Goal: Task Accomplishment & Management: Use online tool/utility

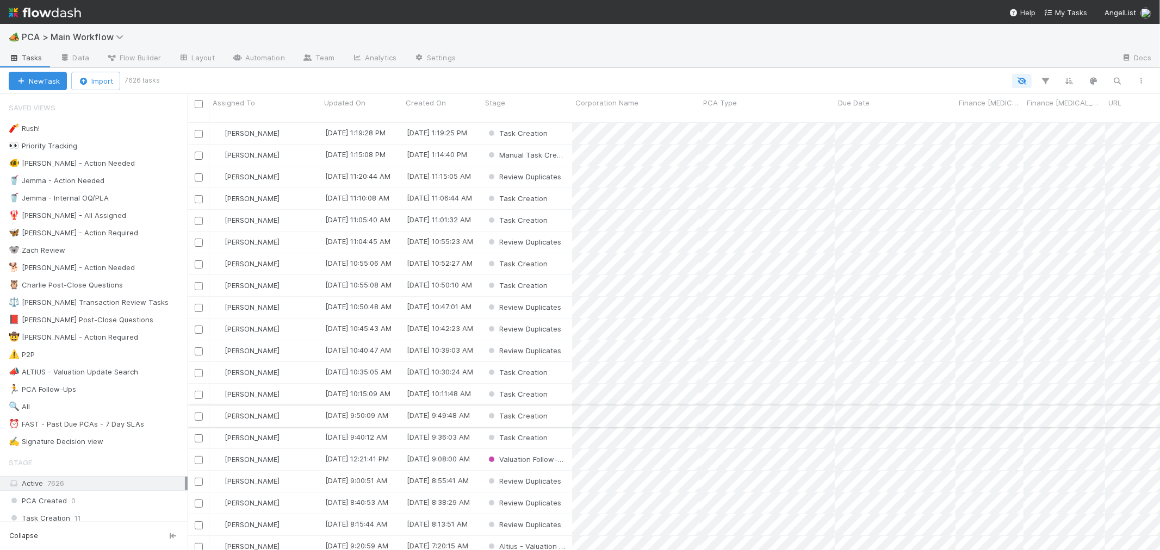
scroll to position [428, 963]
click at [109, 428] on div "⏰ FAST - Past Due PCAs - 7 Day SLAs" at bounding box center [76, 425] width 135 height 14
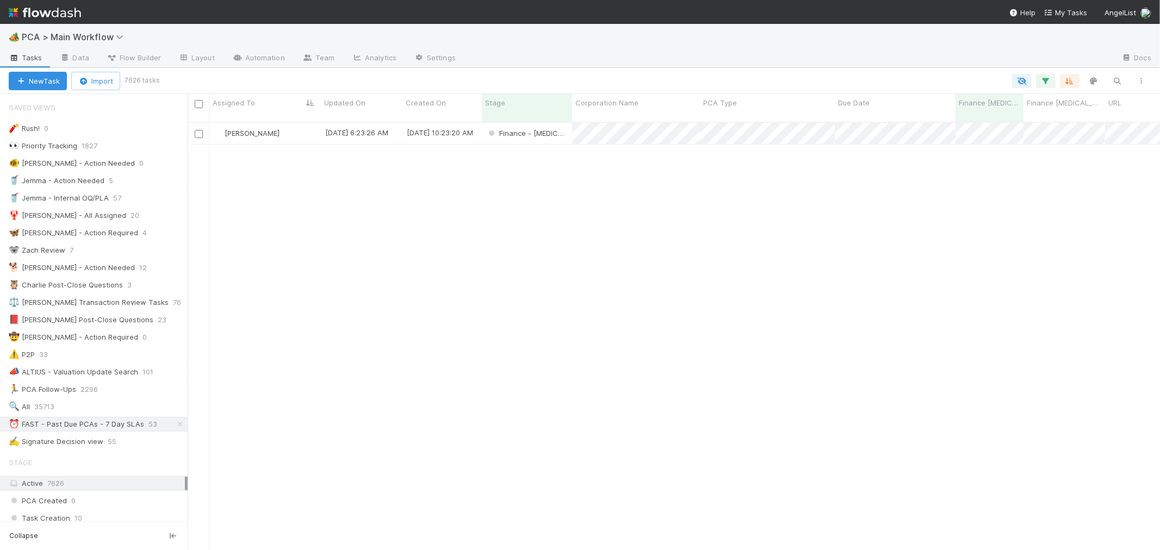
scroll to position [428, 963]
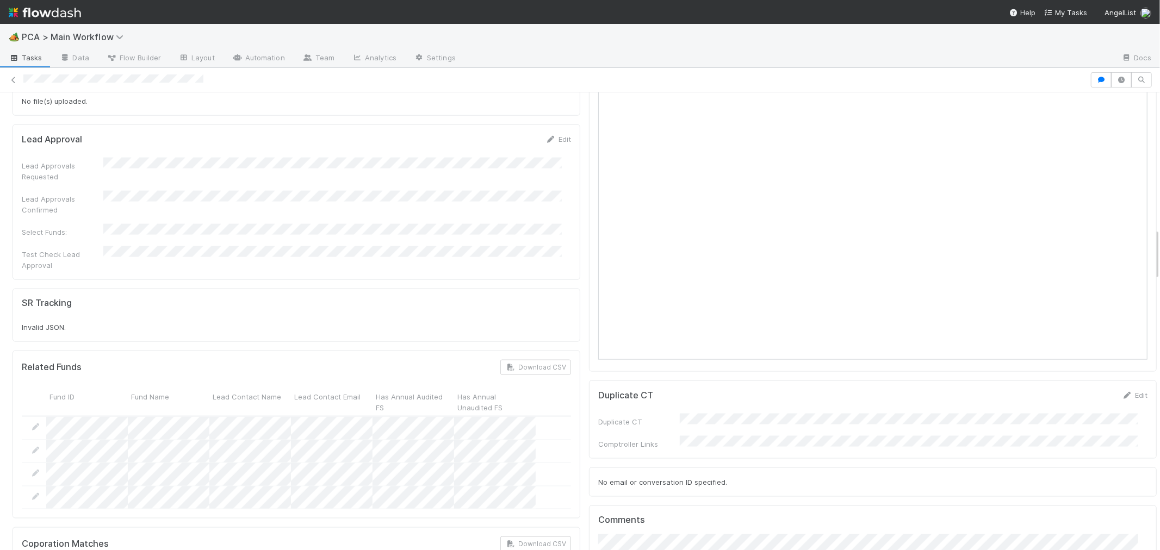
scroll to position [906, 0]
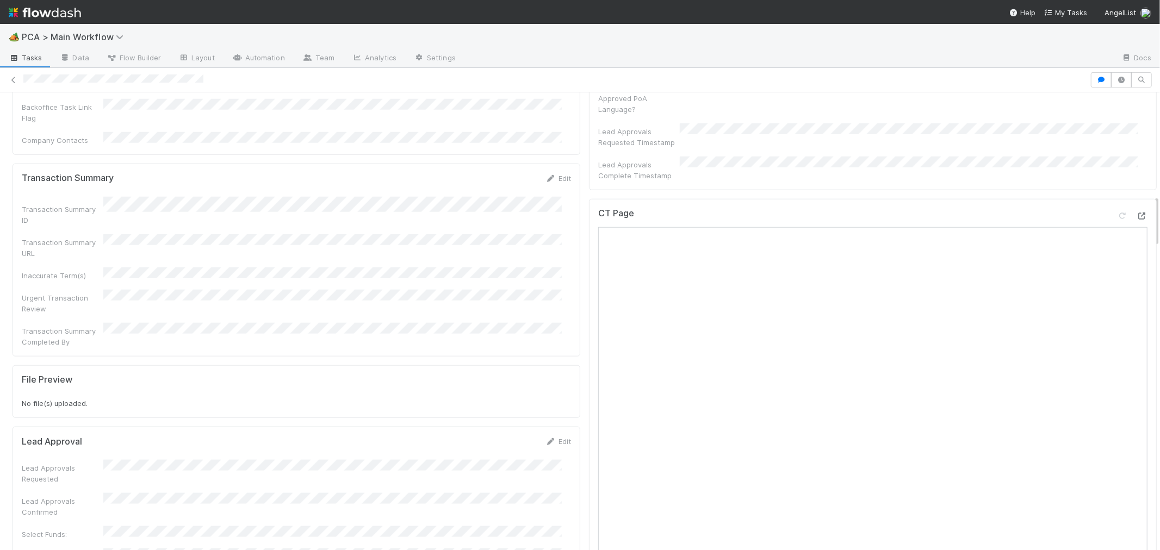
click at [1137, 213] on icon at bounding box center [1142, 216] width 11 height 7
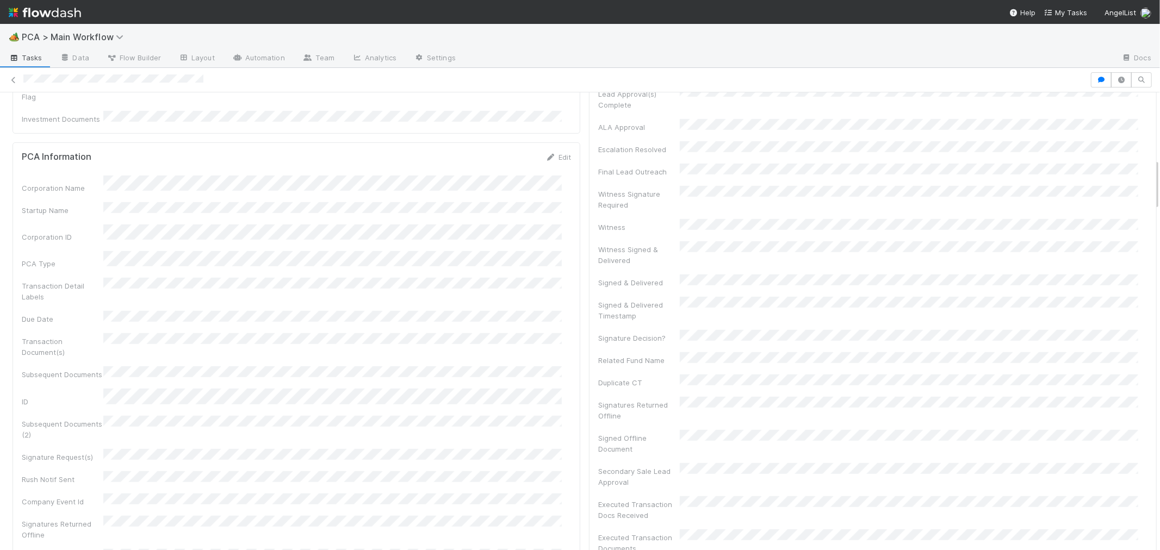
scroll to position [785, 0]
click at [547, 295] on link "Edit" at bounding box center [559, 299] width 26 height 9
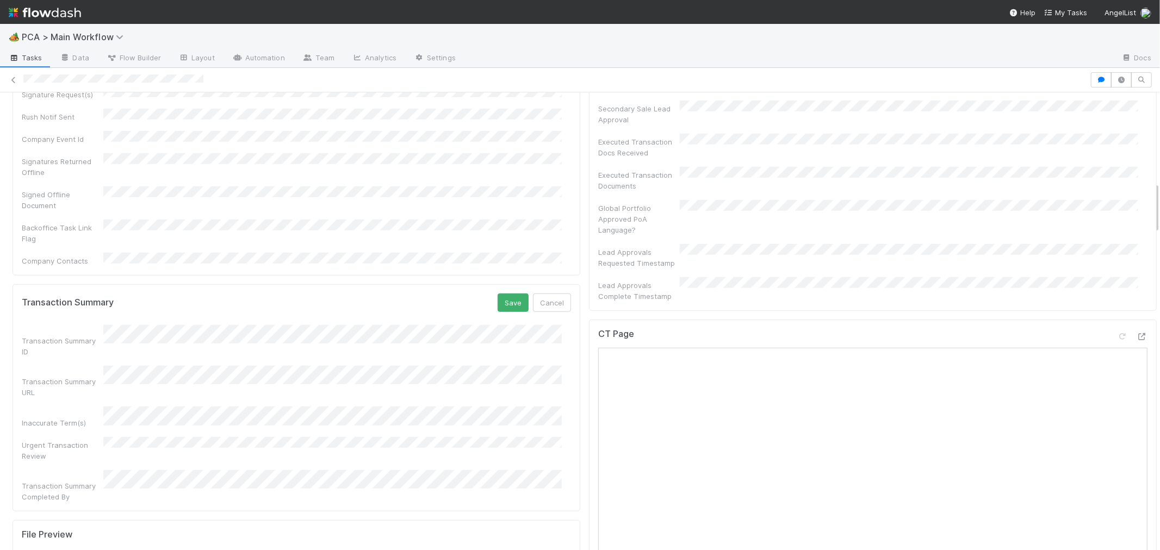
scroll to position [789, 0]
click at [97, 321] on div "Transaction Summary ID" at bounding box center [296, 337] width 549 height 32
click at [504, 290] on button "Save" at bounding box center [513, 299] width 31 height 18
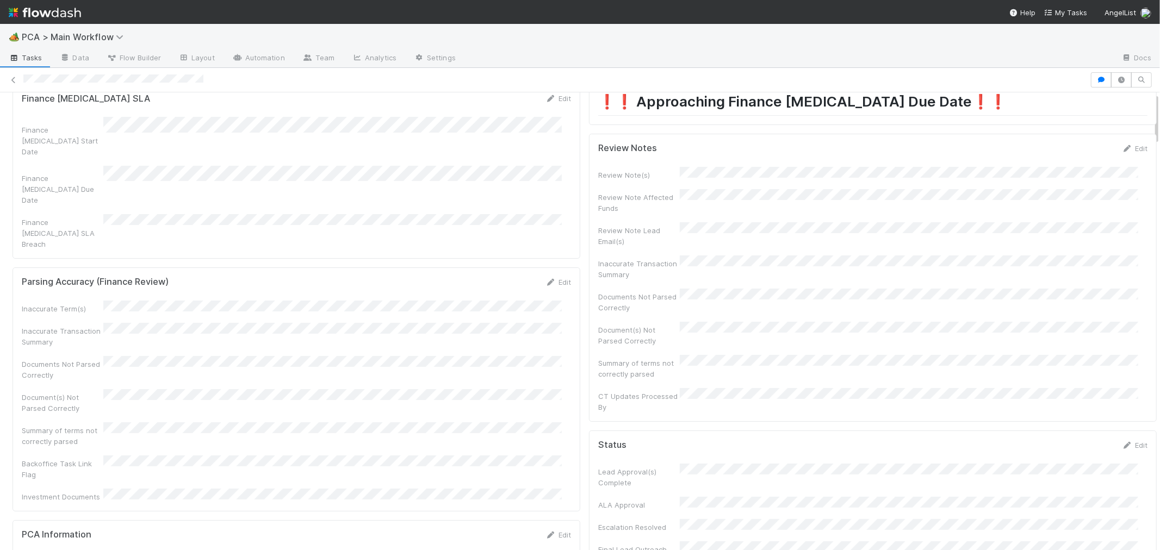
scroll to position [0, 0]
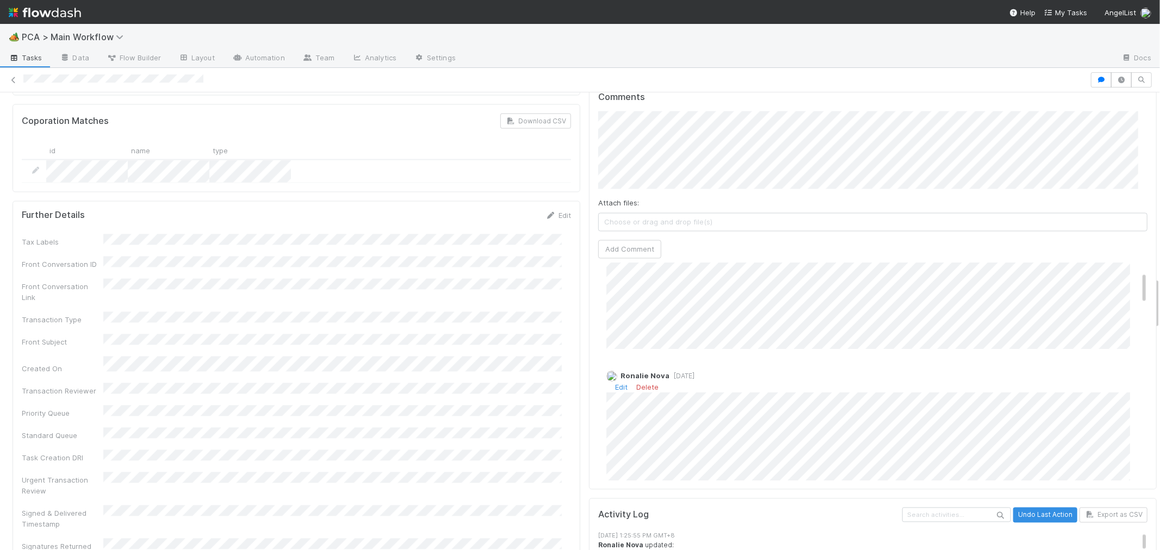
scroll to position [60, 0]
click at [536, 295] on div "Tax Labels Front Conversation ID Front Conversation Link Transaction Type Front…" at bounding box center [296, 398] width 549 height 329
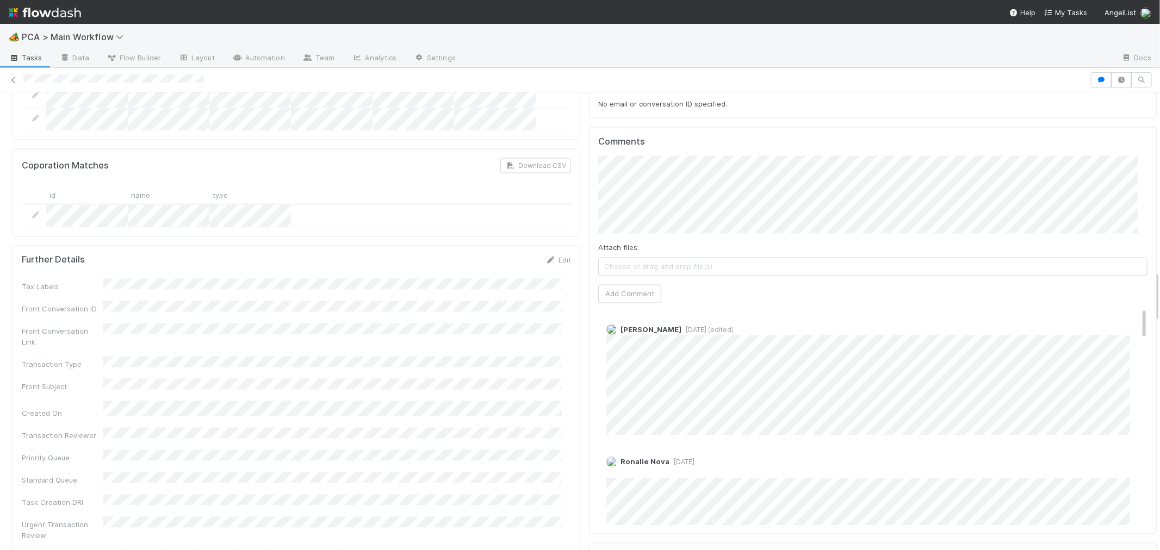
scroll to position [1571, 0]
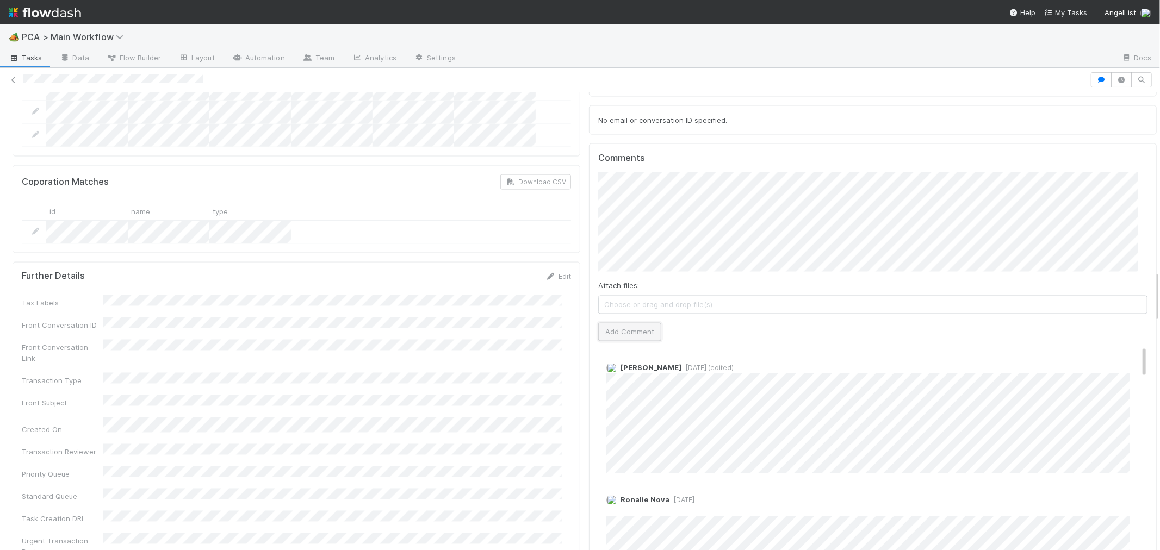
click at [618, 323] on button "Add Comment" at bounding box center [629, 332] width 63 height 18
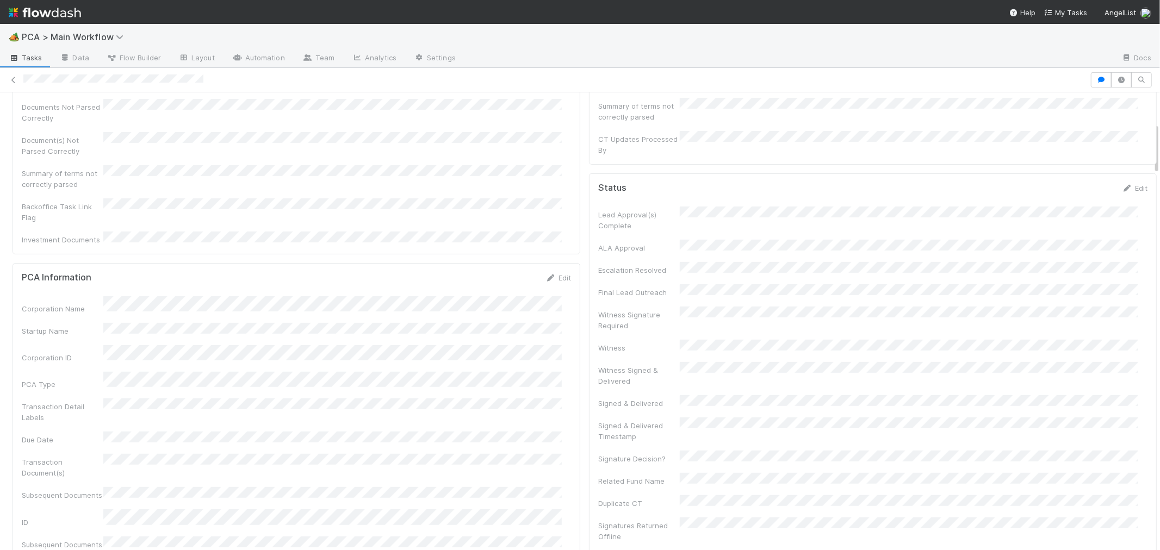
scroll to position [0, 0]
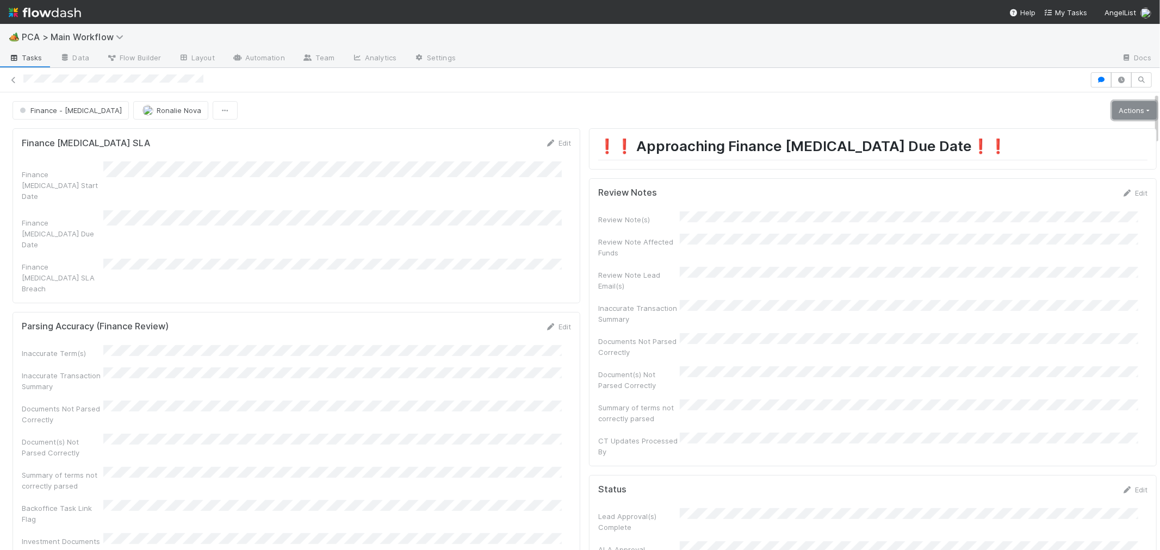
click at [1112, 109] on link "Actions" at bounding box center [1134, 110] width 45 height 18
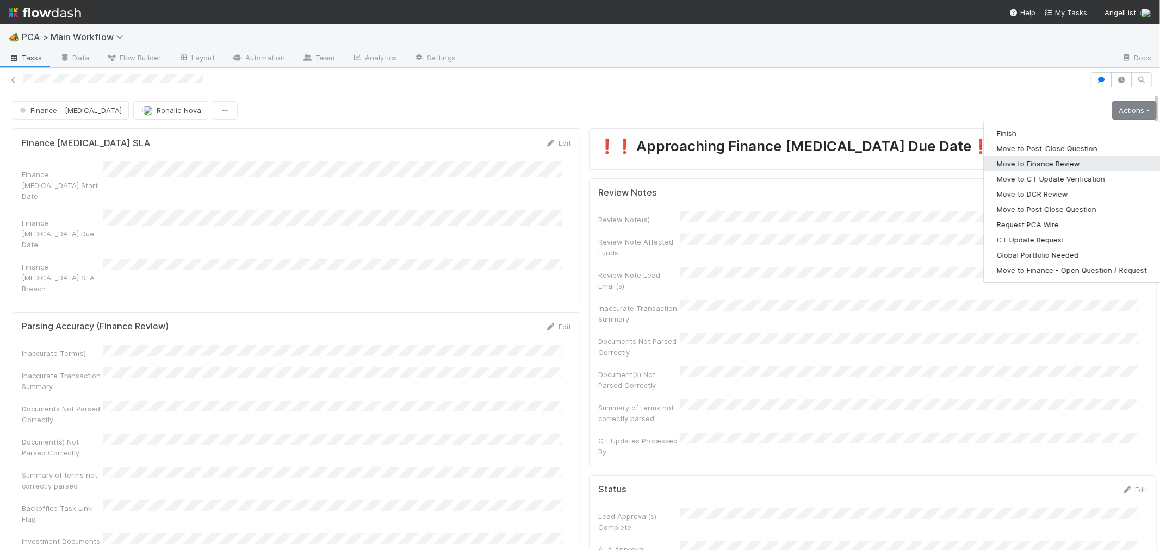
click at [1028, 160] on button "Move to Finance Review" at bounding box center [1072, 163] width 176 height 15
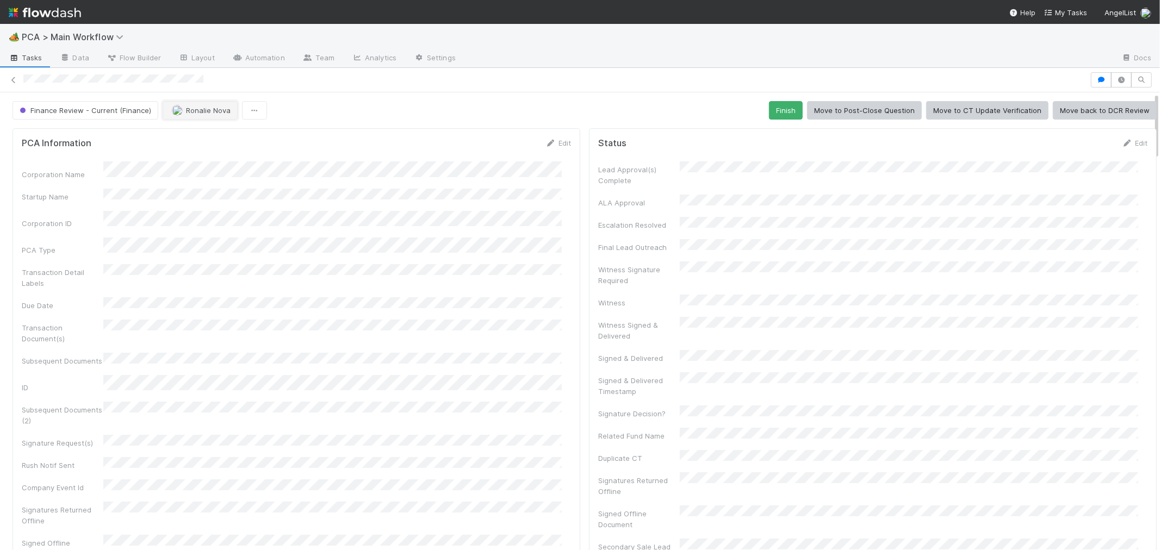
click at [204, 104] on button "Ronalie Nova" at bounding box center [200, 110] width 75 height 18
click at [274, 156] on div "Jacob Weiss" at bounding box center [232, 158] width 153 height 20
click at [14, 80] on icon at bounding box center [13, 80] width 11 height 7
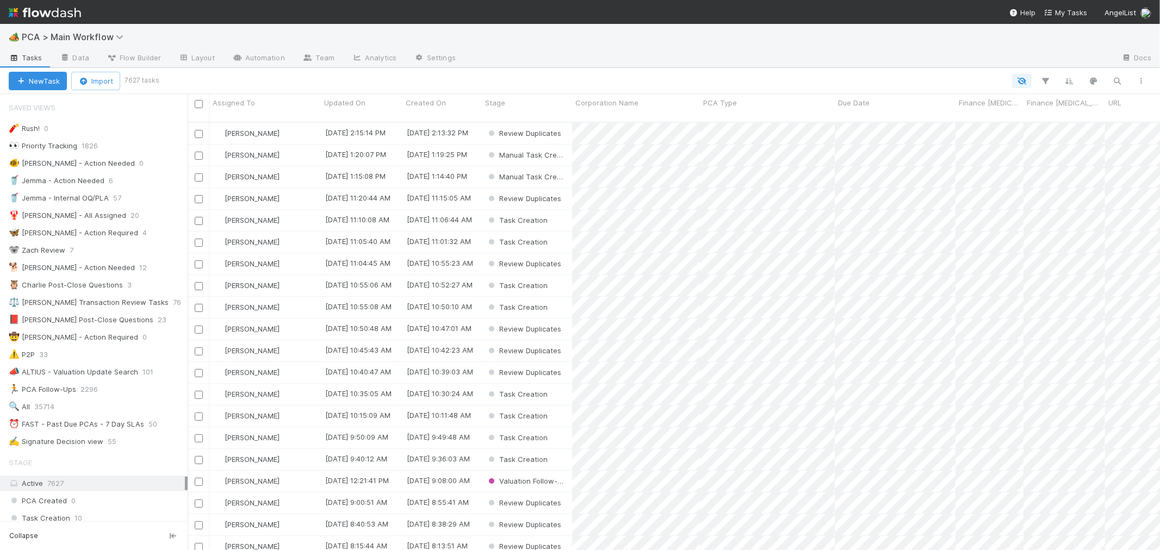
scroll to position [9, 9]
click at [145, 425] on div "⏰ FAST - Past Due PCAs - 7 Day SLAs 50" at bounding box center [98, 425] width 179 height 14
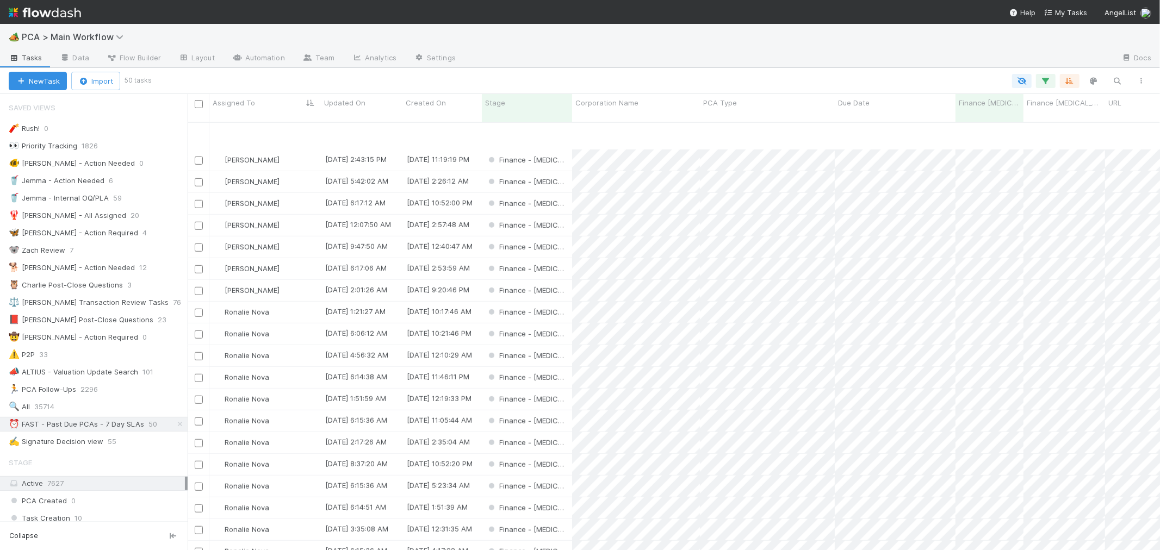
scroll to position [660, 0]
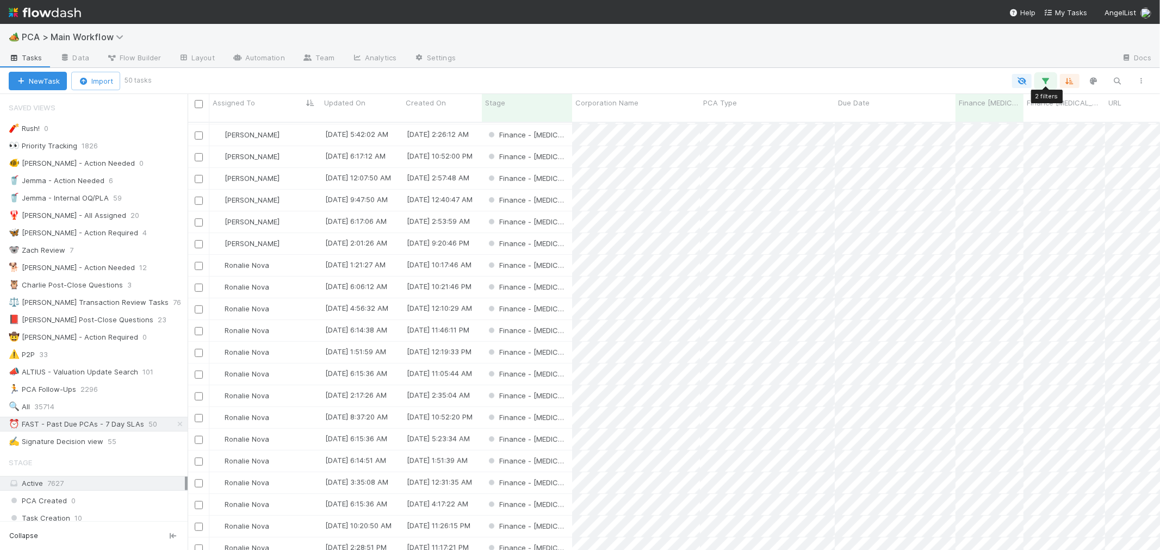
click at [1045, 82] on icon "button" at bounding box center [1046, 81] width 11 height 10
drag, startPoint x: 745, startPoint y: 172, endPoint x: 794, endPoint y: 203, distance: 57.7
click at [745, 181] on link "And.." at bounding box center [740, 189] width 34 height 16
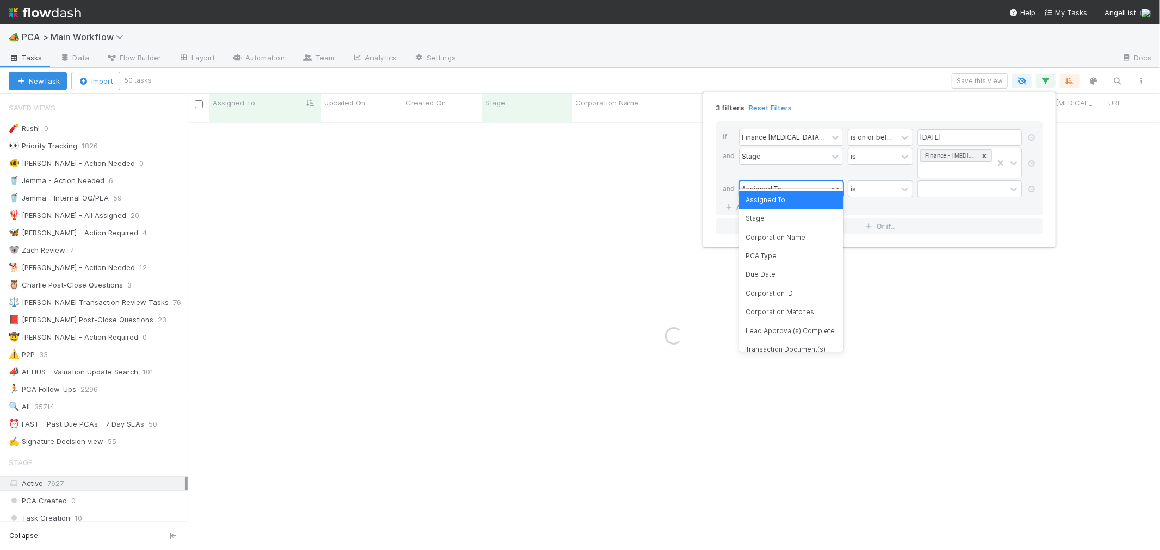
click at [783, 181] on div "Assigned To" at bounding box center [784, 189] width 88 height 16
click at [936, 181] on div at bounding box center [962, 189] width 88 height 16
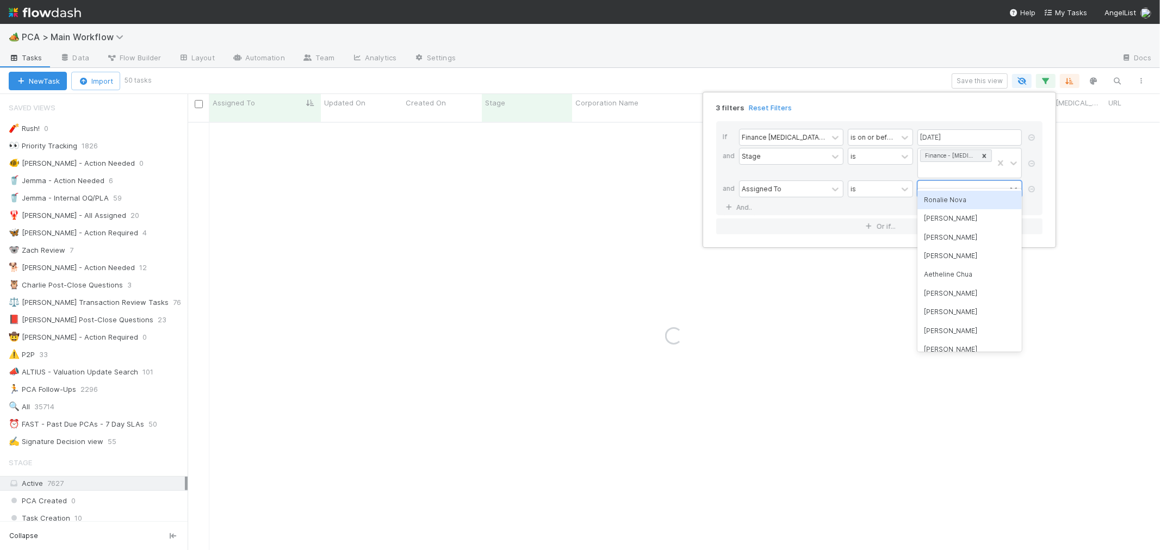
click at [949, 202] on div "Ronalie Nova" at bounding box center [970, 200] width 104 height 18
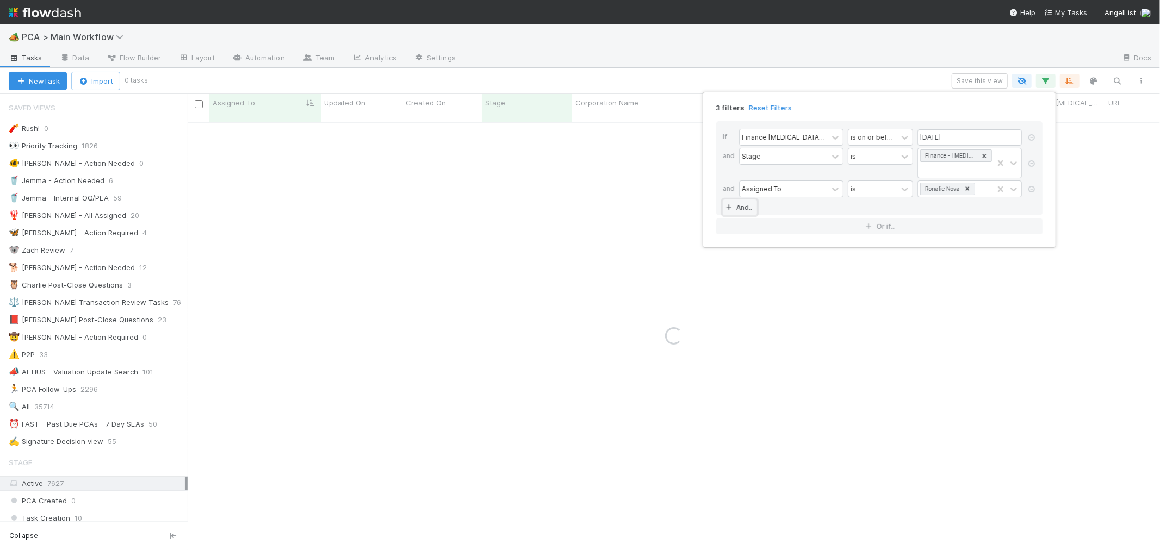
click at [746, 200] on link "And.." at bounding box center [740, 208] width 34 height 16
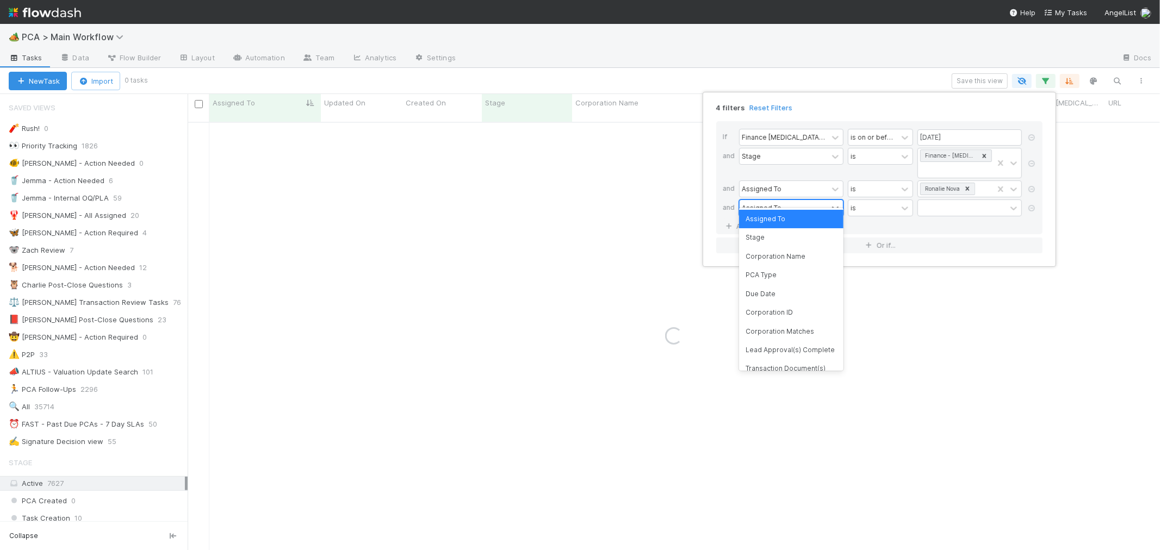
click at [782, 200] on div "Assigned To" at bounding box center [784, 208] width 88 height 16
type input "CT UPDATE"
click at [793, 216] on div "CT Updates Processed By" at bounding box center [791, 219] width 104 height 18
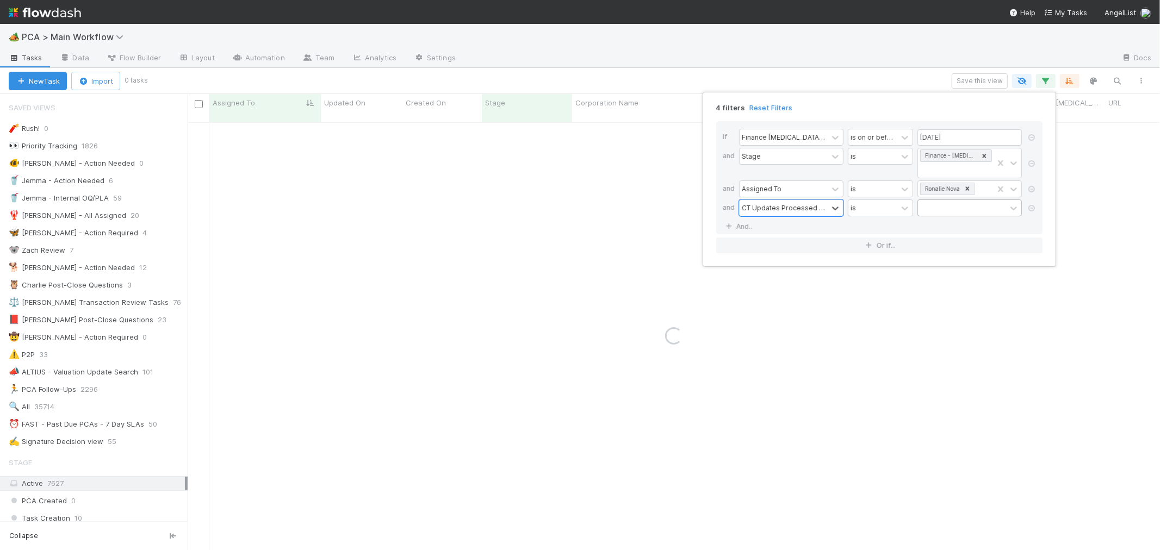
click at [928, 200] on div at bounding box center [962, 208] width 88 height 16
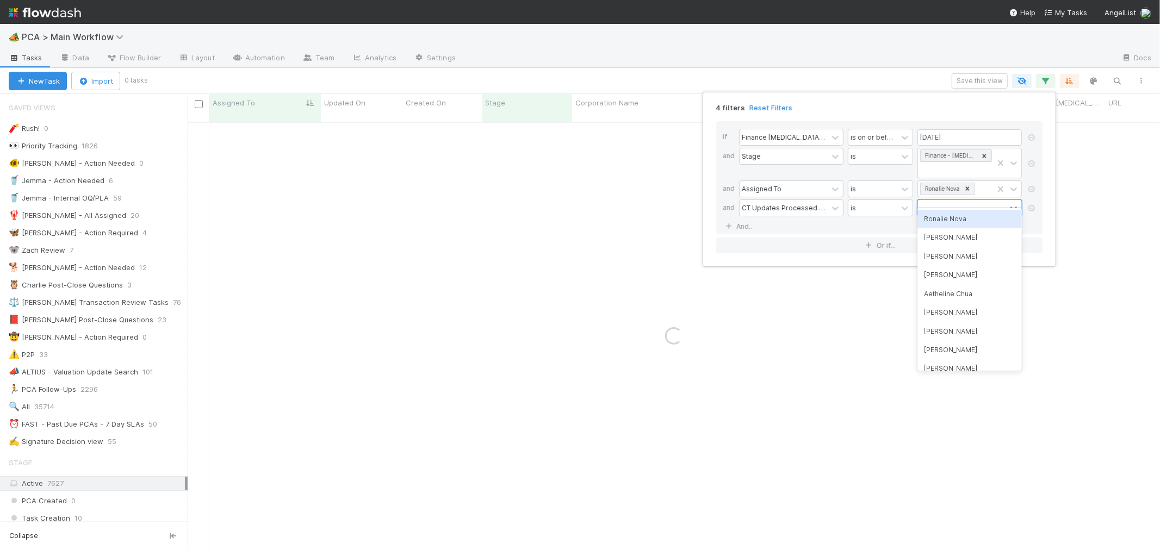
click at [944, 219] on div "Ronalie Nova" at bounding box center [970, 219] width 104 height 18
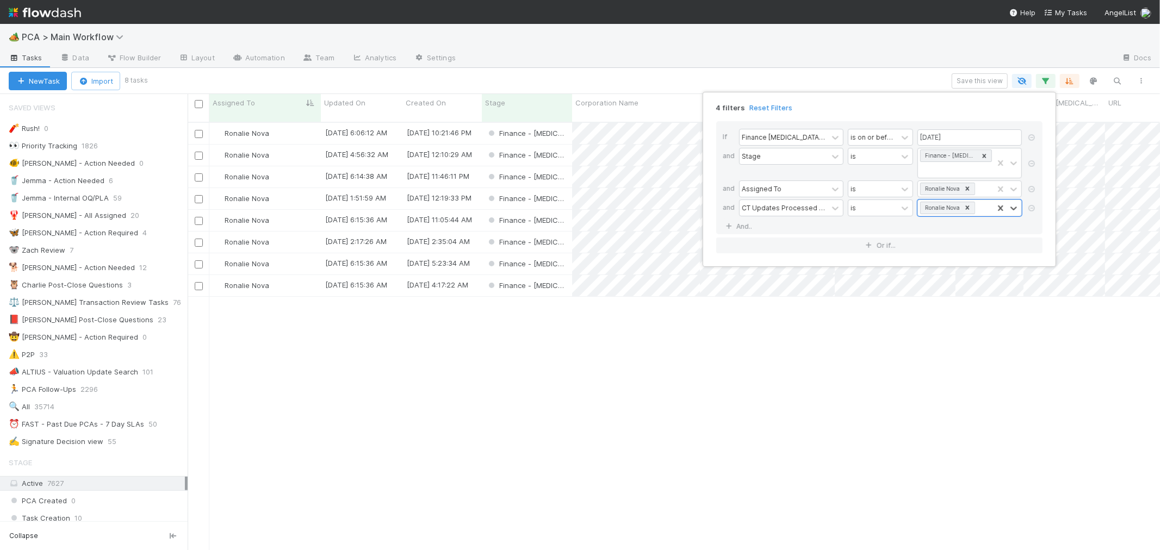
scroll to position [428, 963]
click at [833, 376] on div "4 filters Reset Filters If Finance ICU Due Date is on or before 09/05/2025 and …" at bounding box center [580, 275] width 1160 height 550
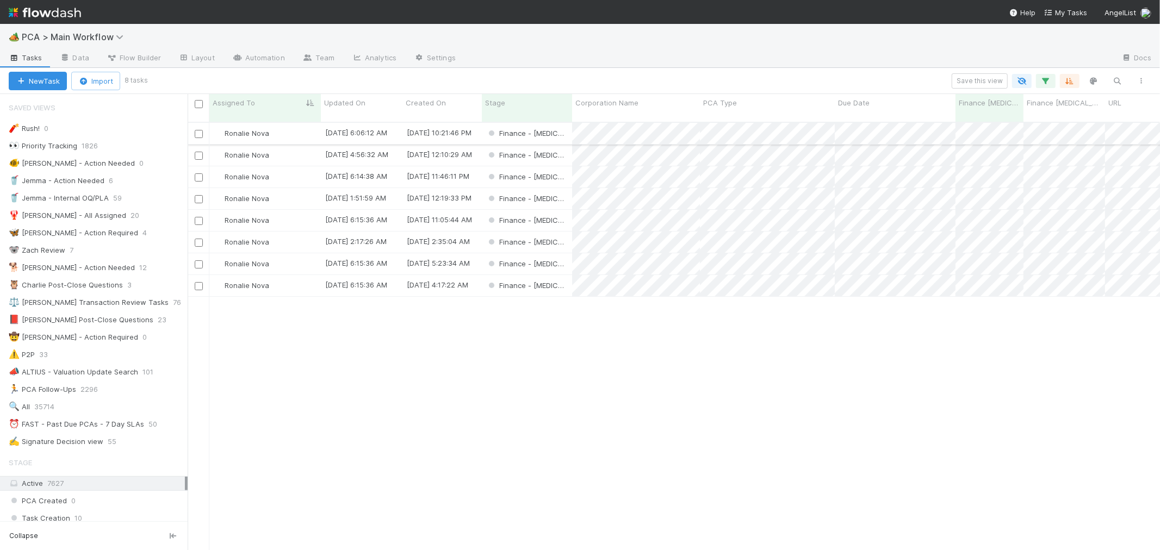
click at [564, 125] on div "Finance - ICU" at bounding box center [527, 133] width 90 height 21
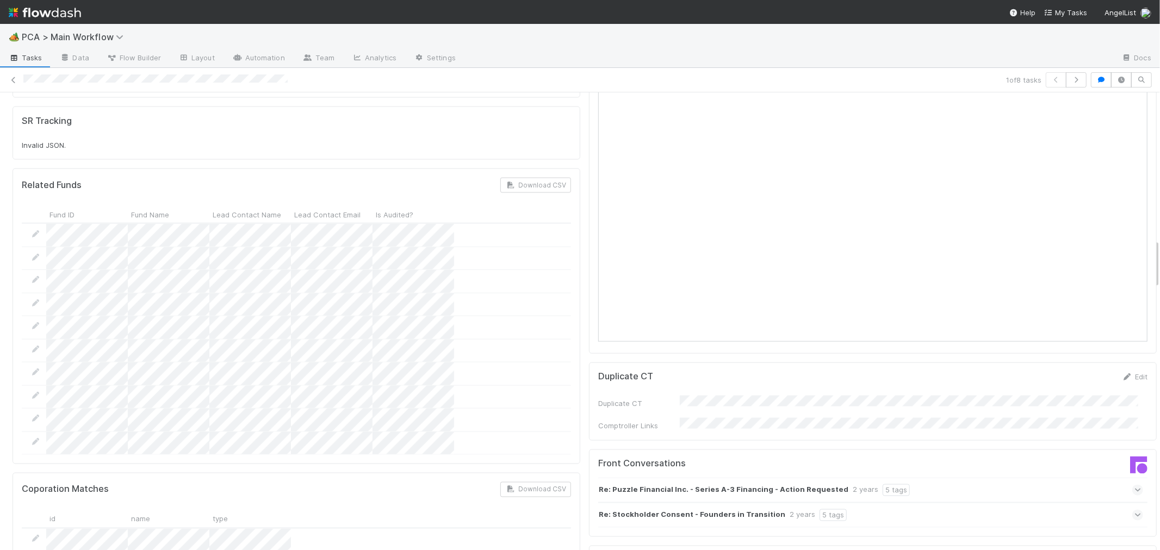
scroll to position [1329, 0]
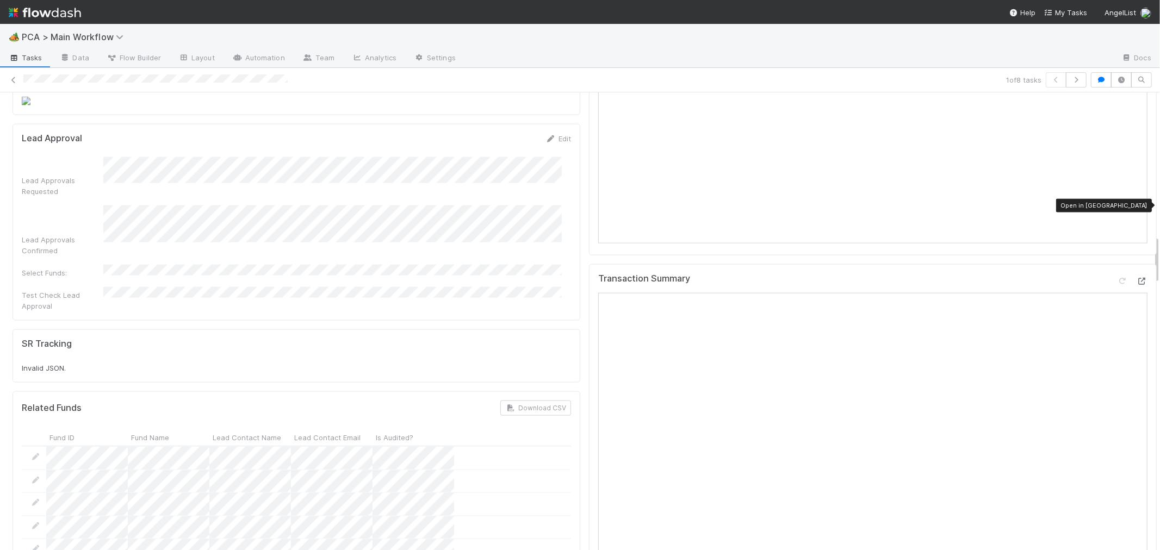
click at [1137, 278] on icon at bounding box center [1142, 281] width 11 height 7
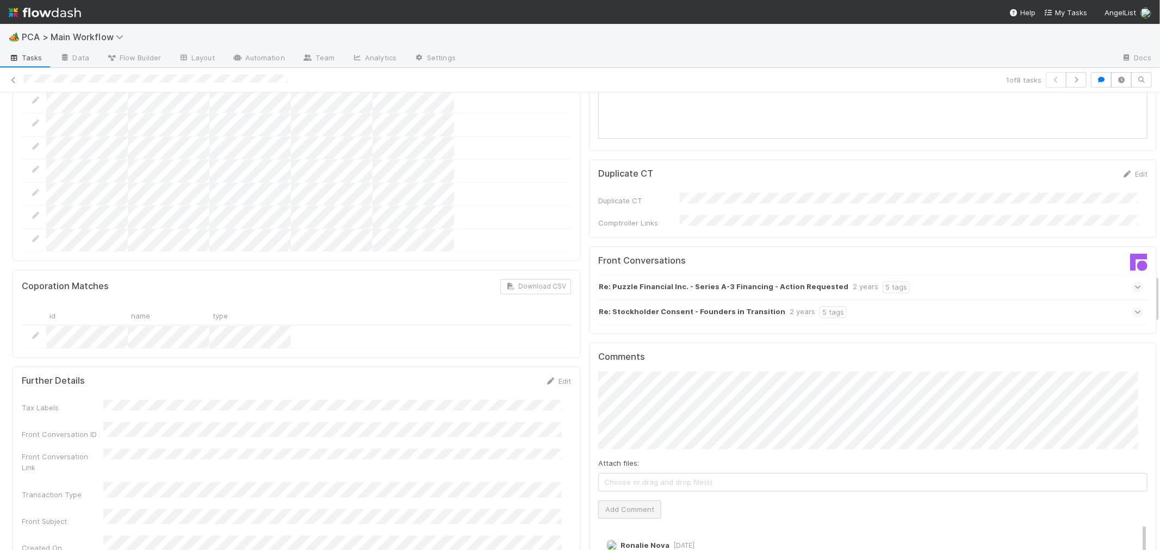
scroll to position [1813, 0]
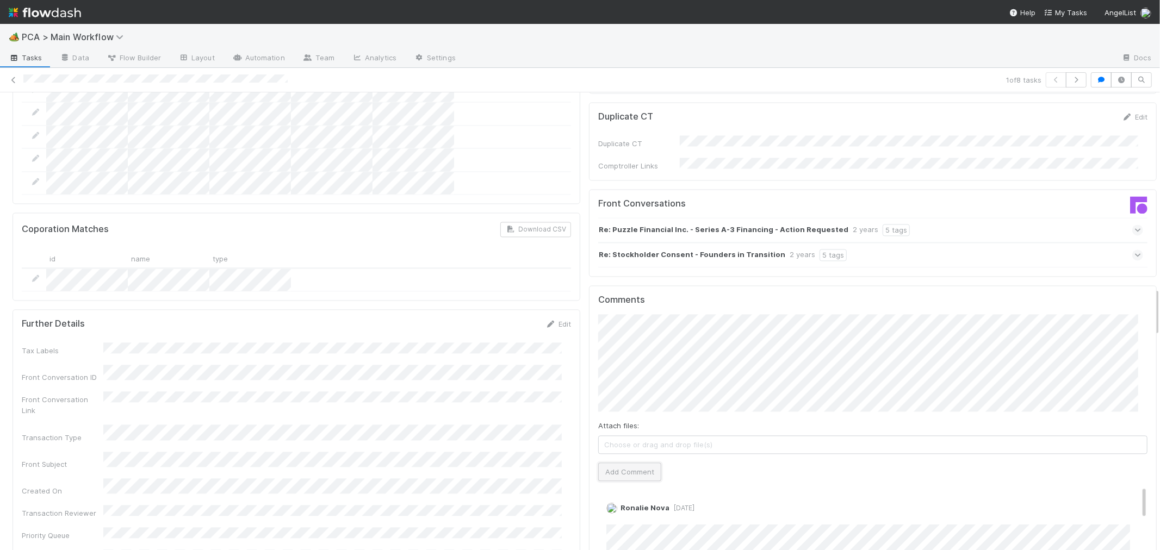
click at [637, 463] on button "Add Comment" at bounding box center [629, 472] width 63 height 18
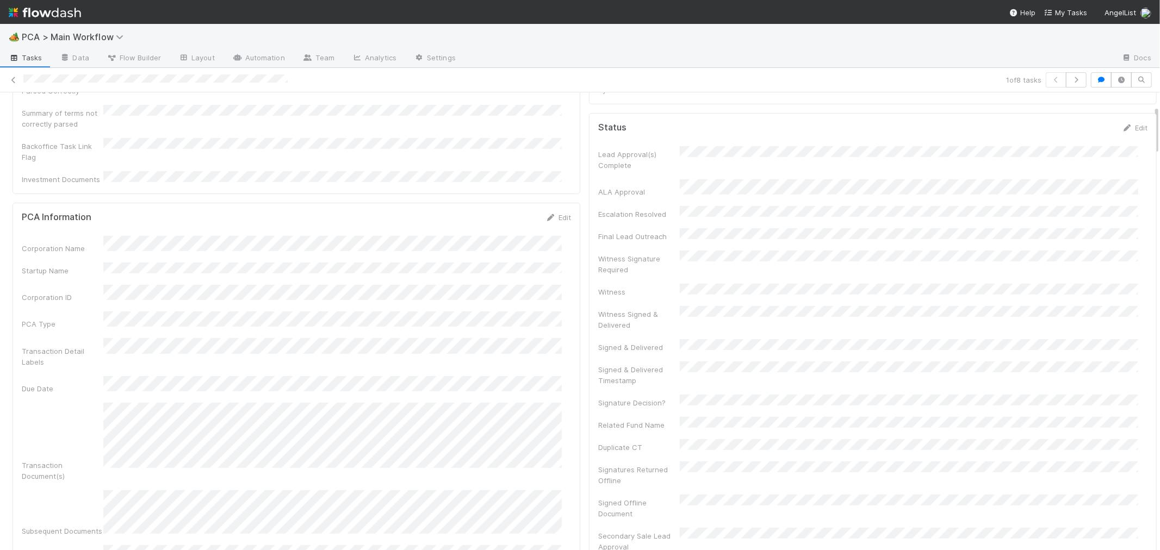
scroll to position [0, 0]
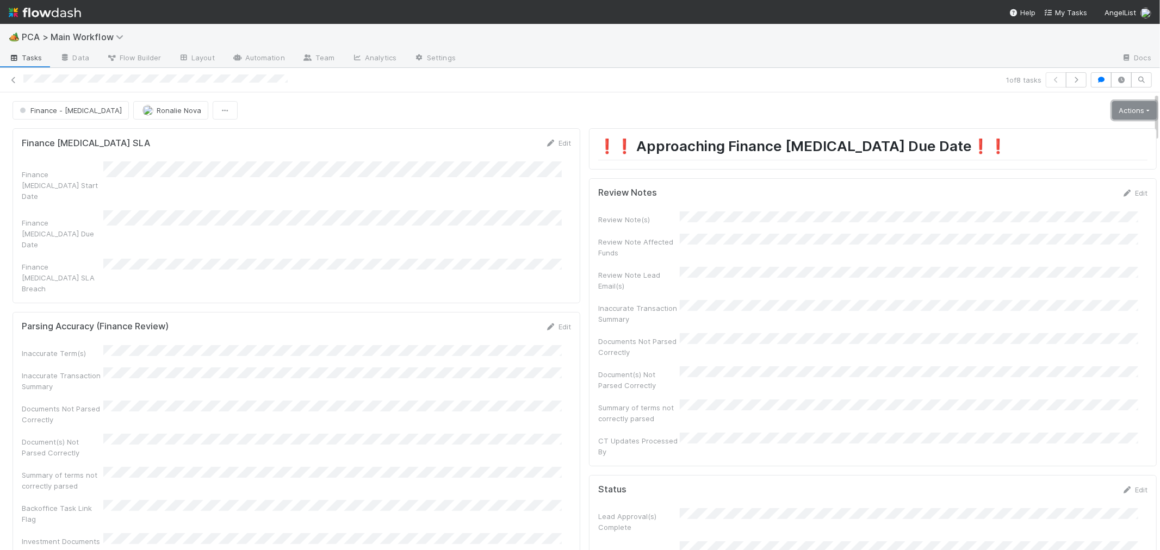
click at [1128, 110] on link "Actions" at bounding box center [1134, 110] width 45 height 18
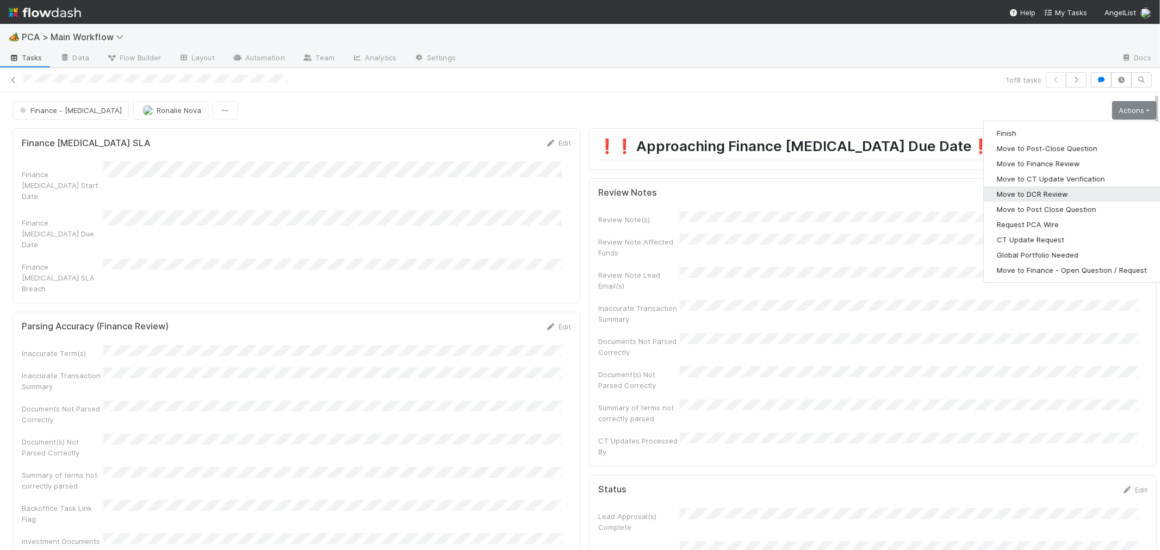
click at [1028, 192] on button "Move to DCR Review" at bounding box center [1072, 194] width 176 height 15
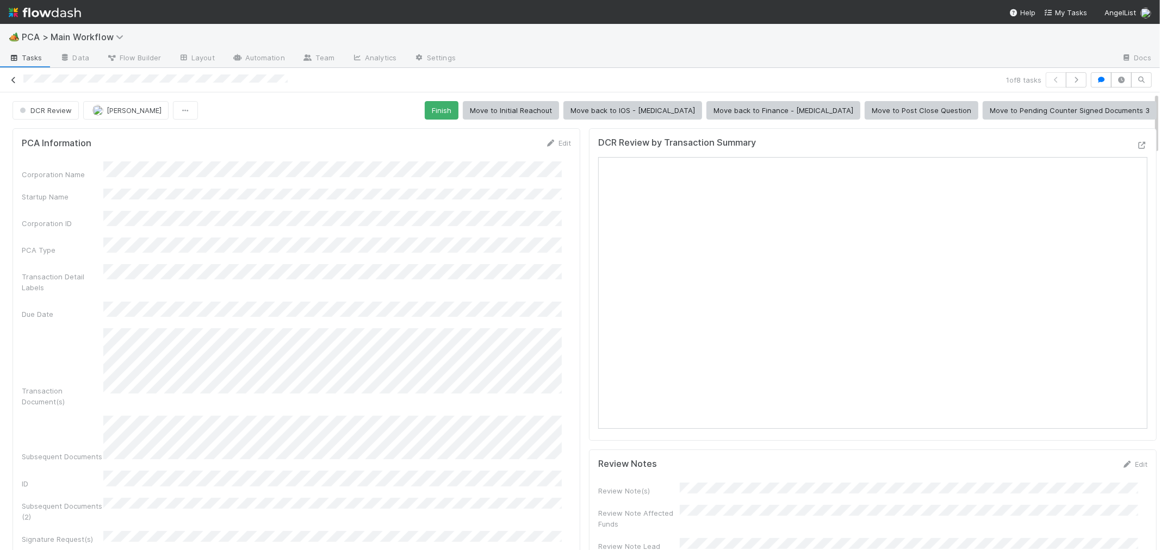
click at [14, 79] on icon at bounding box center [13, 80] width 11 height 7
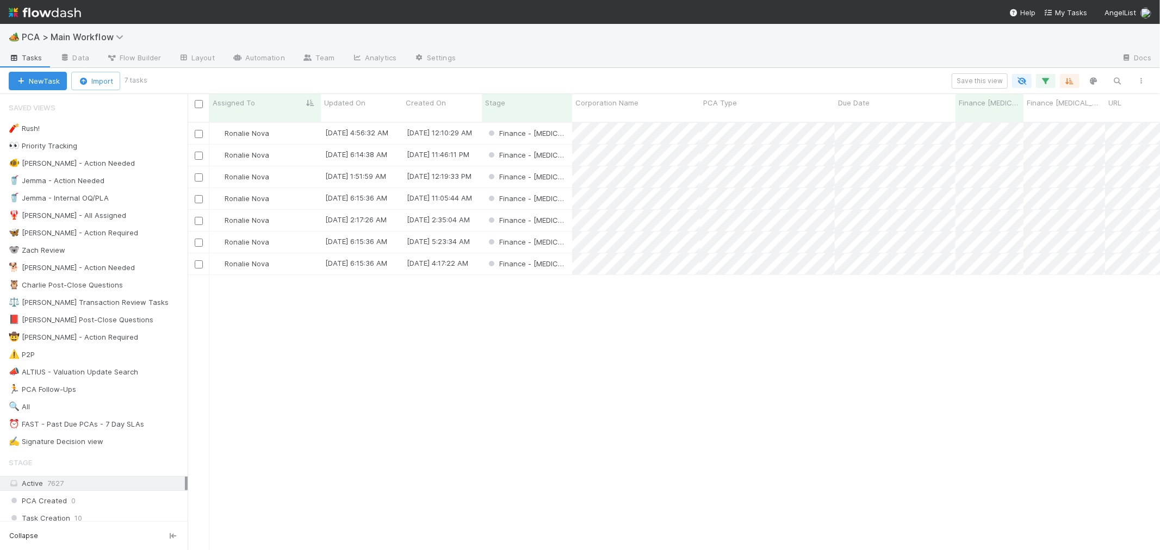
scroll to position [428, 963]
click at [564, 253] on div "Finance - ICU" at bounding box center [527, 263] width 90 height 21
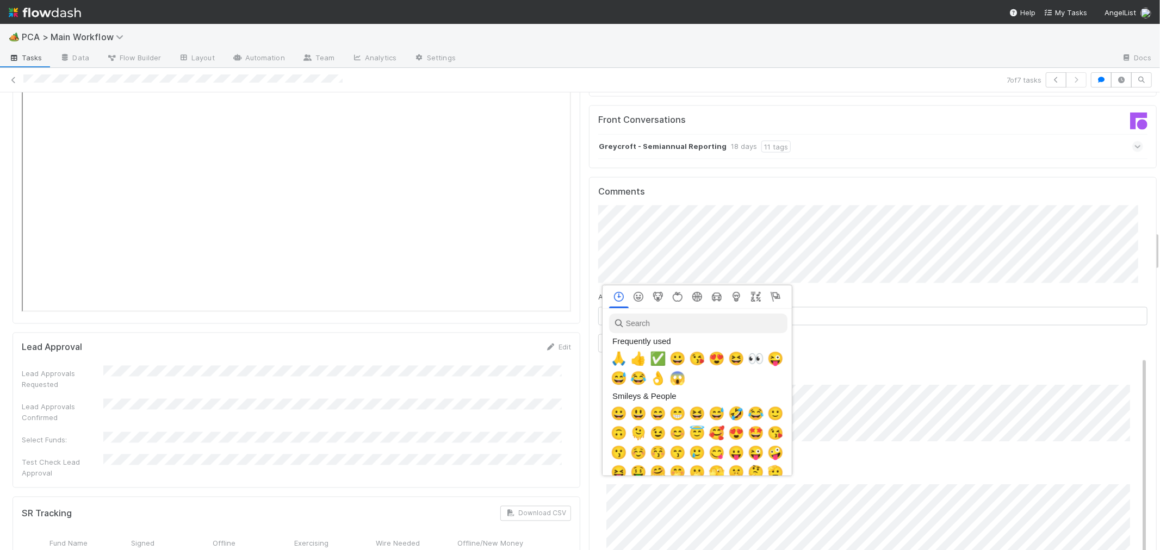
scroll to position [0, 4]
click at [616, 361] on span "🙏" at bounding box center [617, 358] width 16 height 15
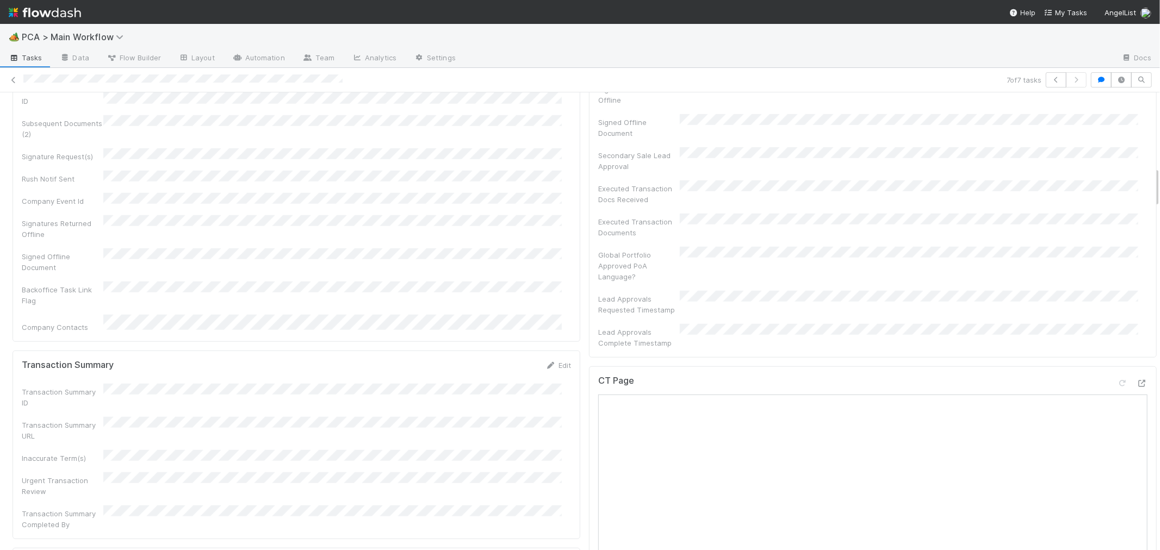
scroll to position [846, 0]
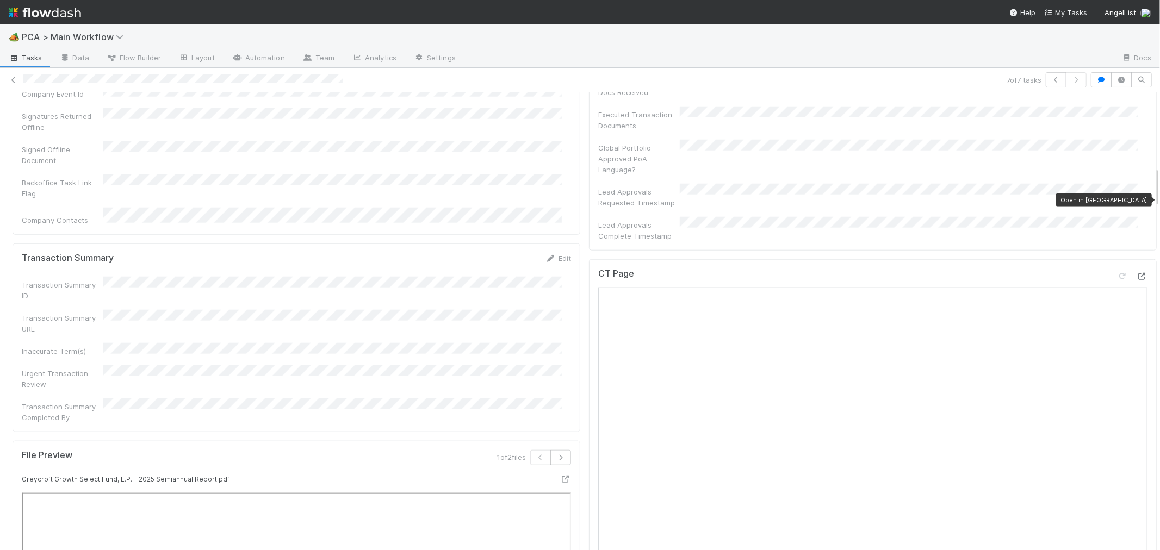
click at [1137, 273] on icon at bounding box center [1142, 276] width 11 height 7
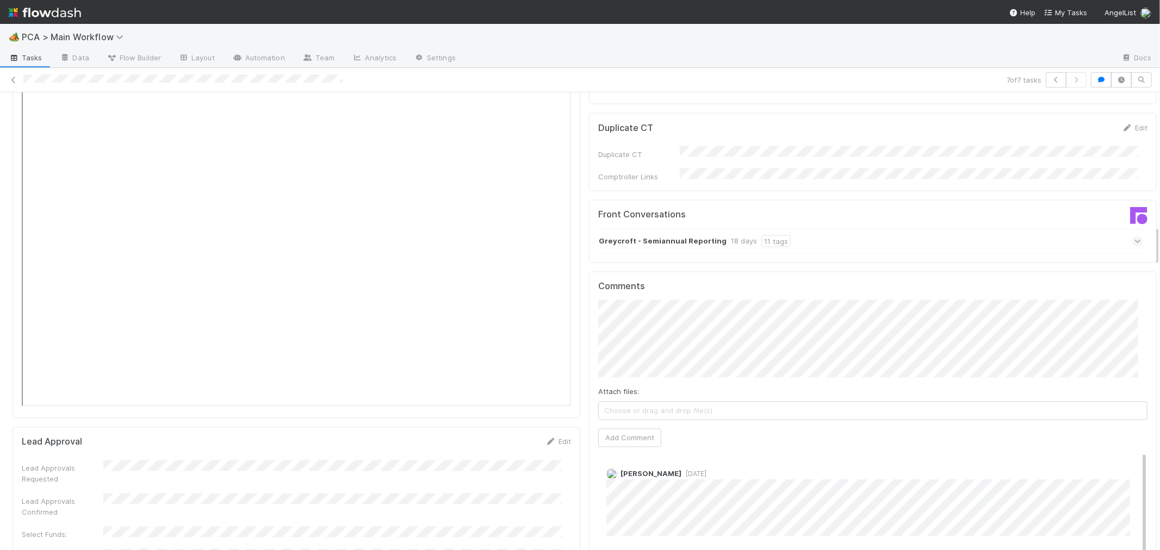
scroll to position [1510, 0]
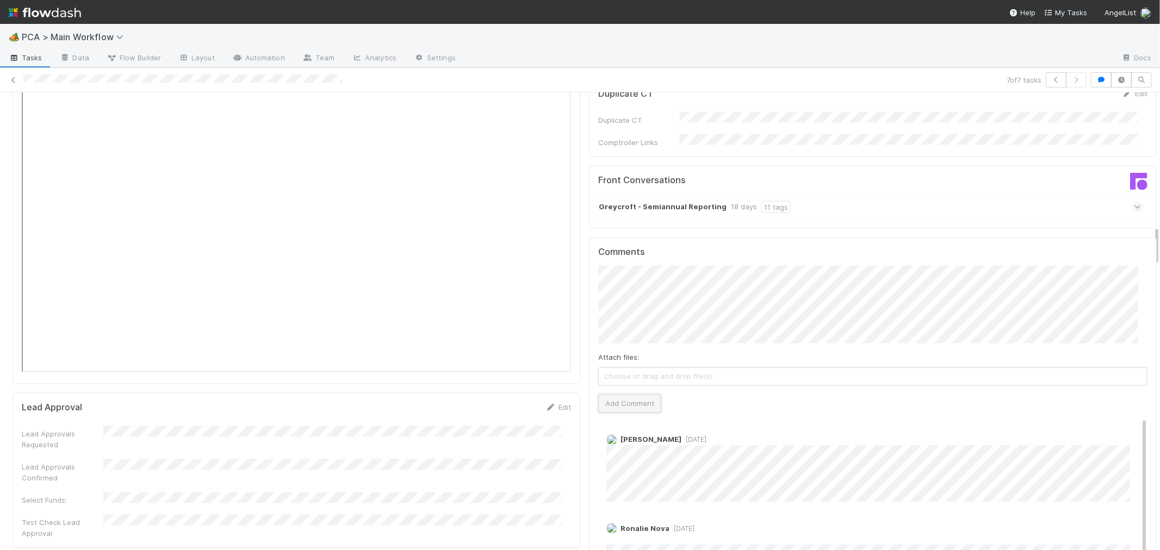
click at [627, 395] on button "Add Comment" at bounding box center [629, 404] width 63 height 18
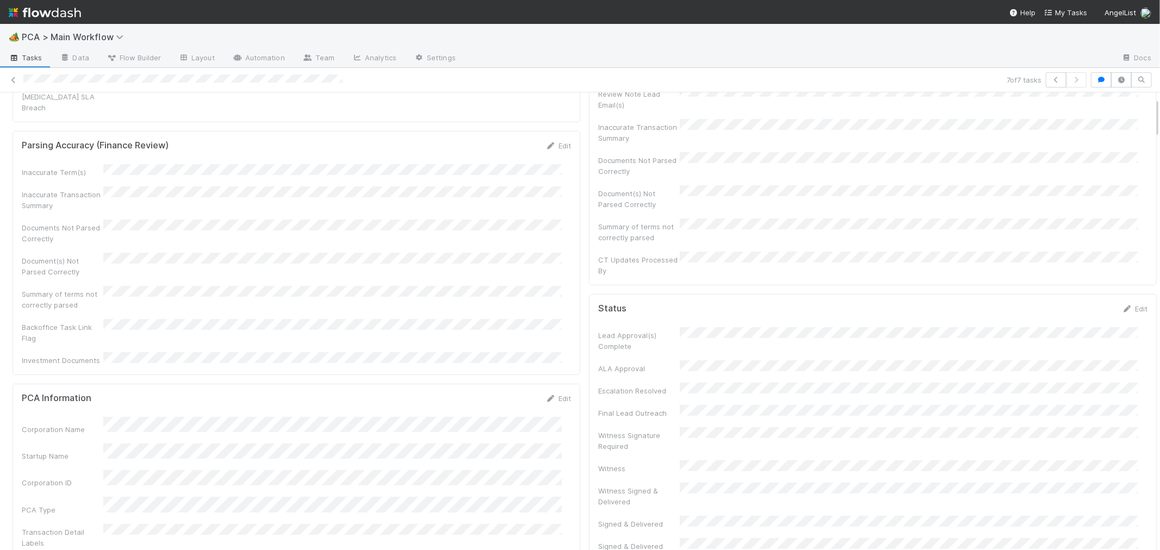
scroll to position [0, 0]
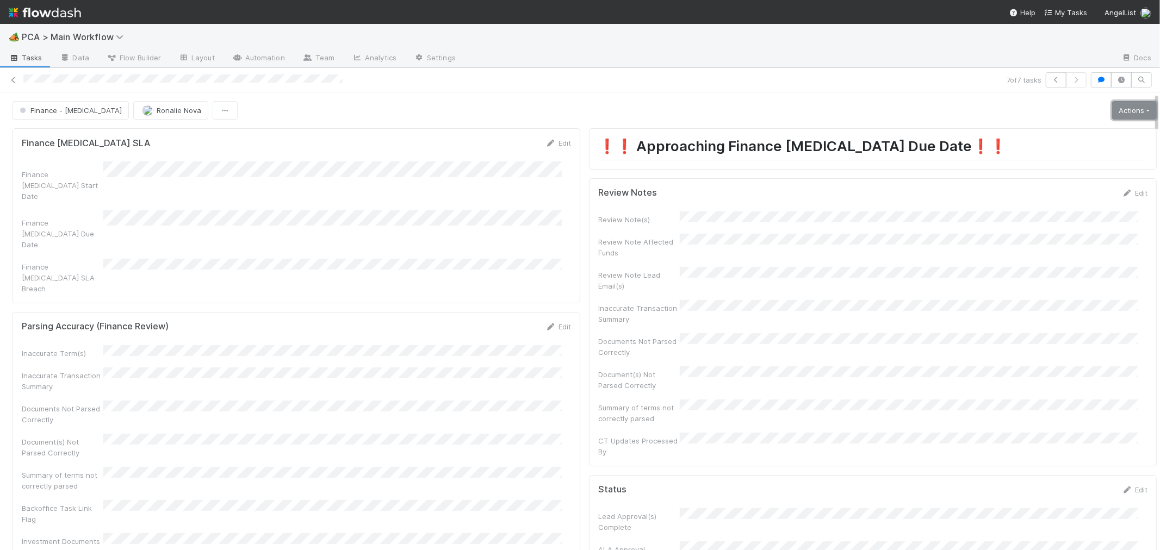
click at [1112, 106] on link "Actions" at bounding box center [1134, 110] width 45 height 18
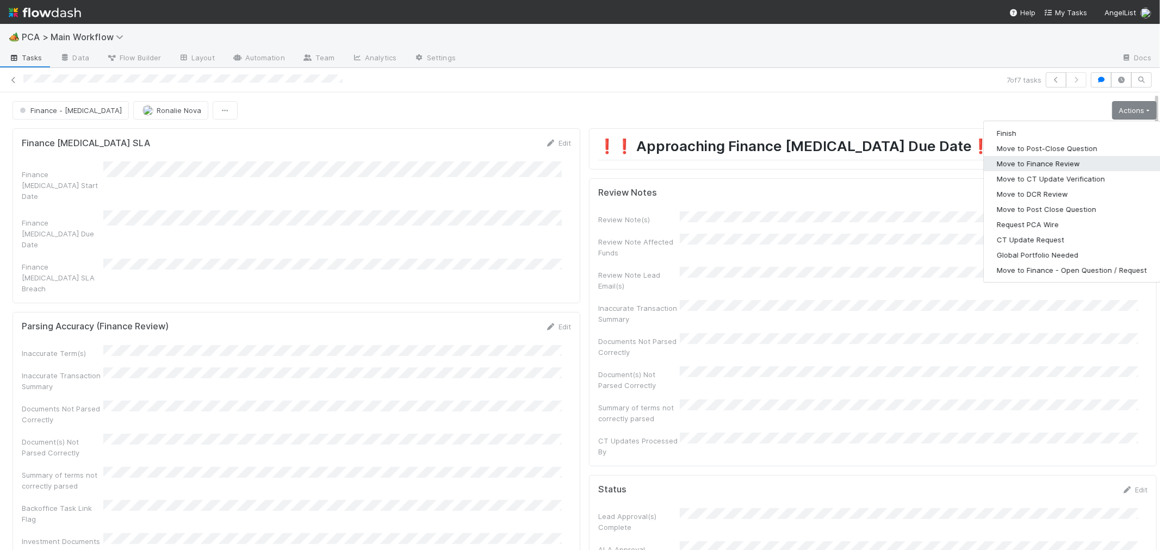
click at [1027, 164] on button "Move to Finance Review" at bounding box center [1072, 163] width 176 height 15
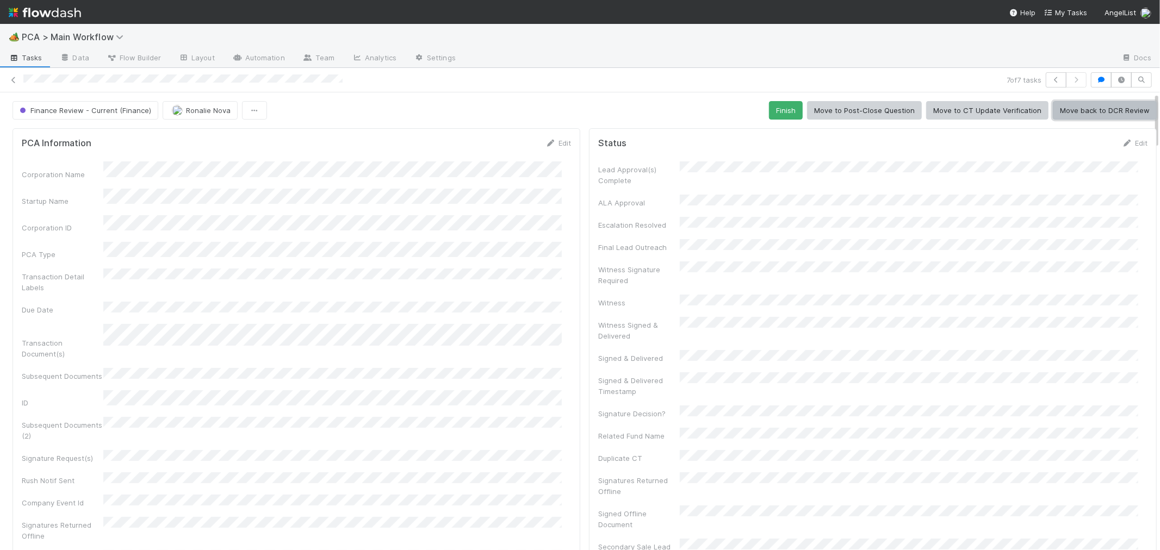
click at [1089, 110] on button "Move back to DCR Review" at bounding box center [1105, 110] width 104 height 18
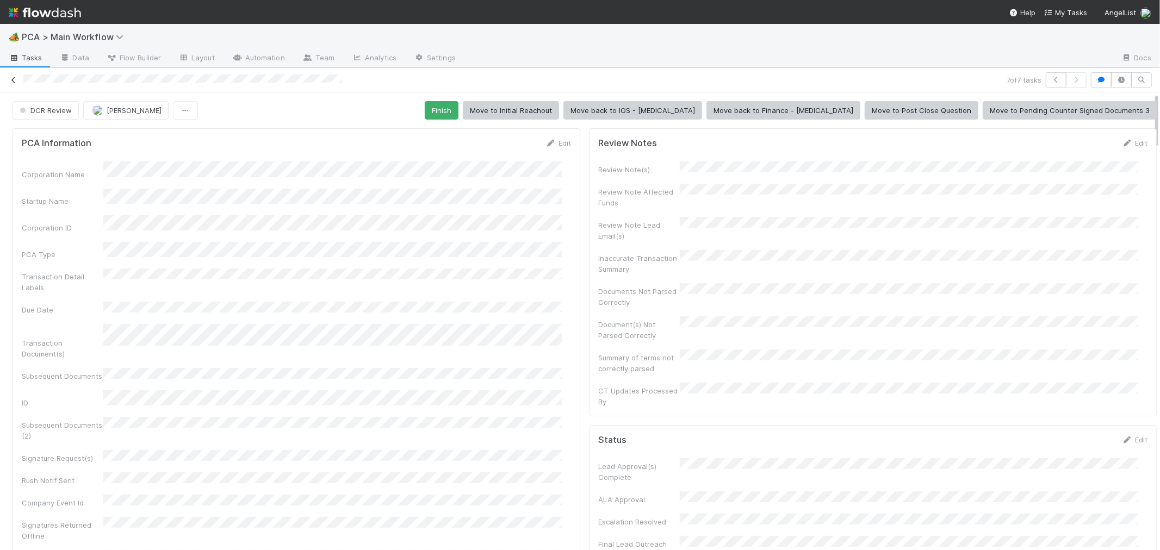
click at [12, 82] on icon at bounding box center [13, 80] width 11 height 7
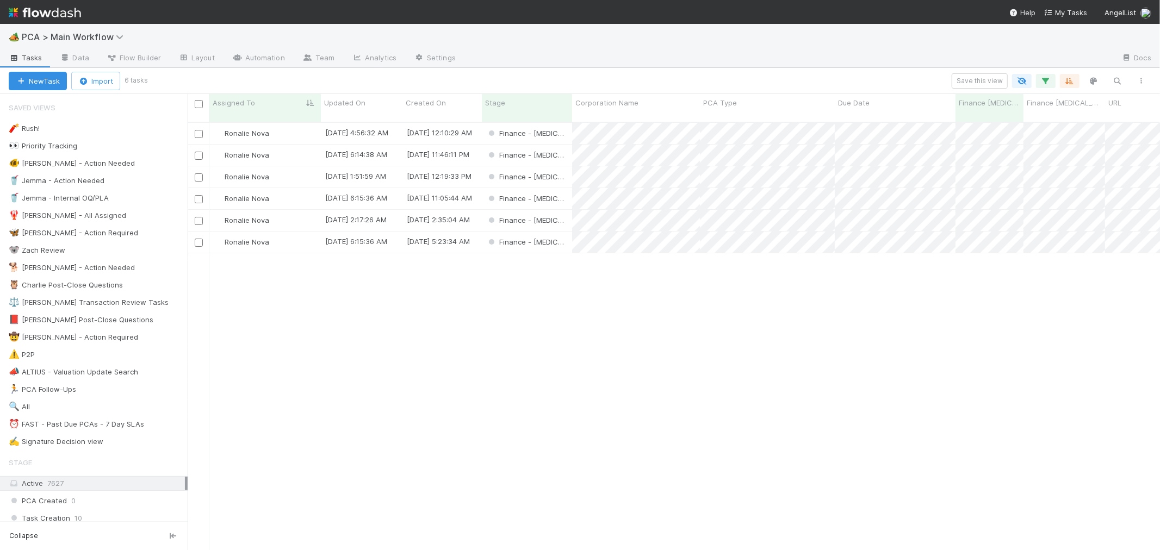
scroll to position [428, 963]
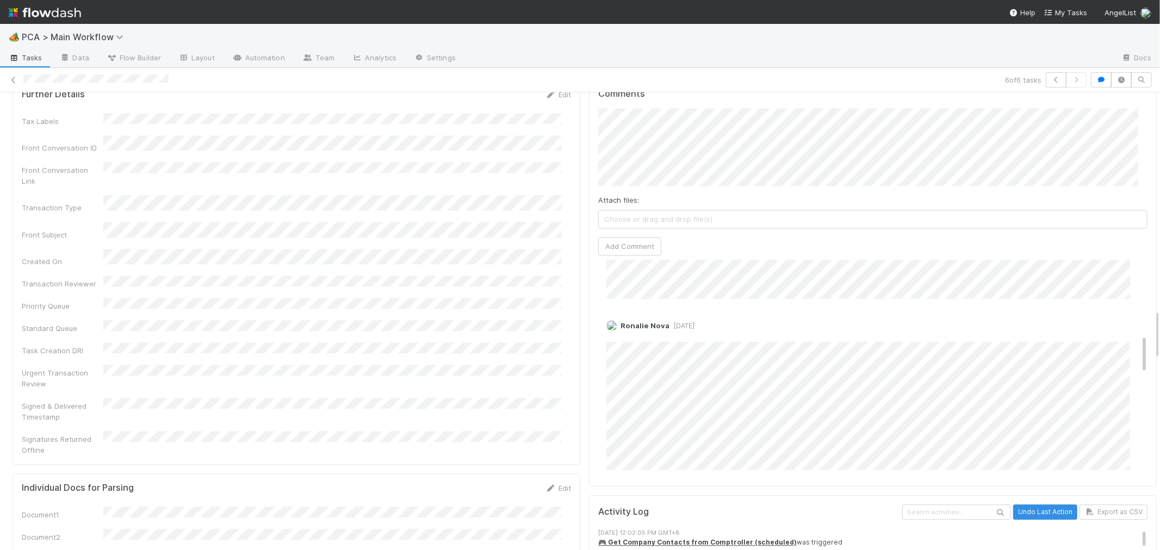
scroll to position [423, 0]
click at [615, 311] on link "Edit" at bounding box center [621, 315] width 13 height 9
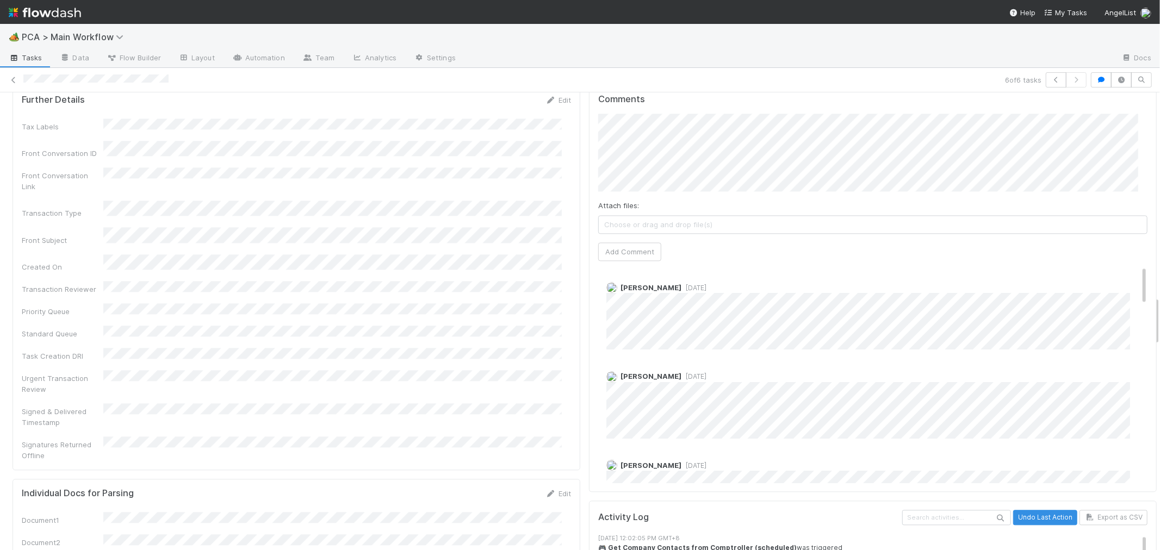
scroll to position [1873, 0]
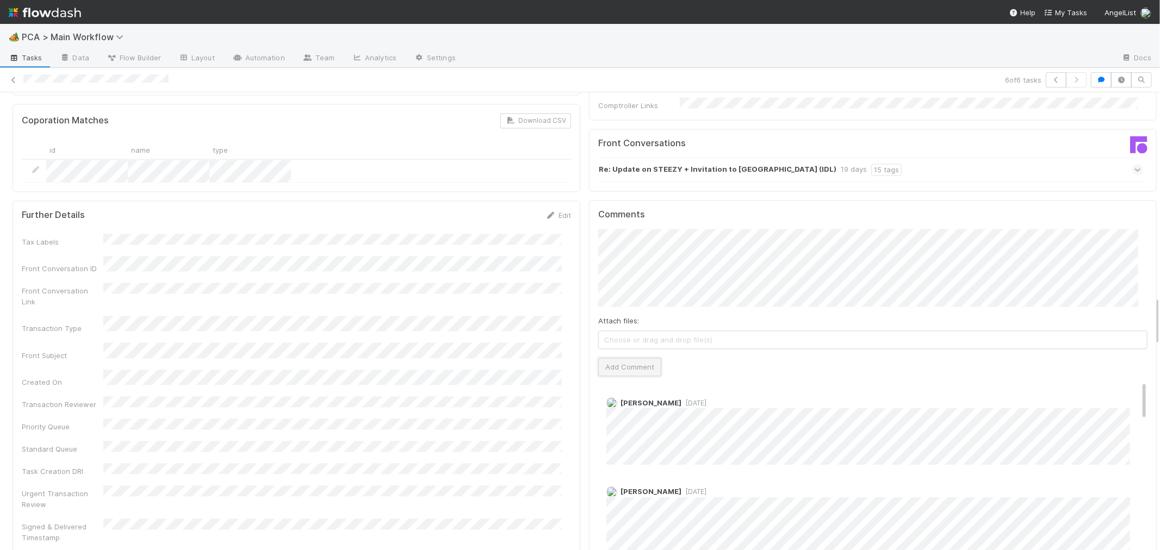
click at [641, 358] on button "Add Comment" at bounding box center [629, 367] width 63 height 18
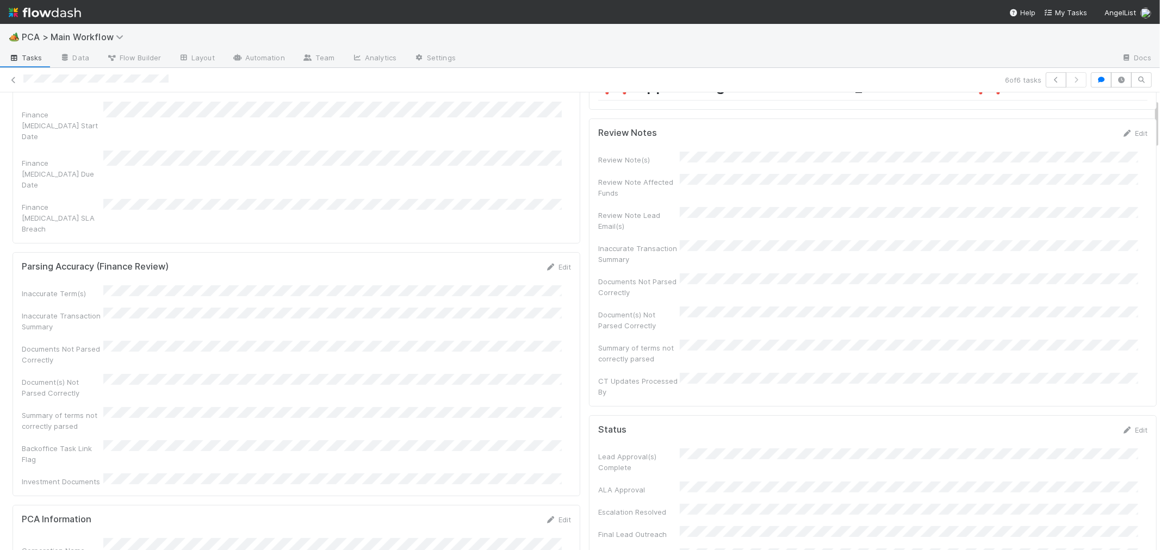
scroll to position [0, 0]
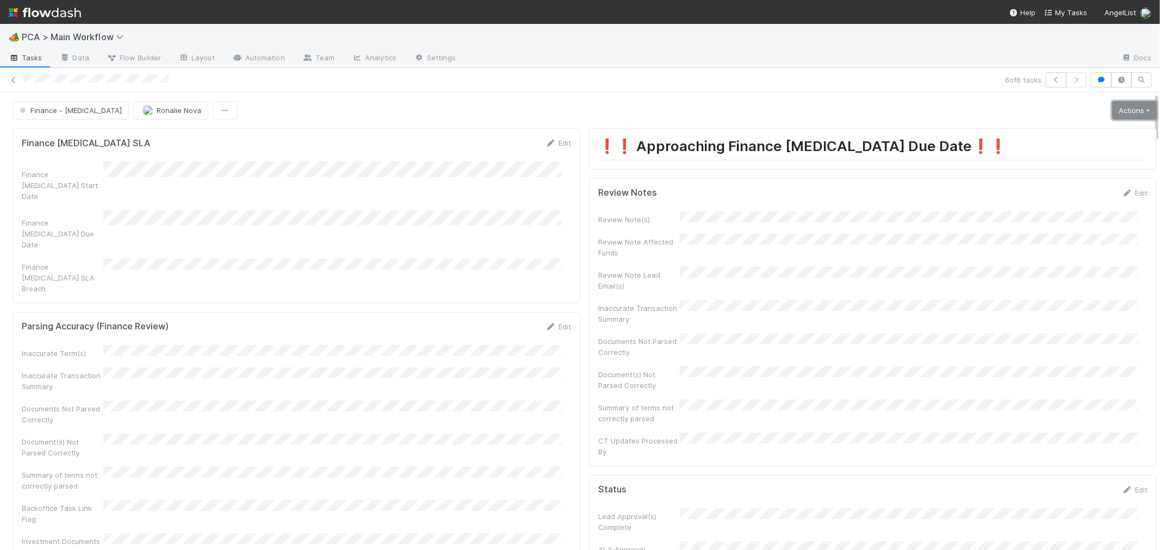
click at [1112, 112] on link "Actions" at bounding box center [1134, 110] width 45 height 18
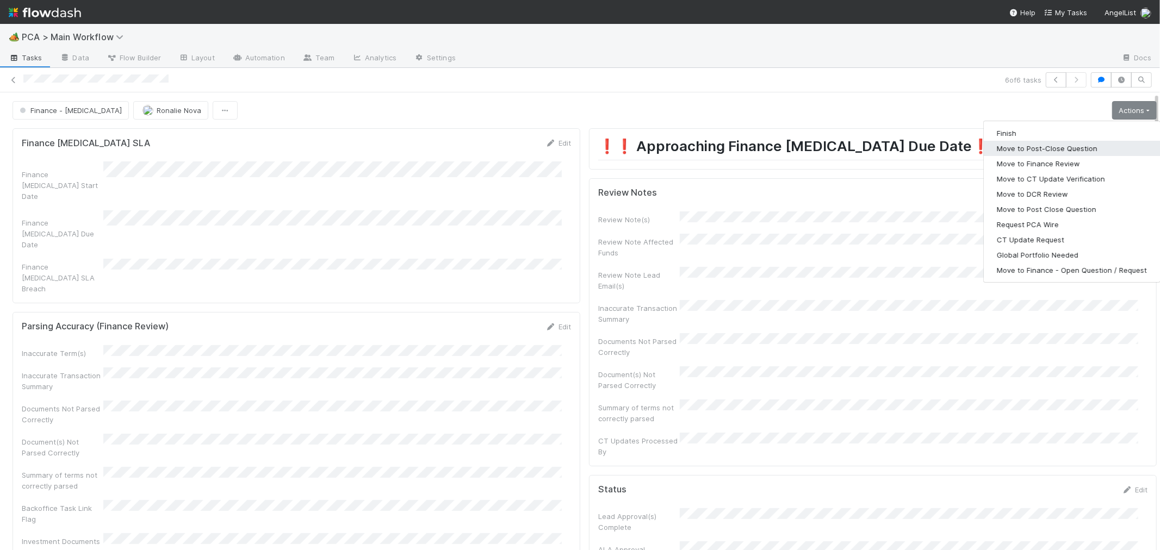
click at [1028, 147] on button "Move to Post-Close Question" at bounding box center [1072, 148] width 176 height 15
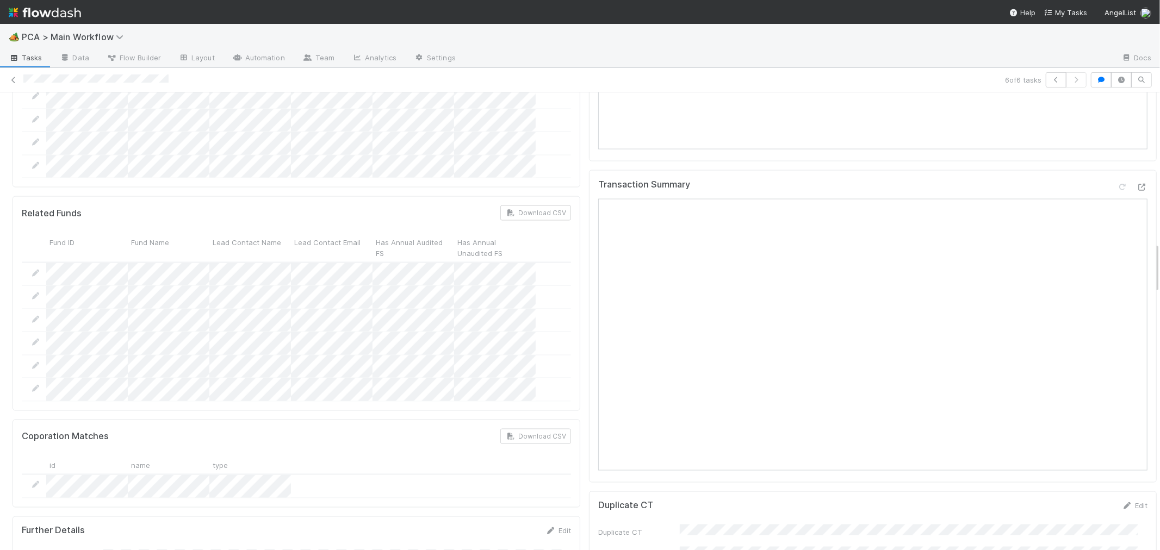
scroll to position [1329, 0]
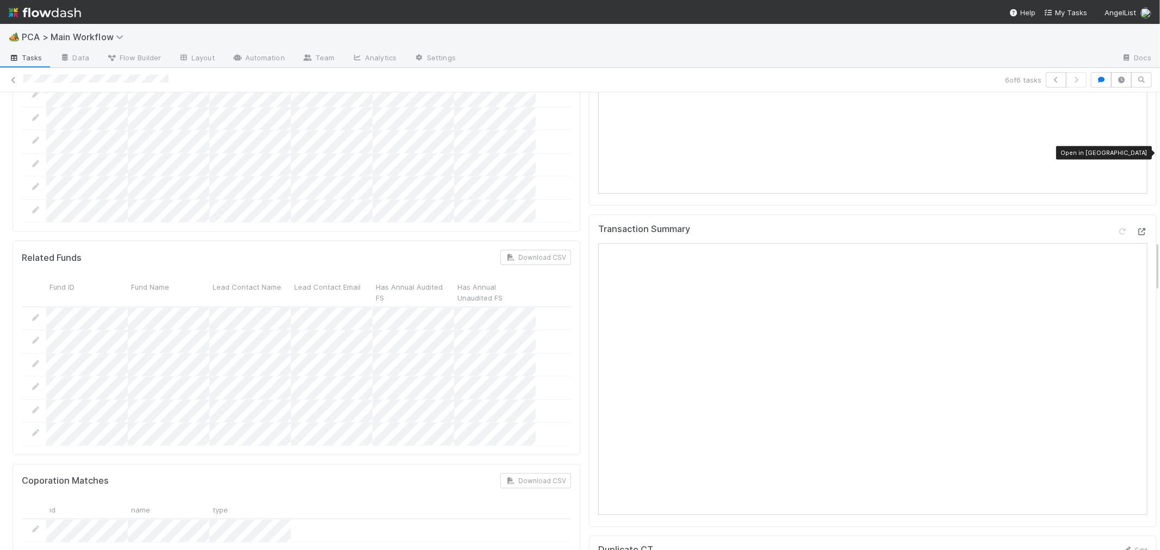
click at [1137, 228] on icon at bounding box center [1142, 231] width 11 height 7
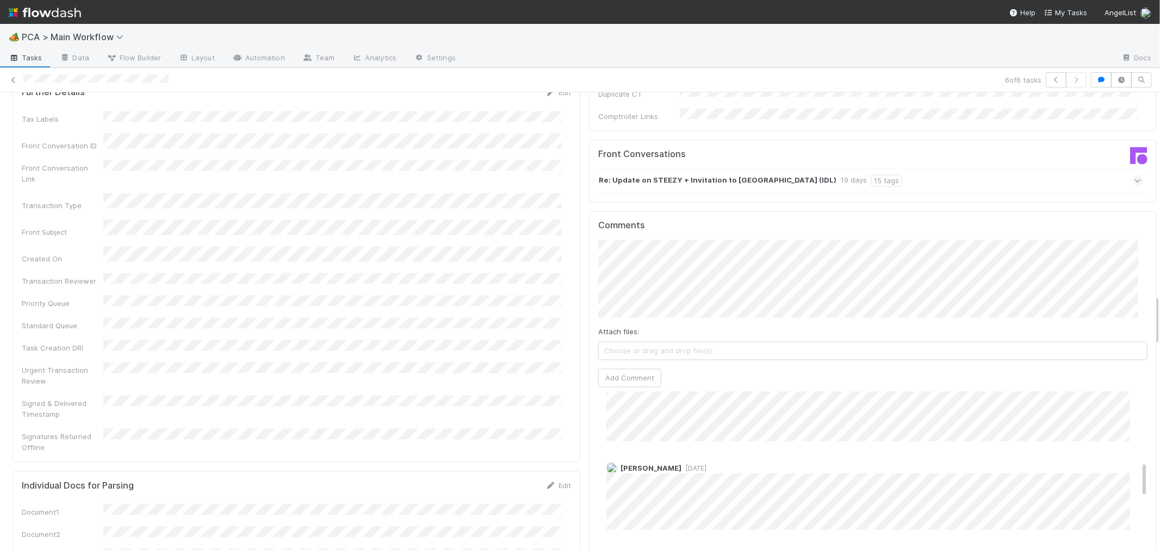
scroll to position [423, 0]
click at [684, 531] on span "2 weeks ago (edited)" at bounding box center [696, 535] width 52 height 8
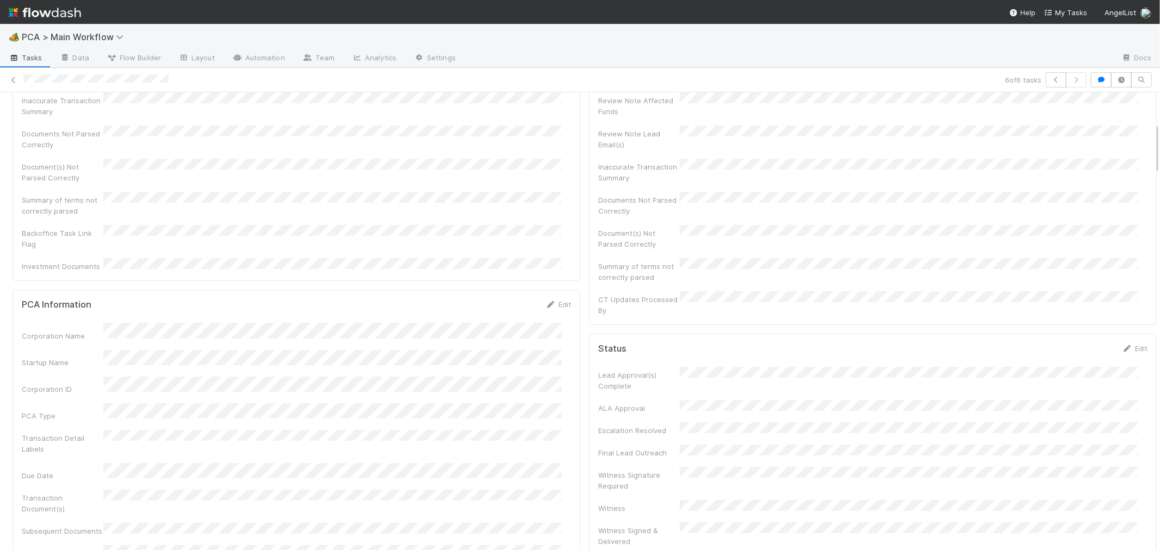
scroll to position [0, 0]
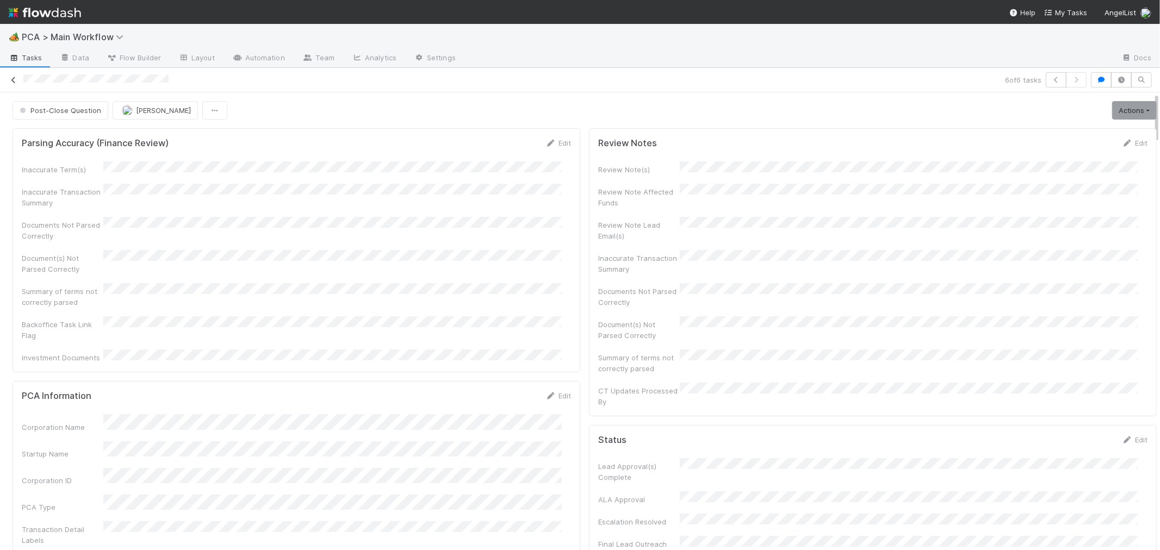
click at [15, 79] on icon at bounding box center [13, 80] width 11 height 7
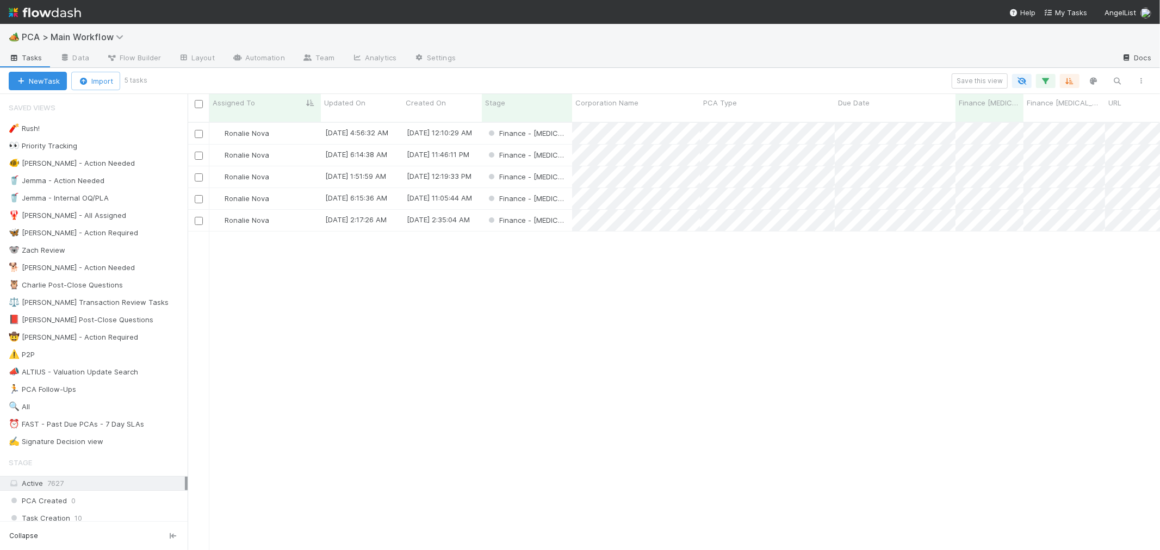
scroll to position [428, 963]
click at [552, 147] on div "Finance - ICU" at bounding box center [527, 155] width 90 height 21
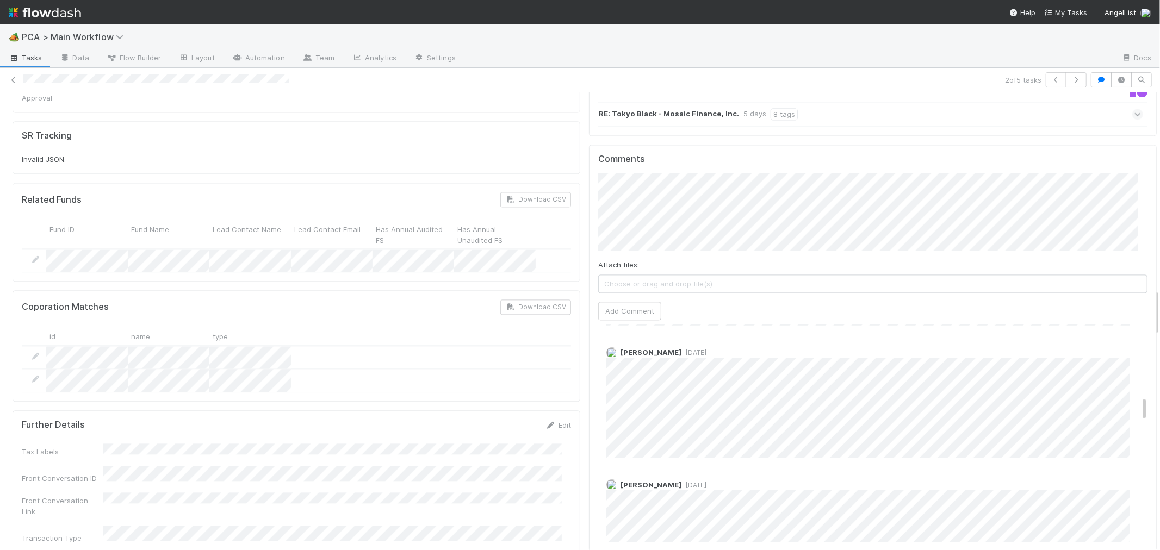
scroll to position [604, 0]
click at [13, 77] on icon at bounding box center [13, 80] width 11 height 7
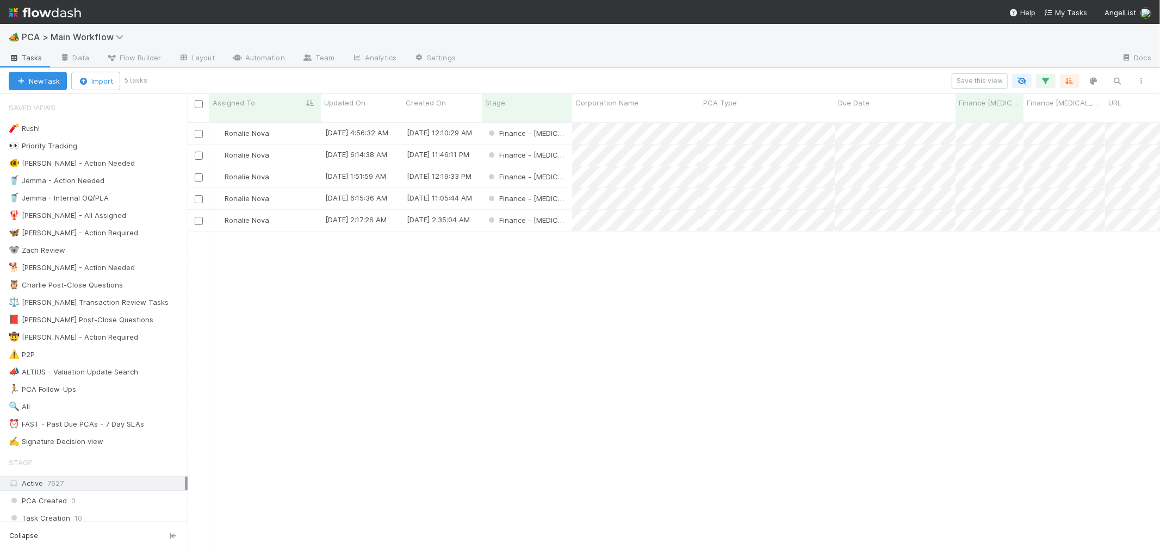
scroll to position [428, 963]
click at [563, 123] on div "Finance - ICU" at bounding box center [527, 133] width 90 height 21
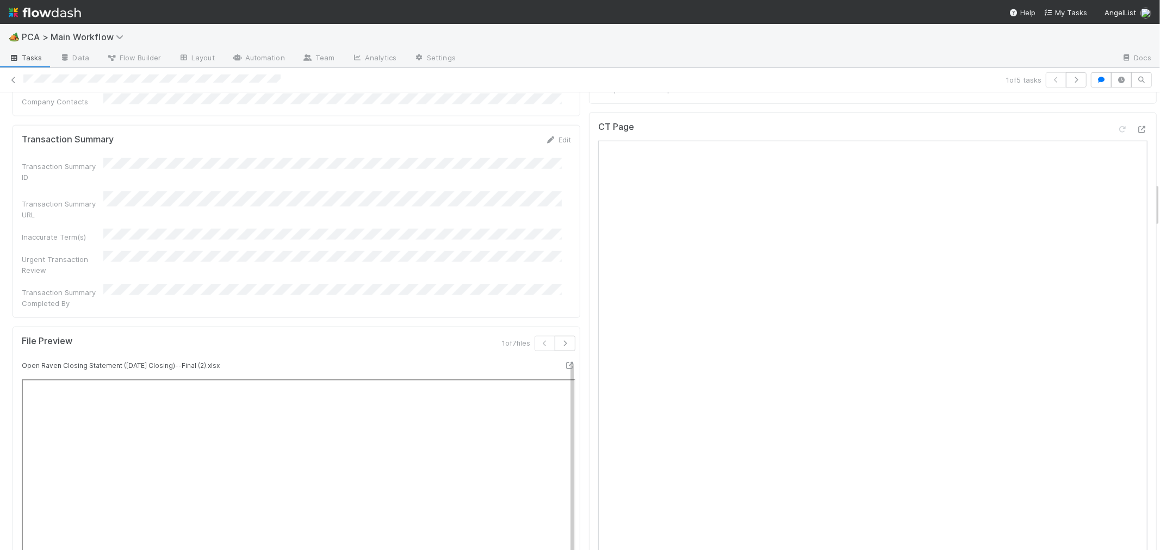
scroll to position [1088, 0]
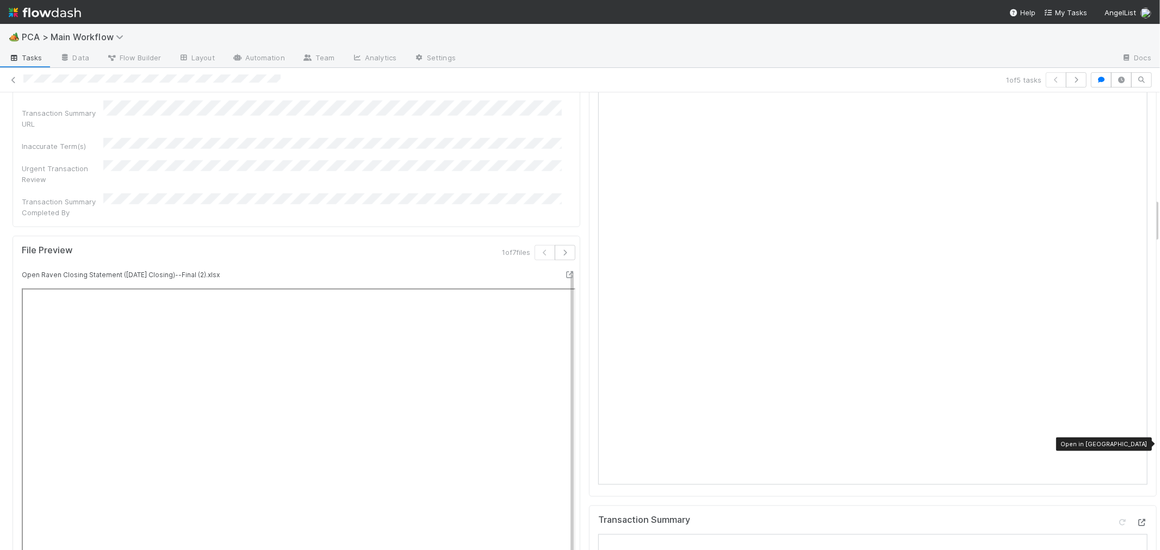
click at [1137, 519] on icon at bounding box center [1142, 522] width 11 height 7
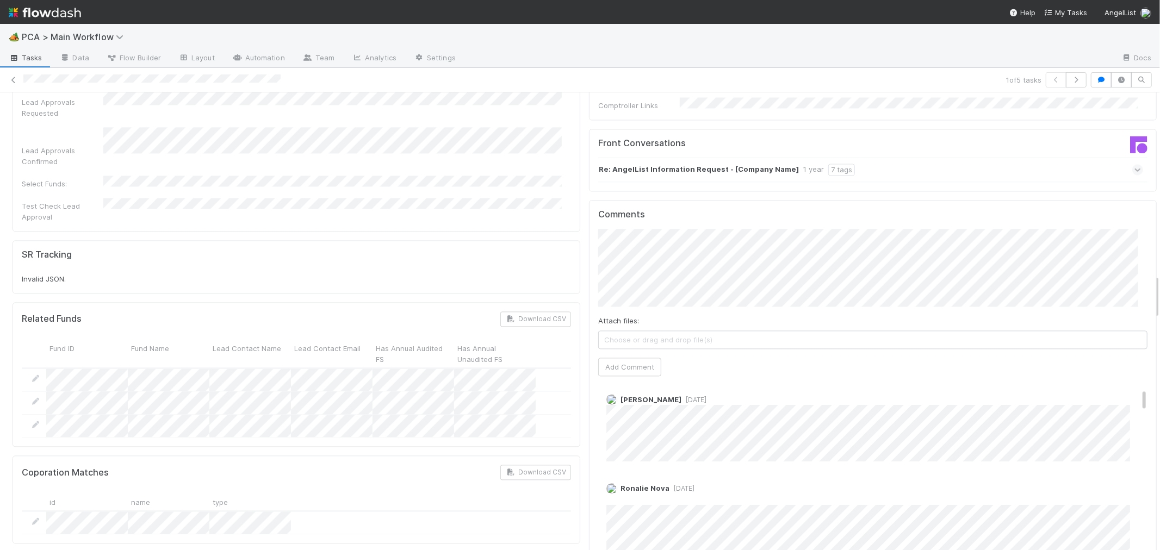
scroll to position [0, 0]
click at [820, 498] on div "Edit Delete" at bounding box center [877, 503] width 542 height 11
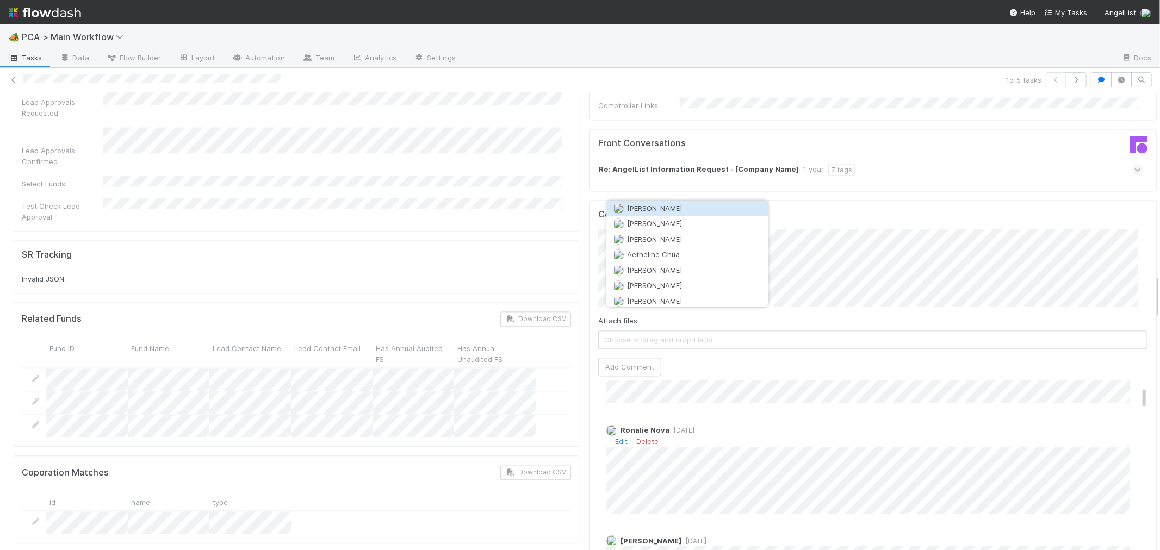
scroll to position [181, 0]
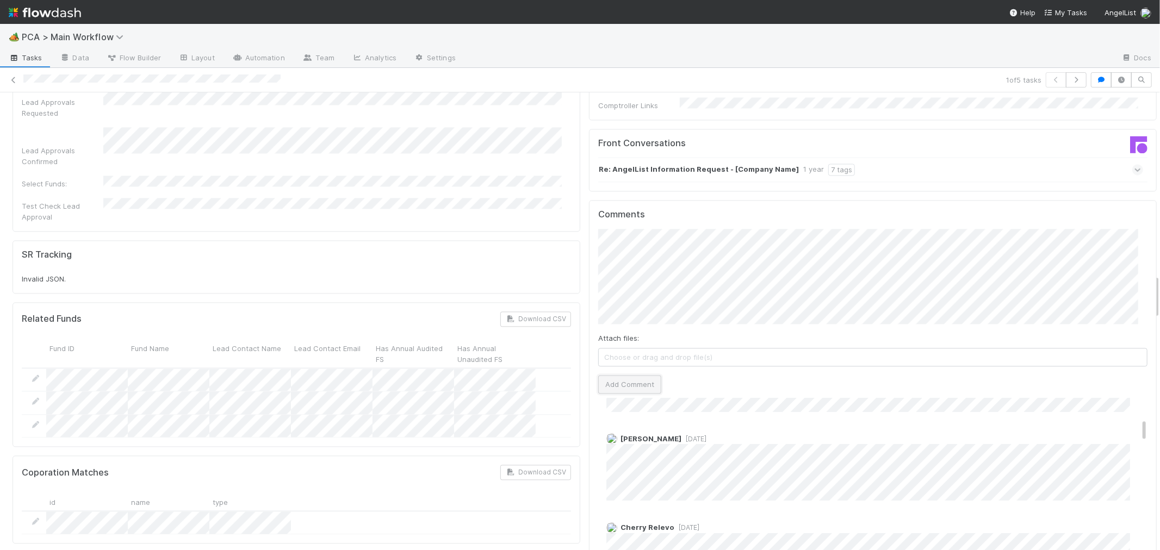
click at [639, 375] on button "Add Comment" at bounding box center [629, 384] width 63 height 18
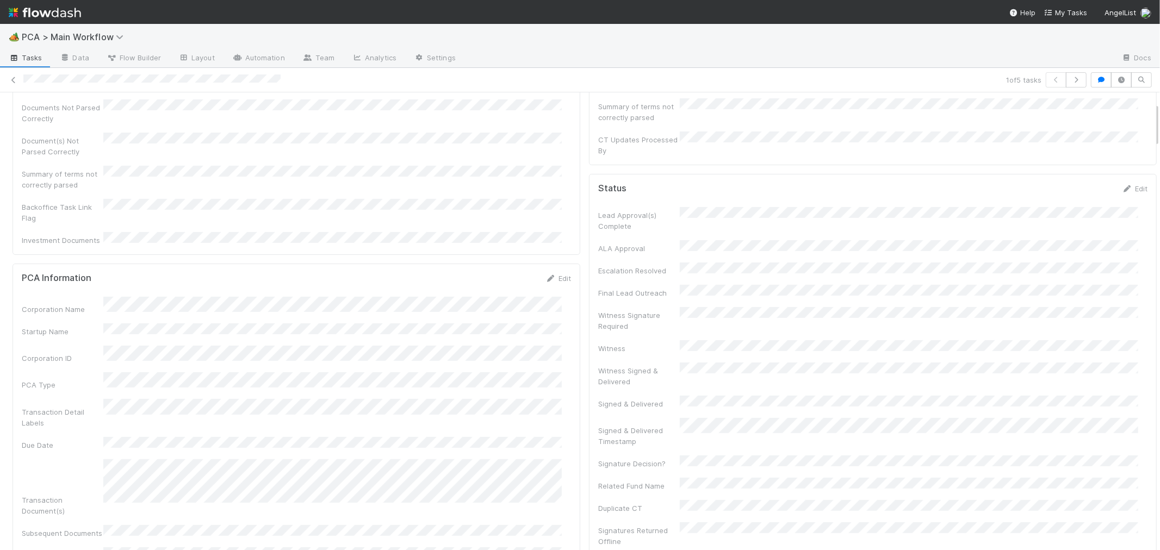
scroll to position [0, 0]
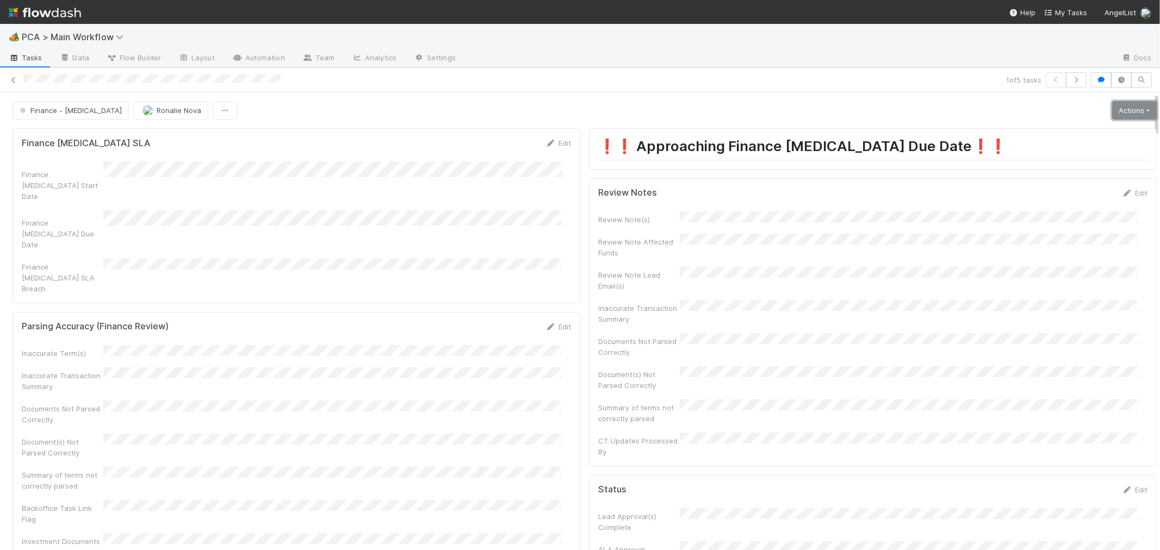
click at [1112, 109] on link "Actions" at bounding box center [1134, 110] width 45 height 18
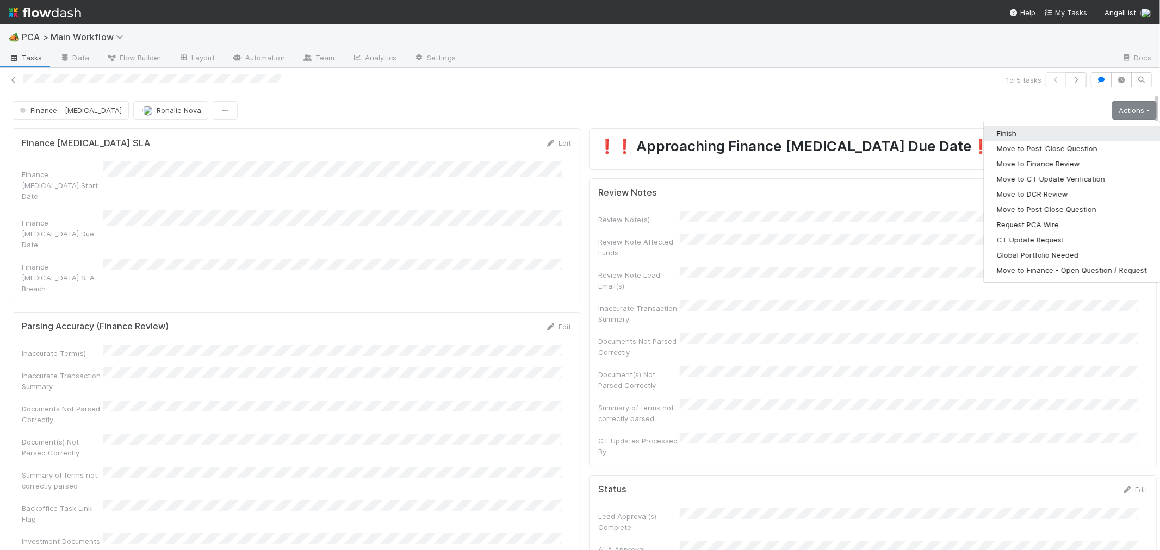
click at [1021, 131] on button "Finish" at bounding box center [1072, 133] width 176 height 15
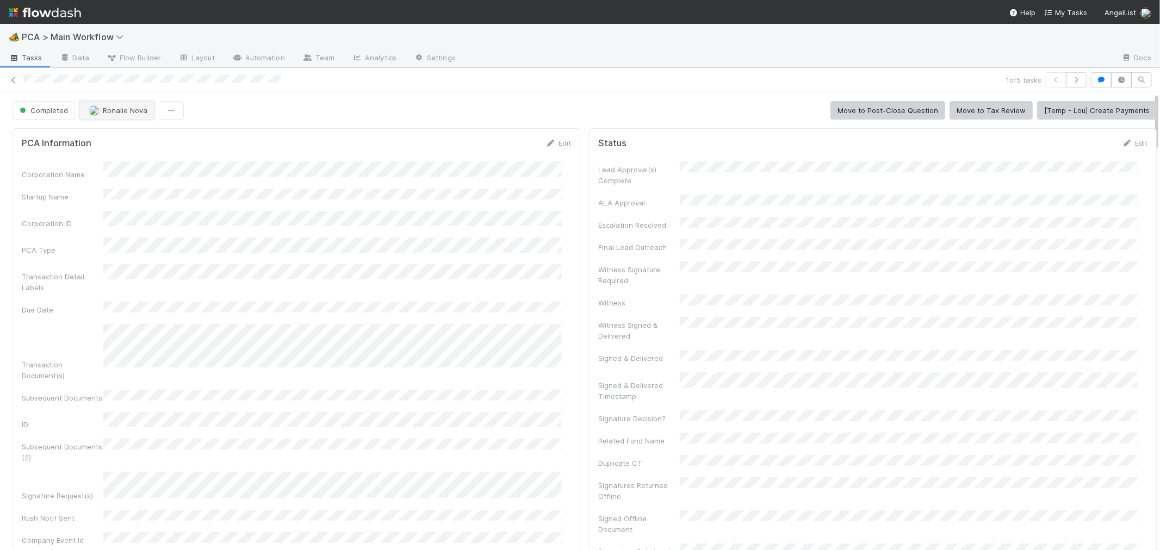
click at [115, 111] on span "Ronalie Nova" at bounding box center [125, 110] width 45 height 9
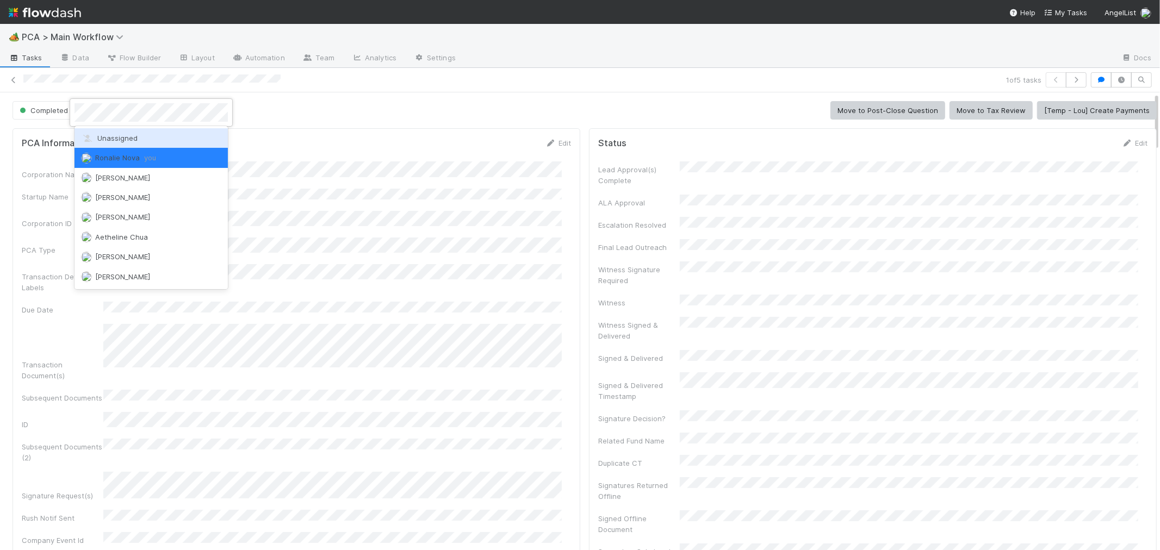
click at [123, 137] on span "Unassigned" at bounding box center [109, 138] width 57 height 9
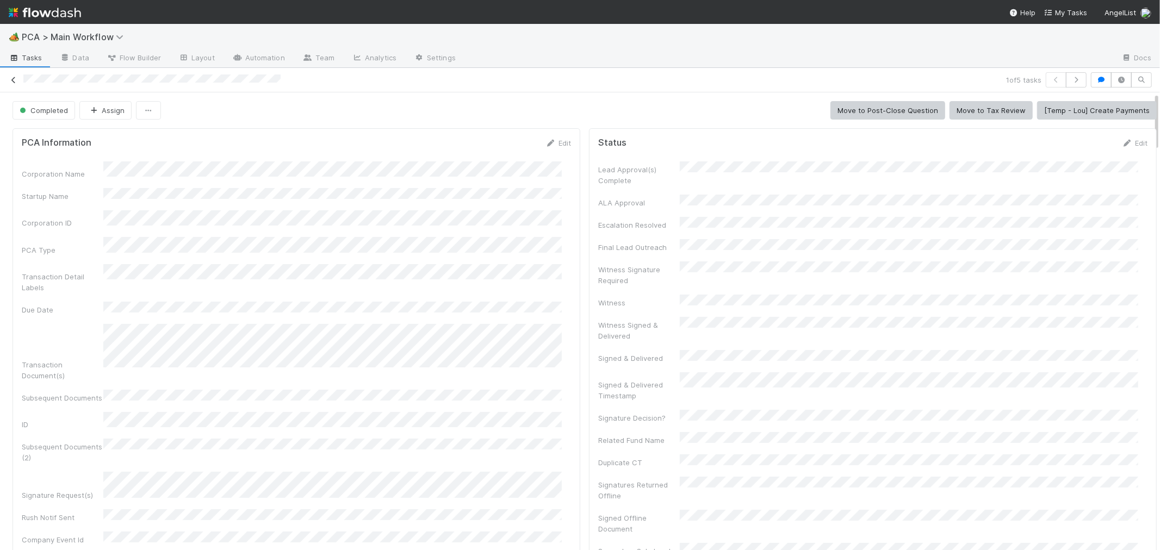
click at [14, 82] on icon at bounding box center [13, 80] width 11 height 7
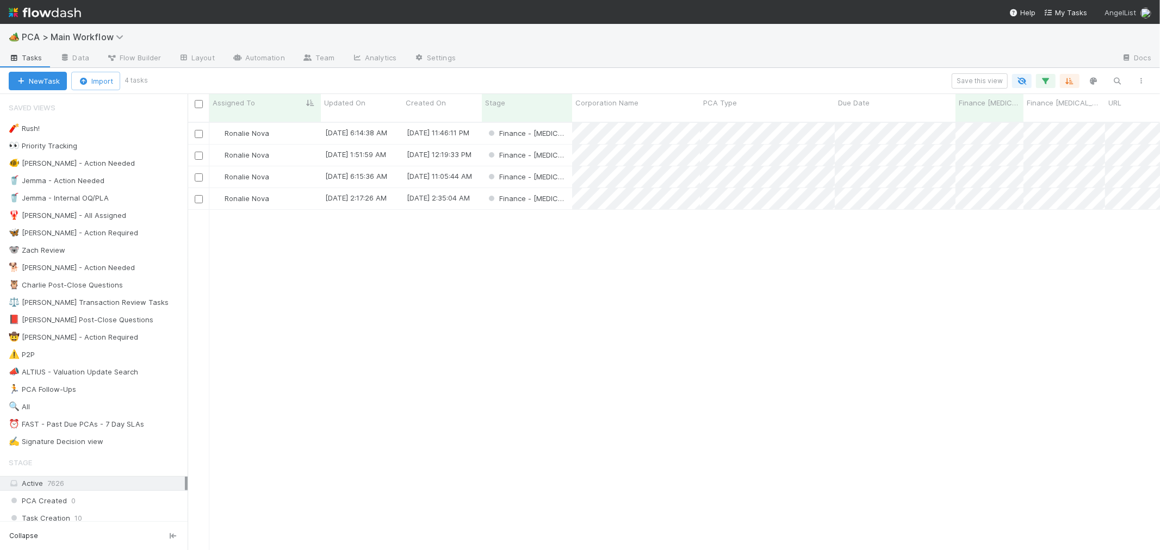
scroll to position [428, 963]
click at [569, 145] on div "Finance - ICU" at bounding box center [527, 155] width 90 height 21
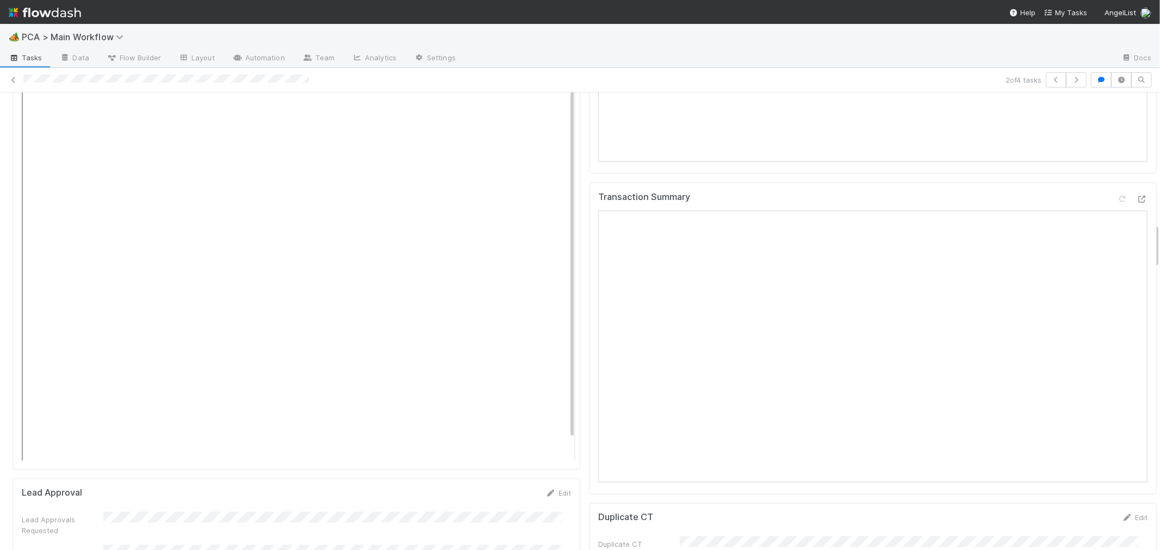
scroll to position [1329, 0]
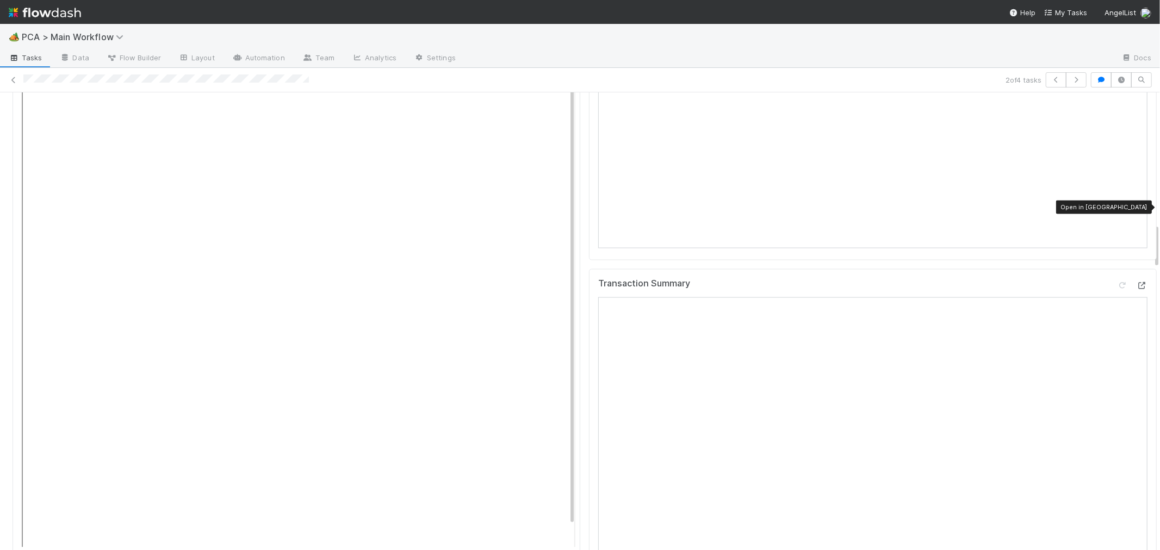
click at [1137, 282] on icon at bounding box center [1142, 285] width 11 height 7
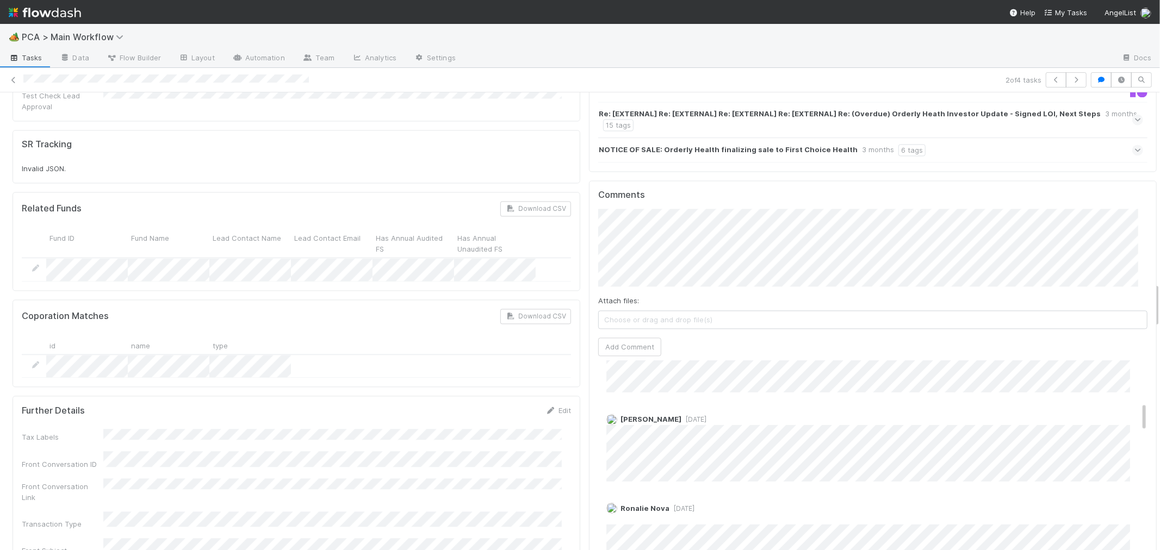
scroll to position [302, 0]
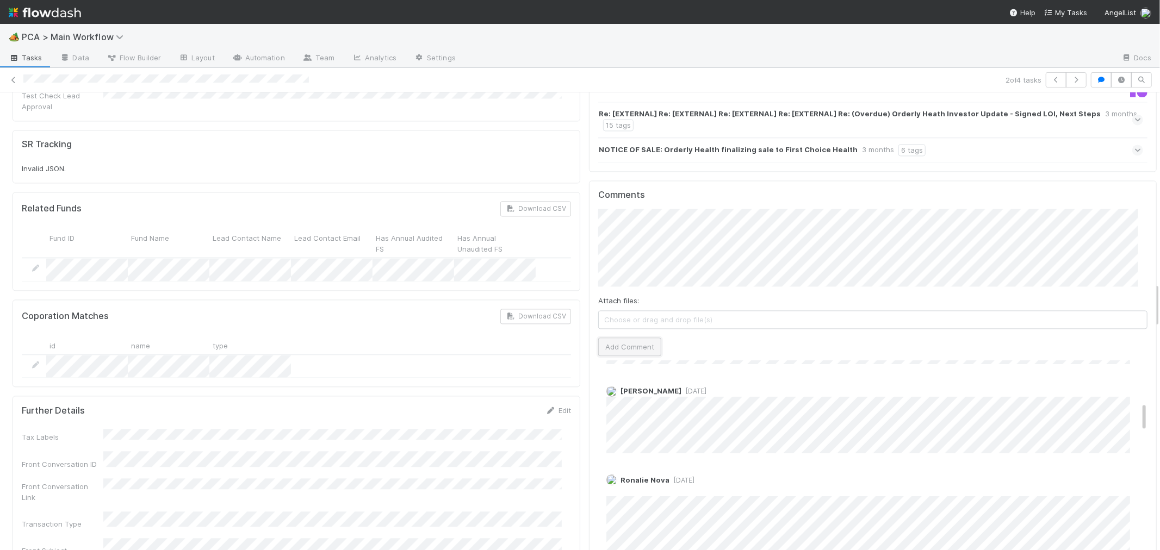
click at [622, 338] on button "Add Comment" at bounding box center [629, 347] width 63 height 18
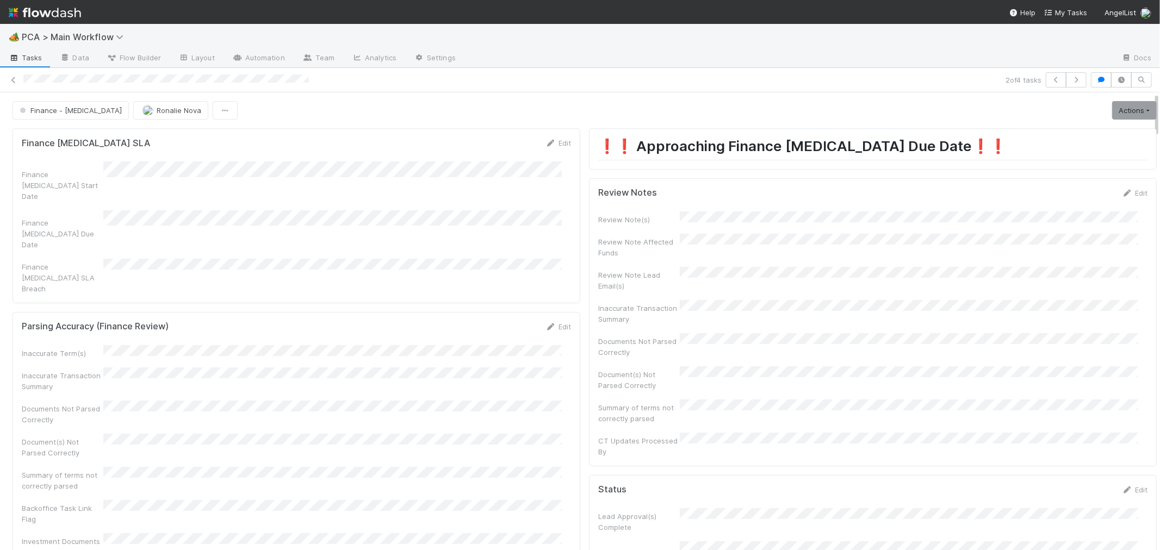
scroll to position [435, 0]
drag, startPoint x: 1107, startPoint y: 108, endPoint x: 1095, endPoint y: 110, distance: 12.3
click at [1112, 108] on link "Actions" at bounding box center [1134, 110] width 45 height 18
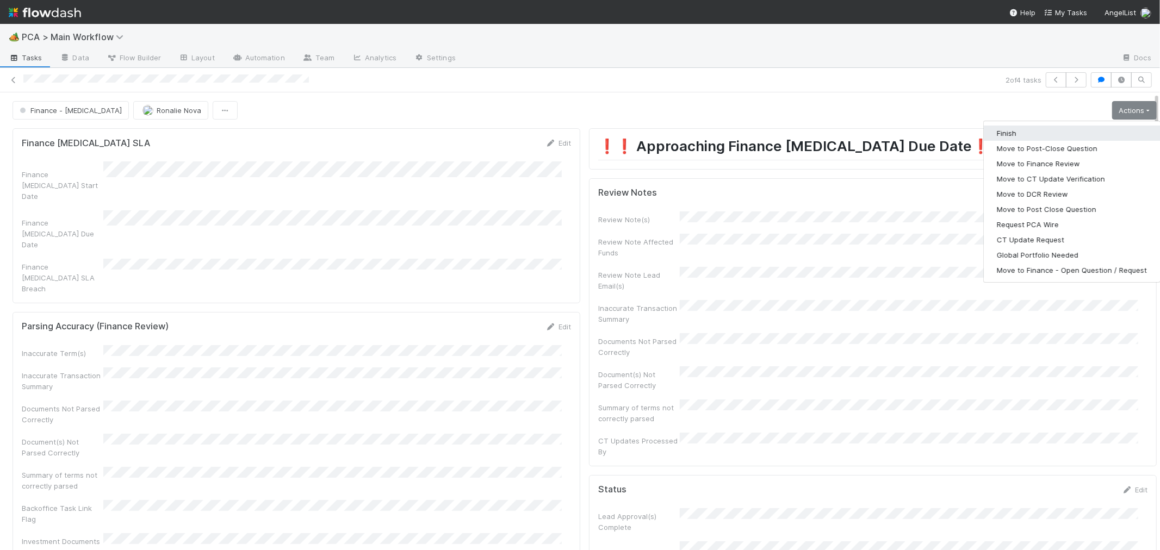
click at [1009, 134] on button "Finish" at bounding box center [1072, 133] width 176 height 15
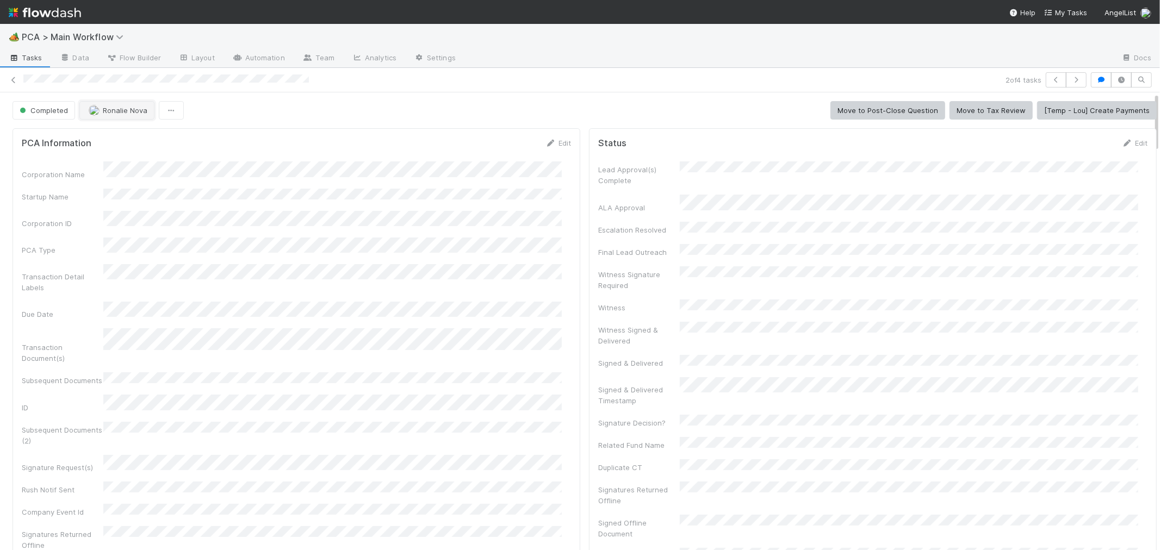
click at [128, 113] on span "Ronalie Nova" at bounding box center [125, 110] width 45 height 9
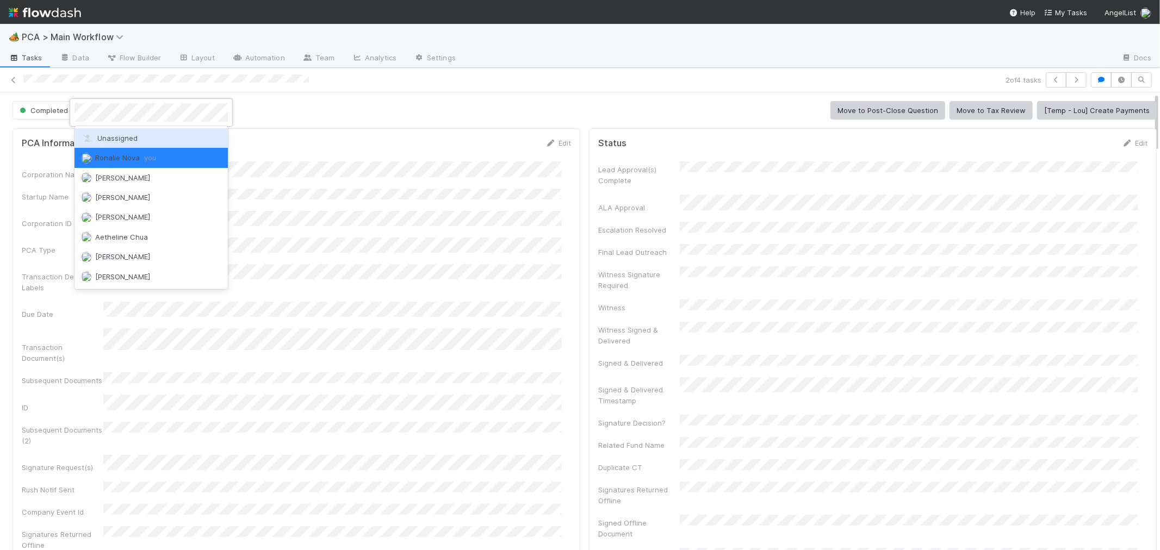
click at [128, 140] on span "Unassigned" at bounding box center [109, 138] width 57 height 9
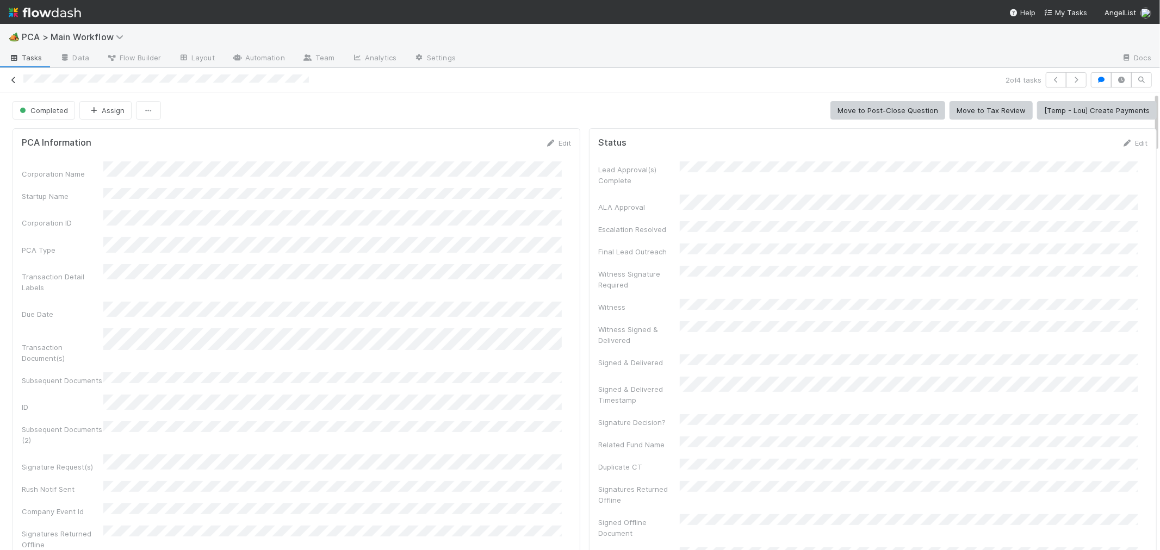
click at [14, 79] on icon at bounding box center [13, 80] width 11 height 7
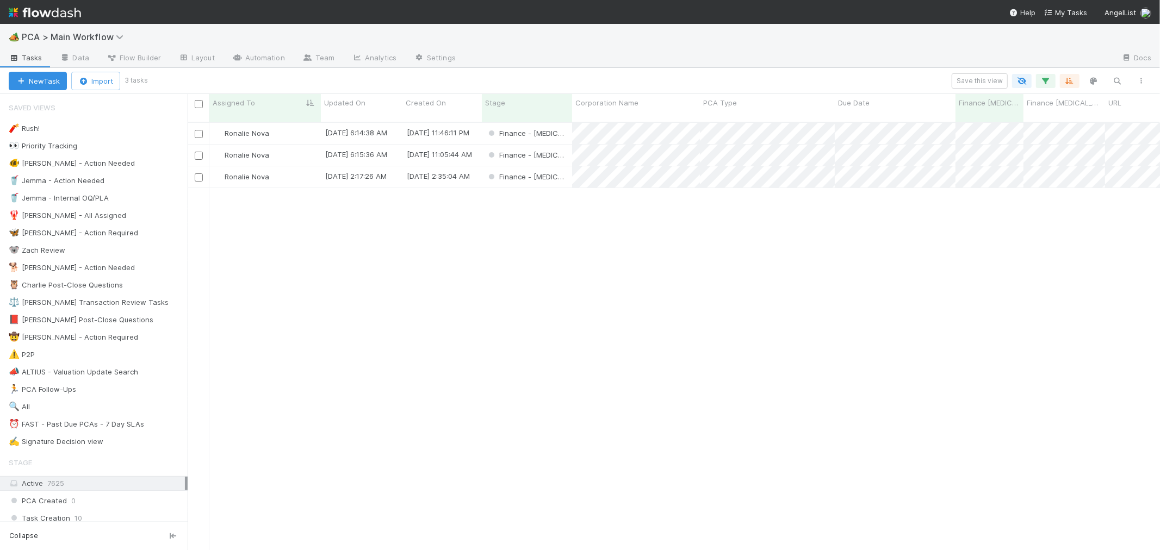
scroll to position [428, 963]
click at [561, 166] on div "Finance - ICU" at bounding box center [527, 176] width 90 height 21
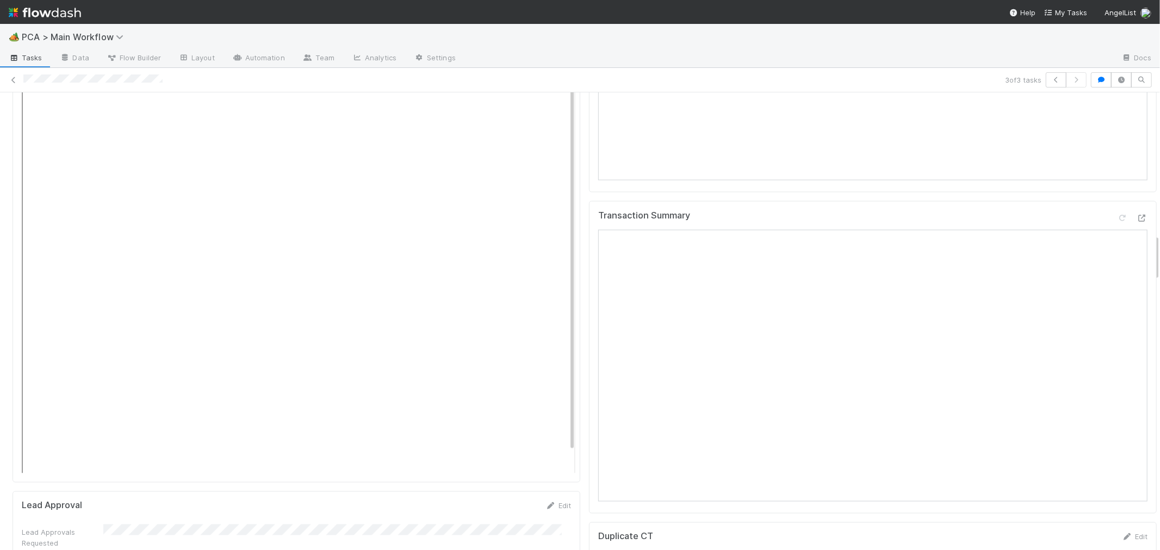
scroll to position [1390, 0]
click at [1137, 218] on icon at bounding box center [1142, 221] width 11 height 7
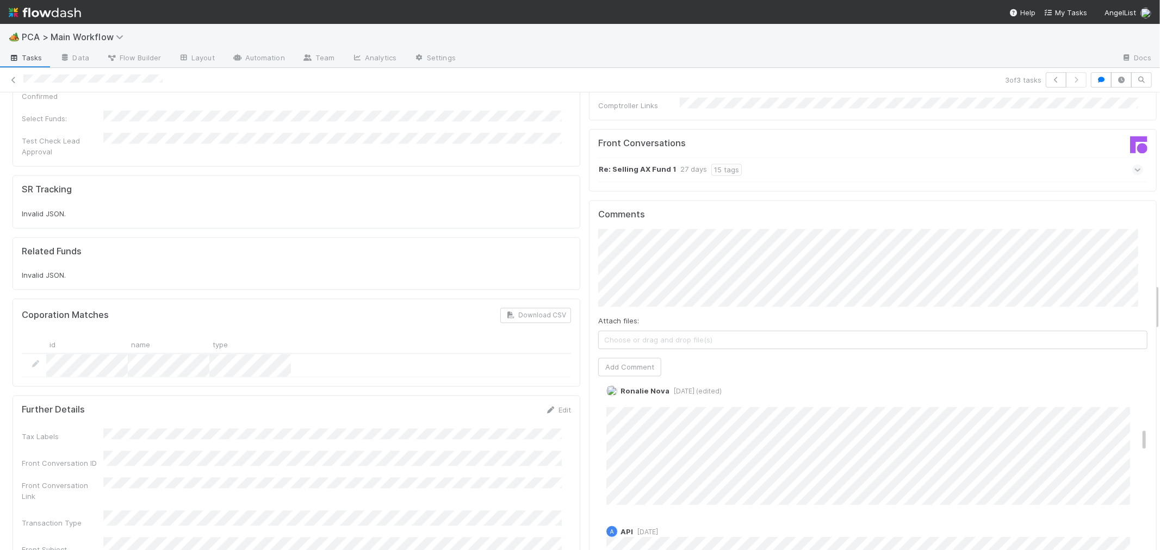
scroll to position [362, 0]
click at [680, 447] on span "2 months ago (edited)" at bounding box center [696, 451] width 52 height 8
click at [836, 437] on div "Ronalie Nova 2 months ago (edited) Edit Delete" at bounding box center [877, 501] width 558 height 128
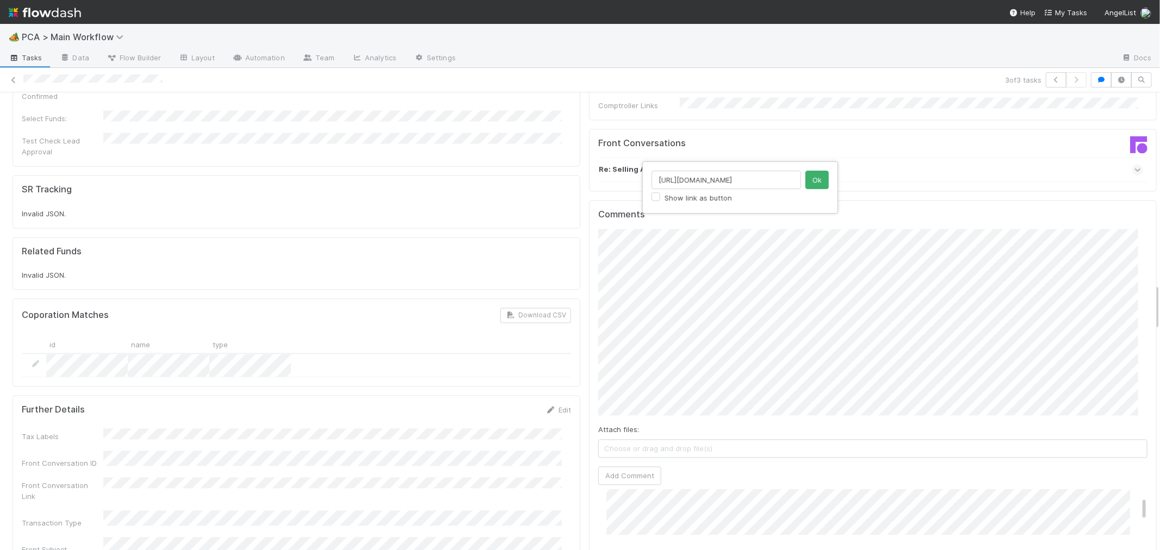
scroll to position [0, 157]
click at [595, 153] on div "https://comptroller.internal.angellist.com/v/llcs/a3b2e0490c8a44f9876eabb5bcc94…" at bounding box center [580, 275] width 1160 height 550
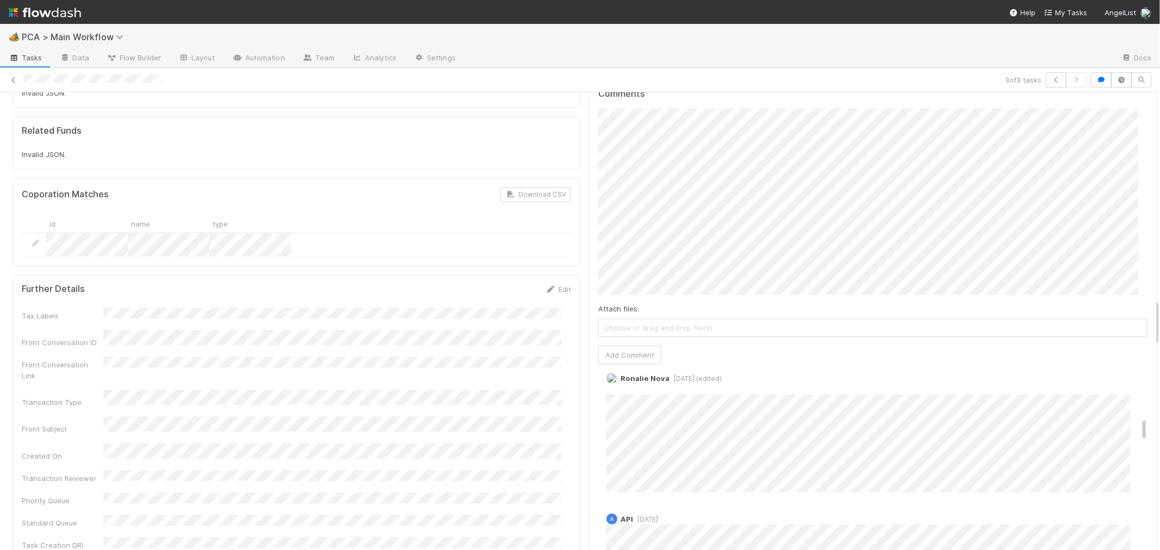
scroll to position [2054, 0]
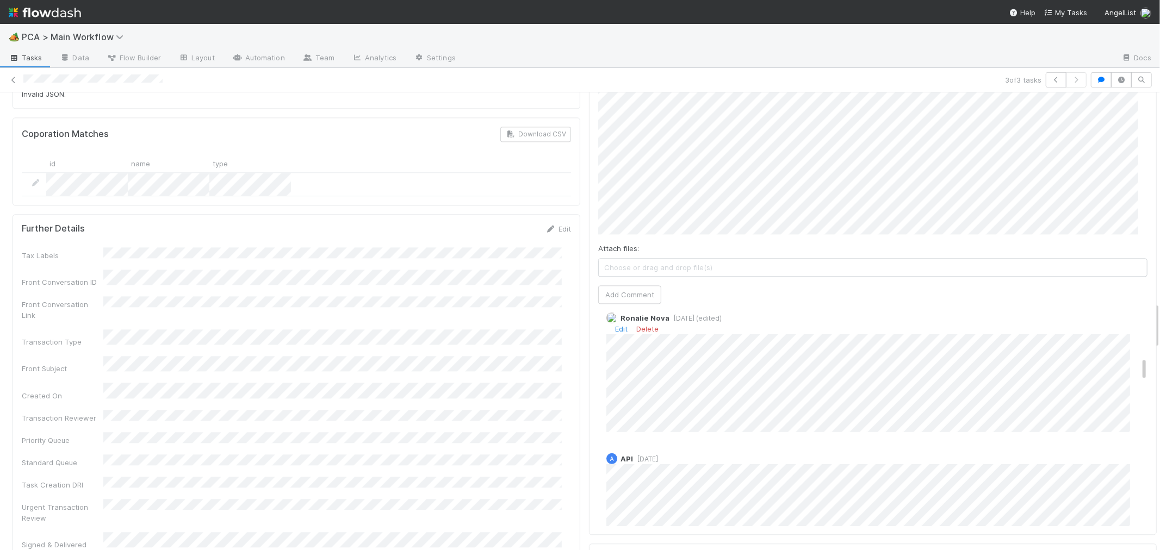
click at [672, 314] on span "2 months ago (edited)" at bounding box center [696, 318] width 52 height 8
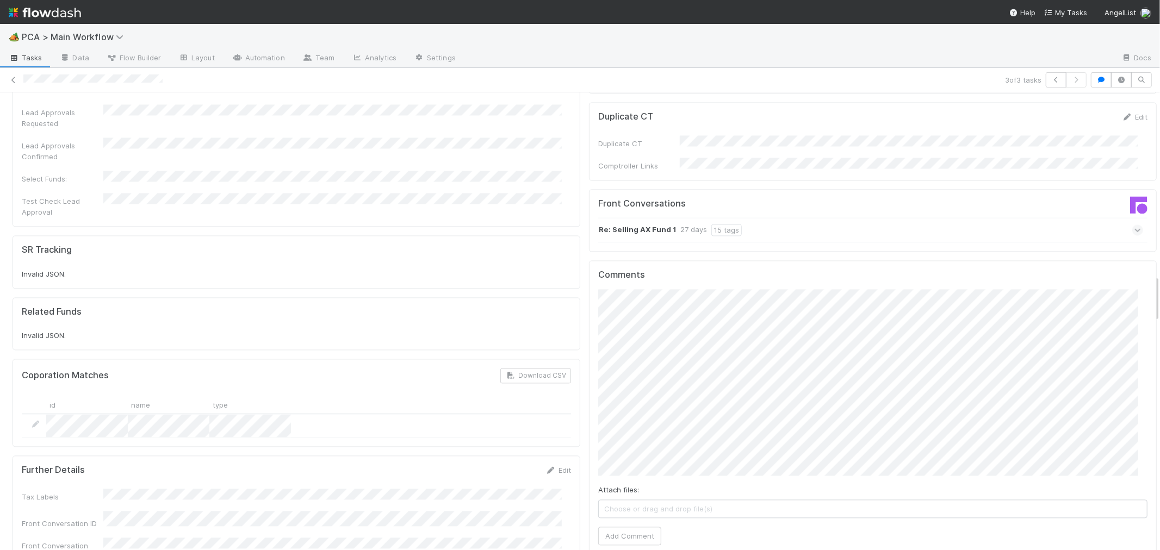
scroll to position [1752, 0]
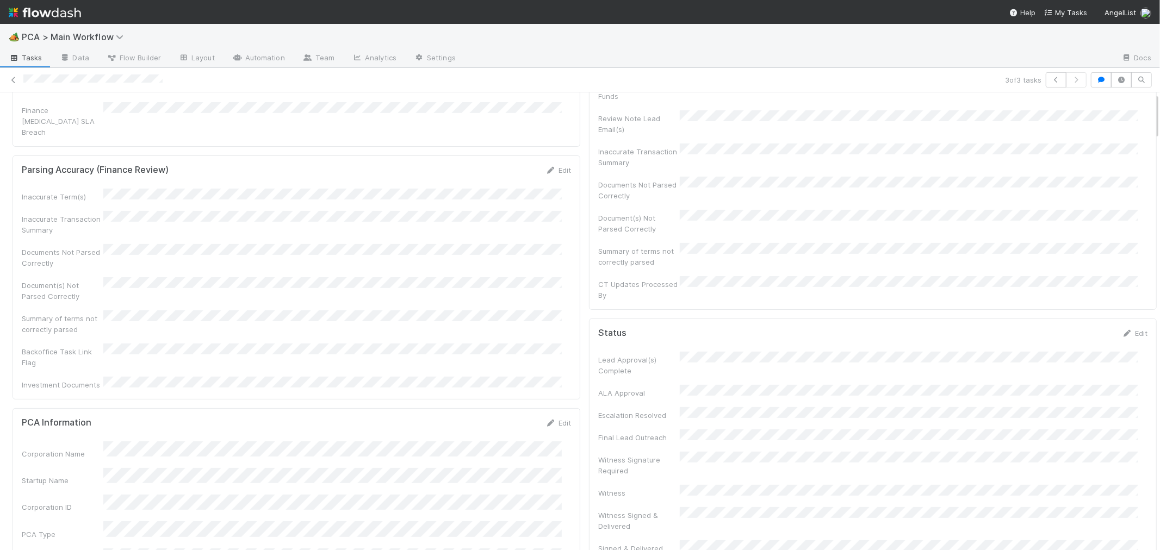
scroll to position [0, 0]
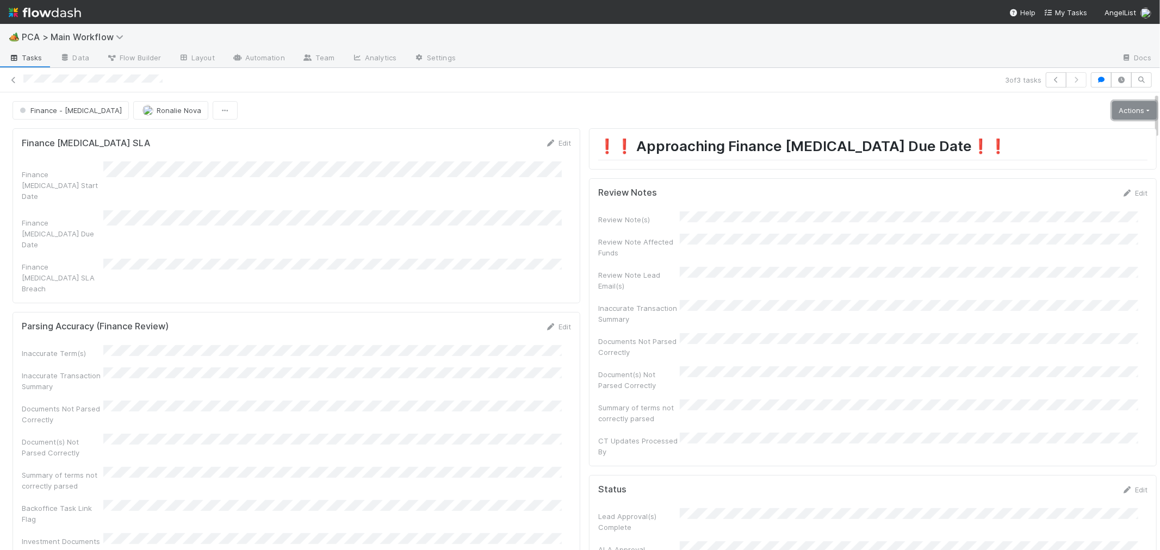
click at [1112, 115] on link "Actions" at bounding box center [1134, 110] width 45 height 18
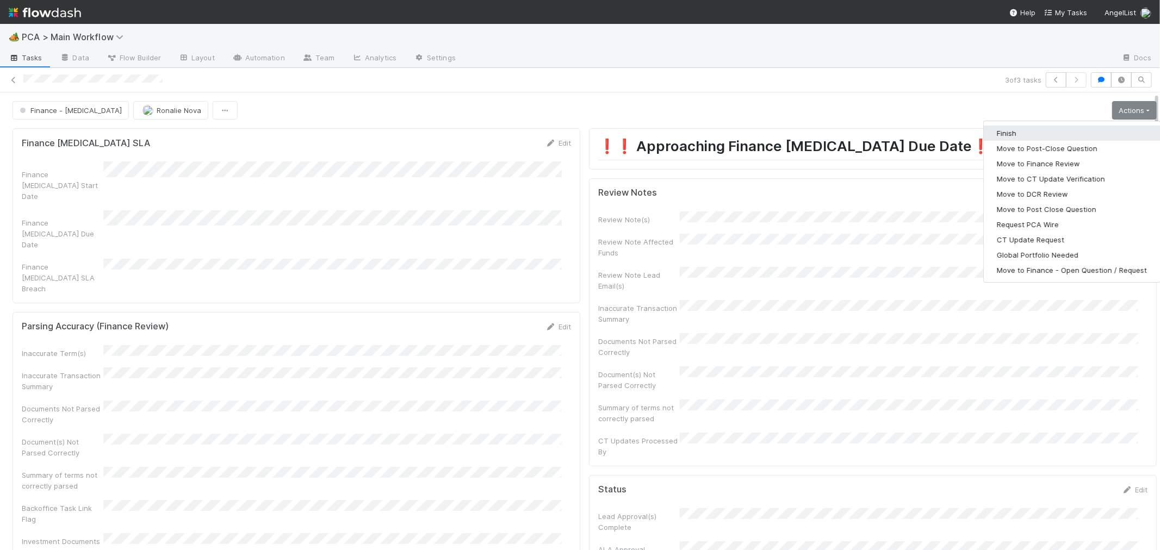
click at [1044, 136] on button "Finish" at bounding box center [1072, 133] width 176 height 15
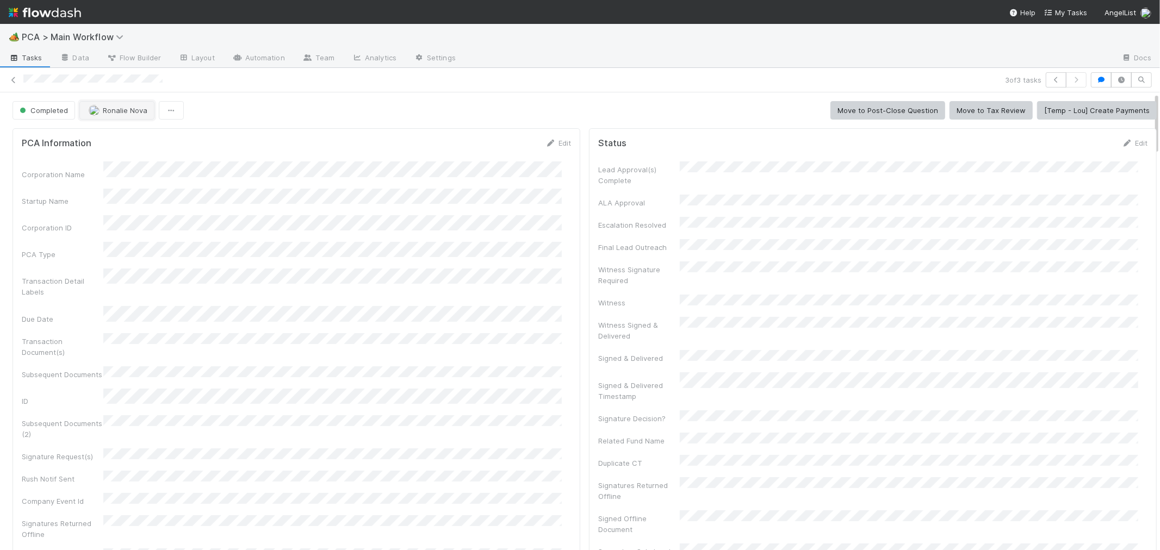
click at [128, 112] on span "Ronalie Nova" at bounding box center [125, 110] width 45 height 9
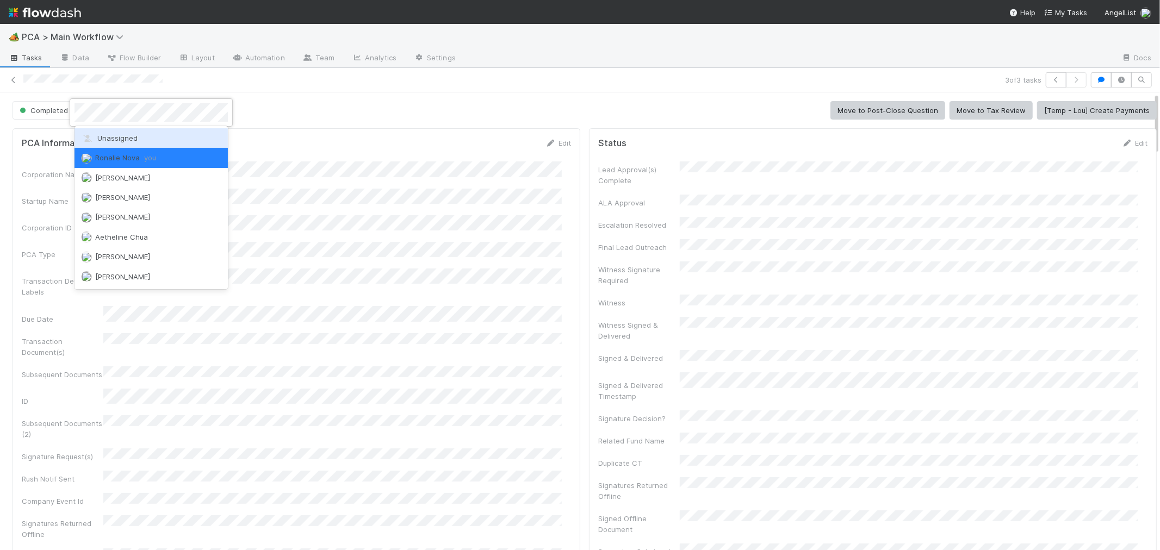
click at [126, 141] on span "Unassigned" at bounding box center [109, 138] width 57 height 9
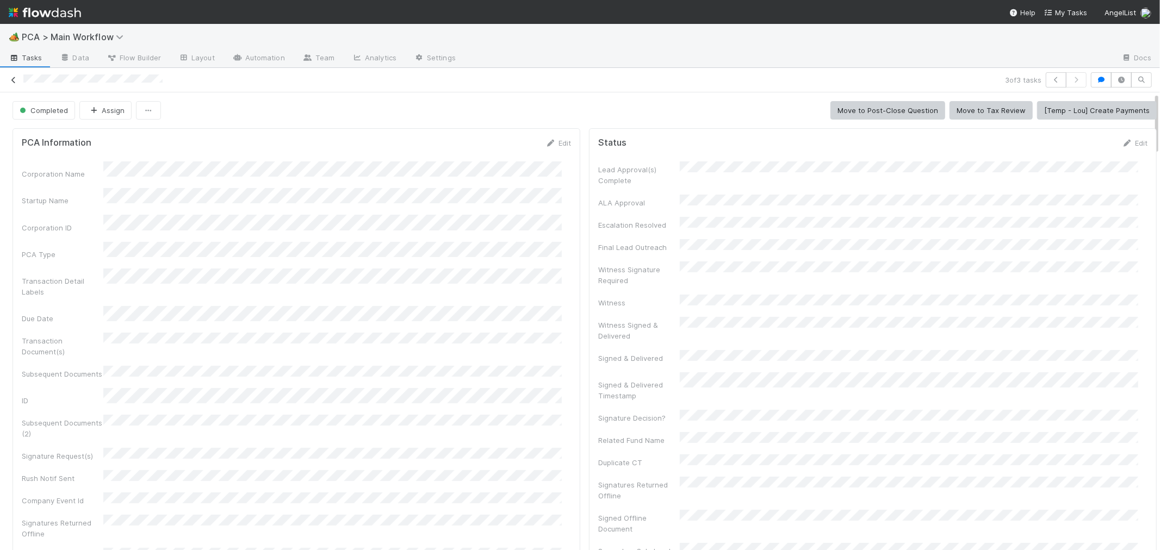
click at [15, 79] on icon at bounding box center [13, 80] width 11 height 7
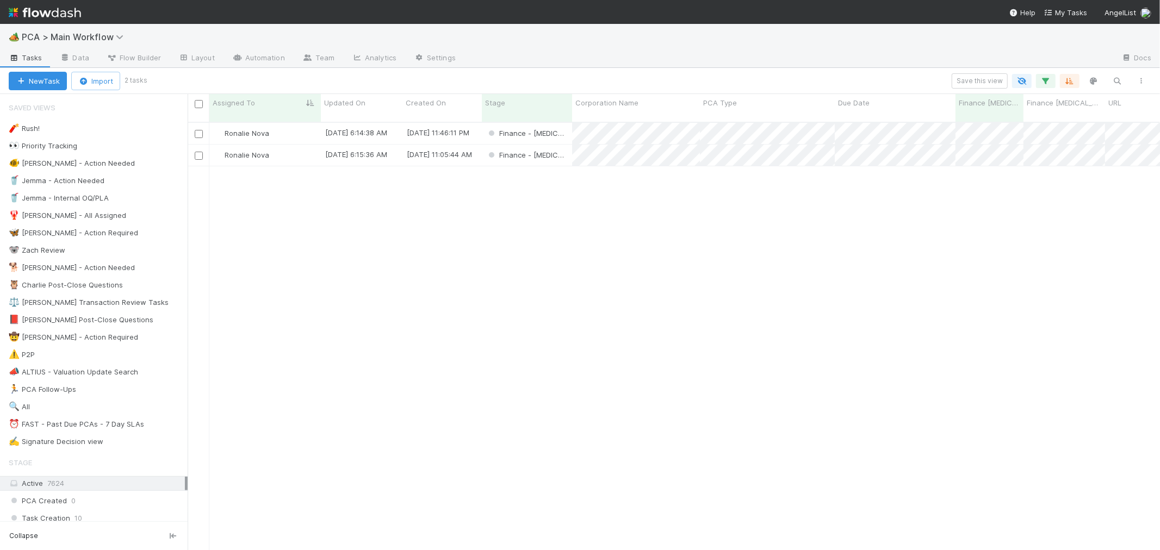
scroll to position [428, 963]
click at [564, 145] on div "Finance - ICU" at bounding box center [527, 155] width 90 height 21
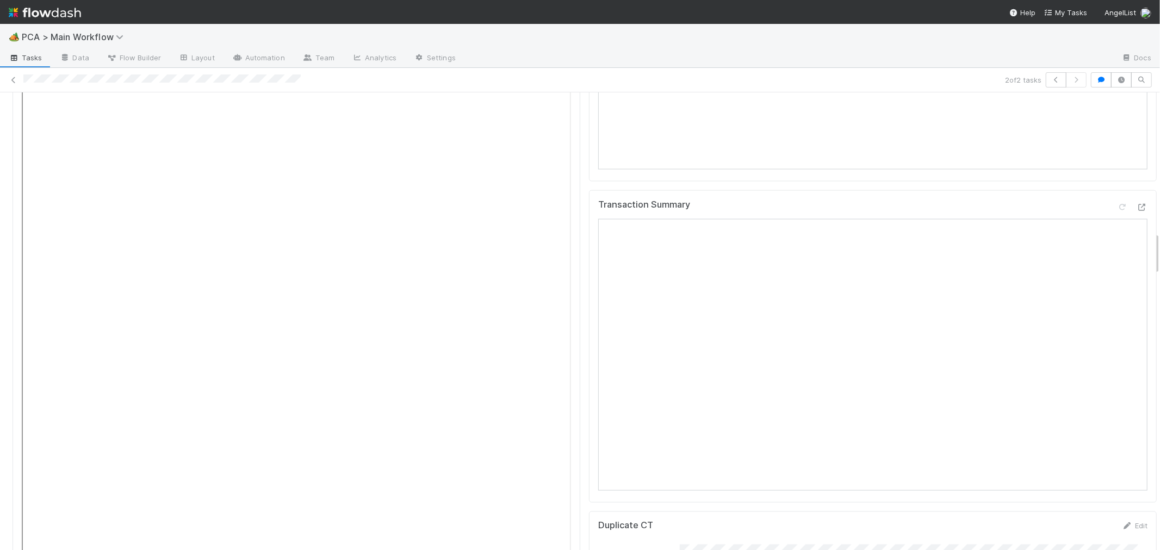
scroll to position [1390, 0]
click at [1137, 218] on icon at bounding box center [1142, 221] width 11 height 7
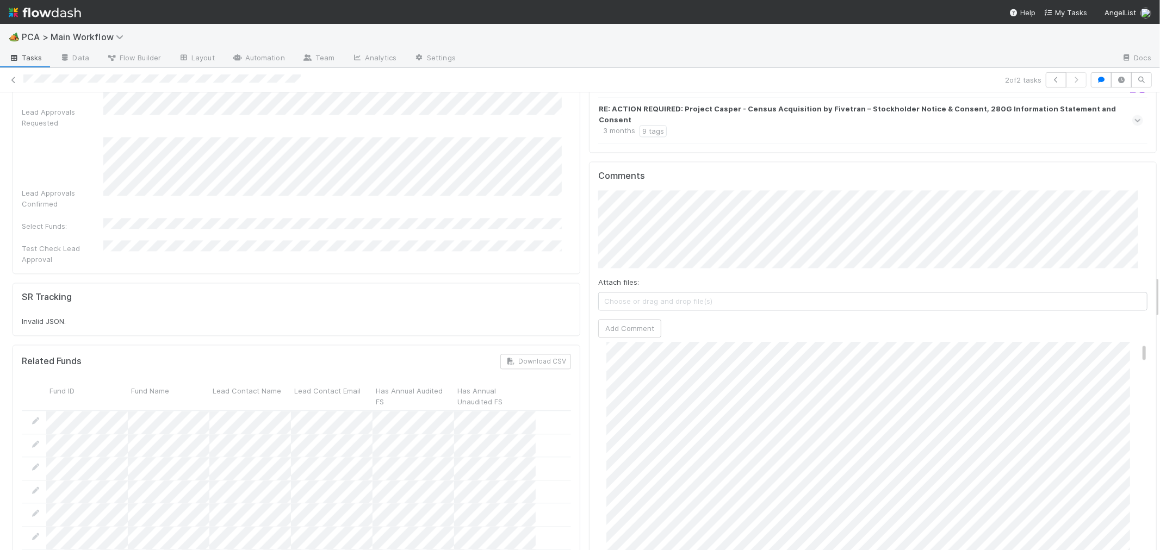
scroll to position [0, 0]
click at [611, 319] on button "Add Comment" at bounding box center [629, 328] width 63 height 18
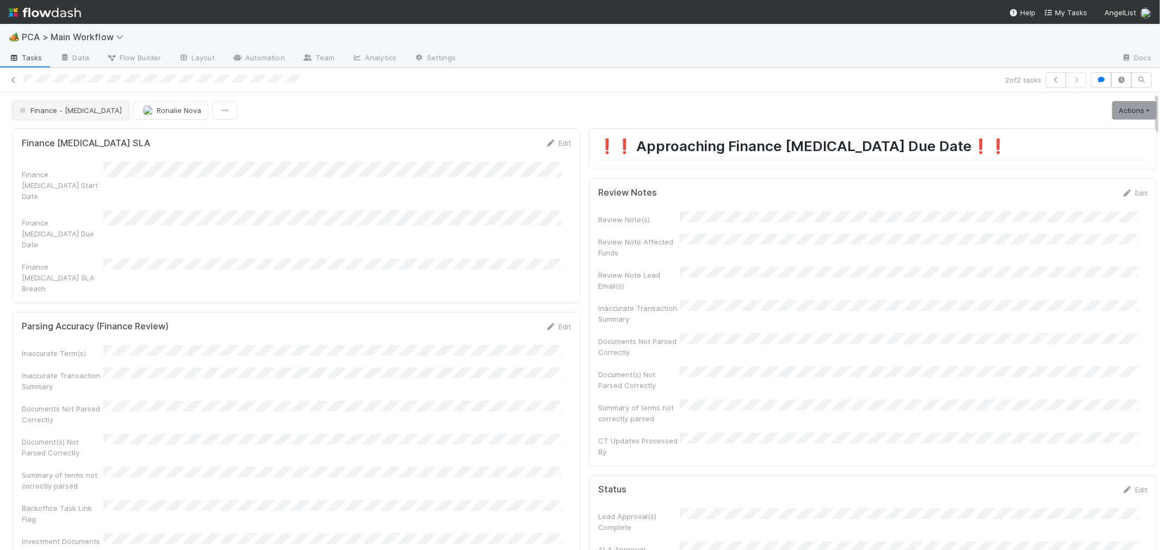
click at [73, 109] on span "Finance - ICU" at bounding box center [69, 110] width 104 height 9
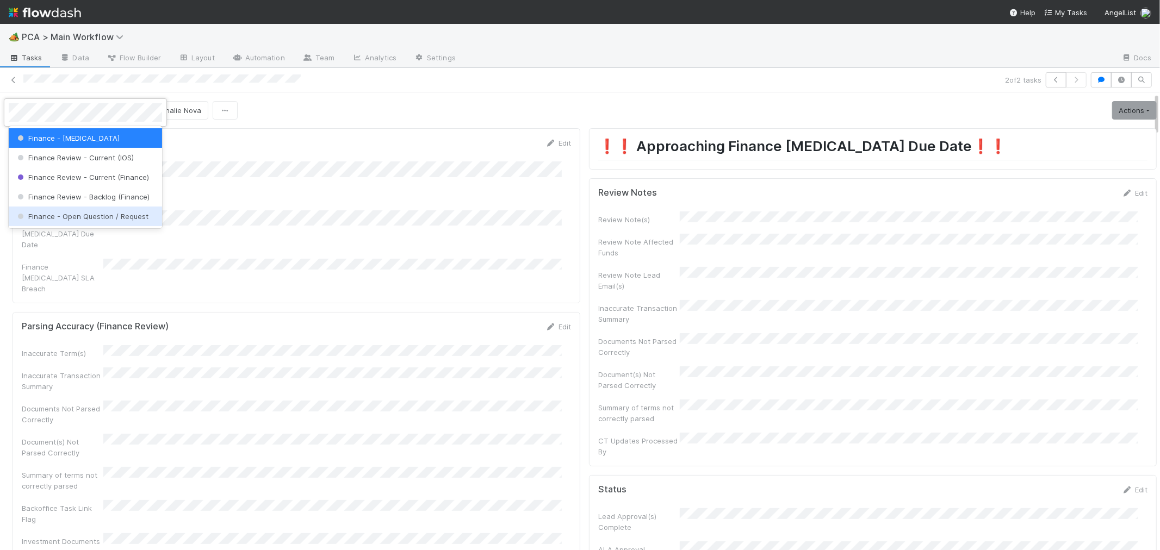
click at [101, 215] on span "Finance - Open Question / Request" at bounding box center [81, 216] width 133 height 9
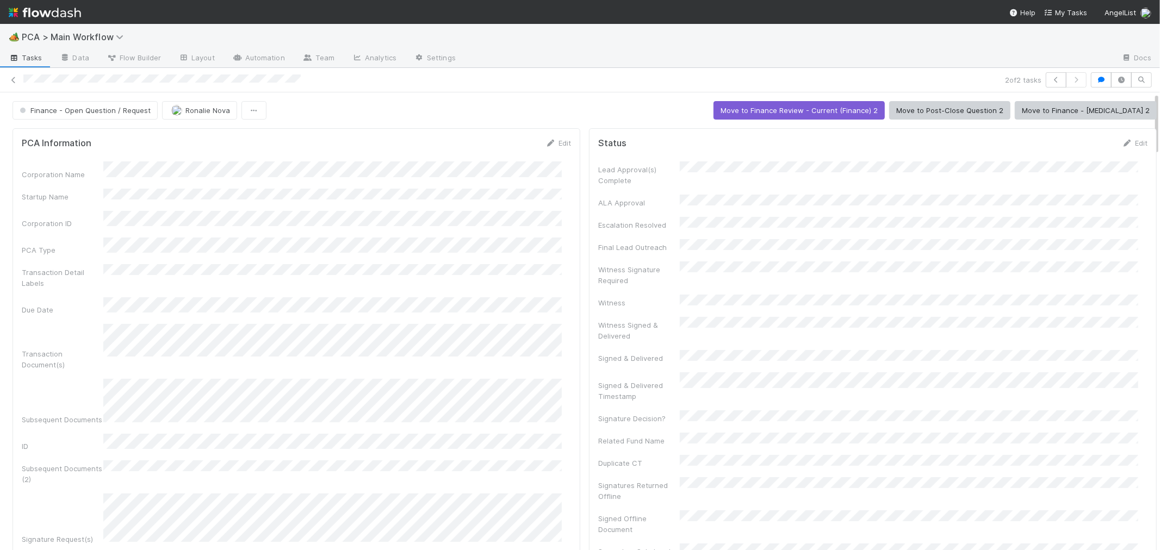
drag, startPoint x: 14, startPoint y: 78, endPoint x: 323, endPoint y: 25, distance: 313.0
click at [14, 78] on icon at bounding box center [13, 80] width 11 height 7
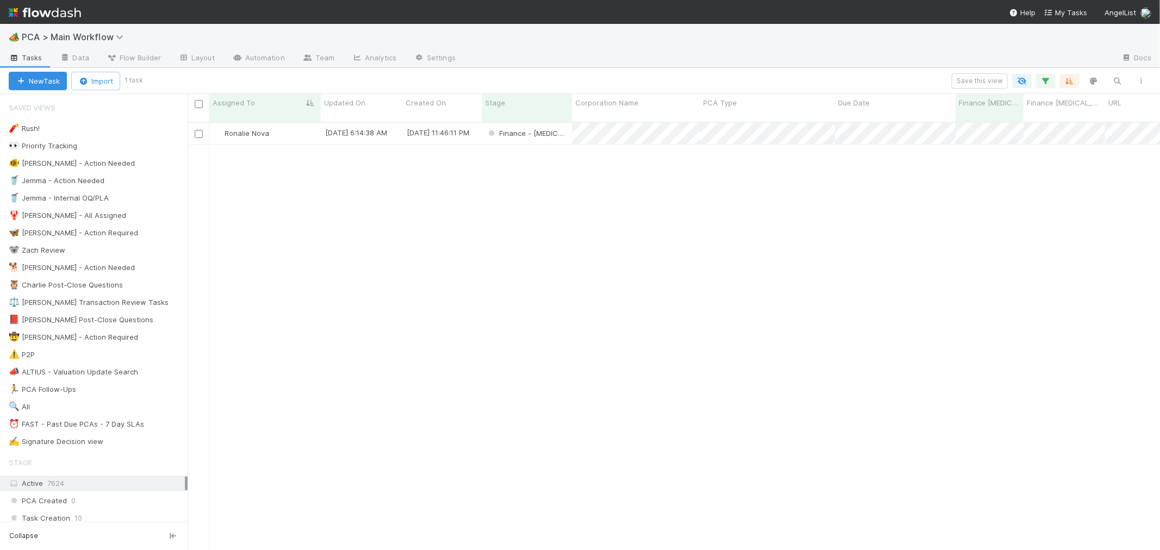
scroll to position [428, 963]
click at [1044, 80] on icon "button" at bounding box center [1046, 81] width 11 height 10
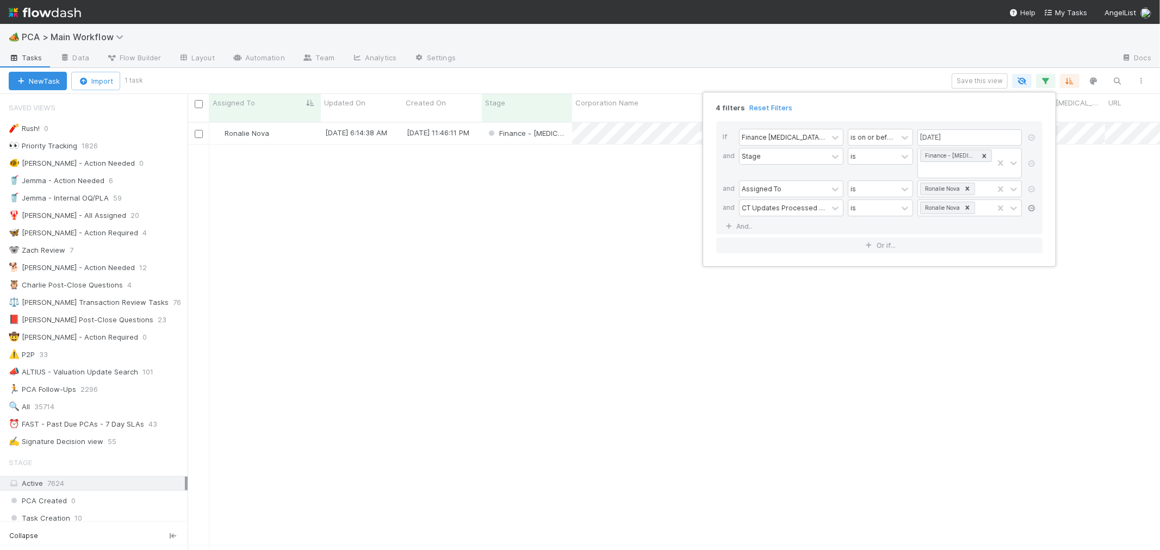
click at [1032, 205] on icon at bounding box center [1031, 208] width 11 height 7
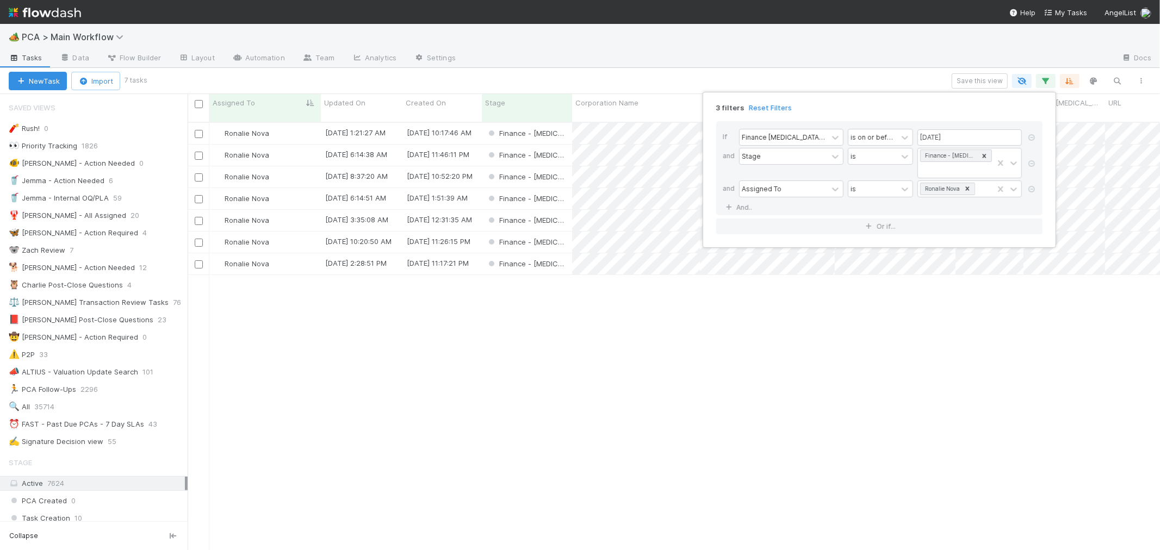
click at [903, 361] on div "3 filters Reset Filters If Finance ICU Due Date is on or before 09/05/2025 and …" at bounding box center [580, 275] width 1160 height 550
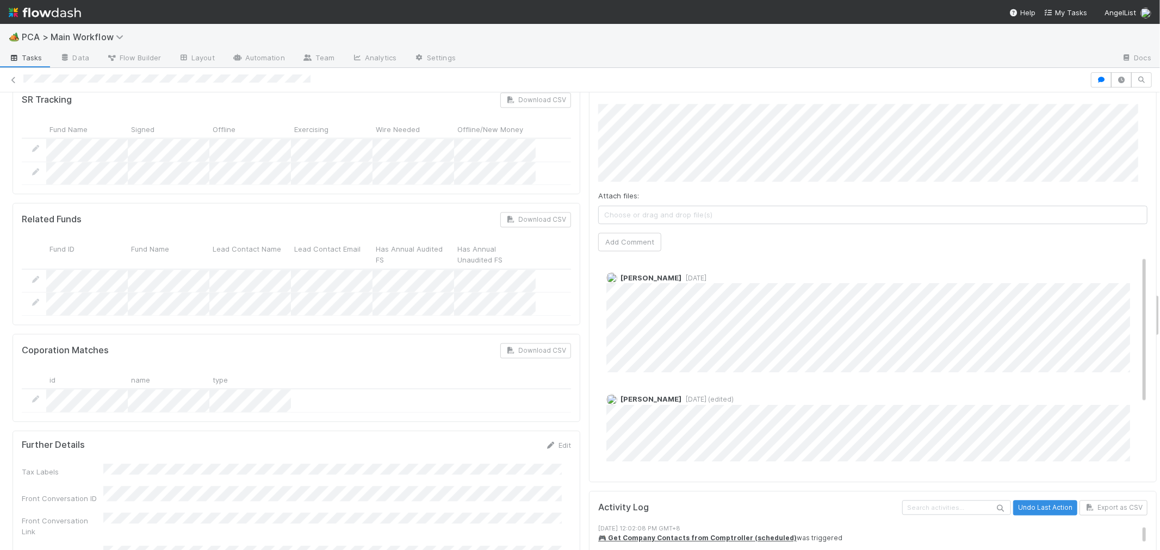
scroll to position [1752, 0]
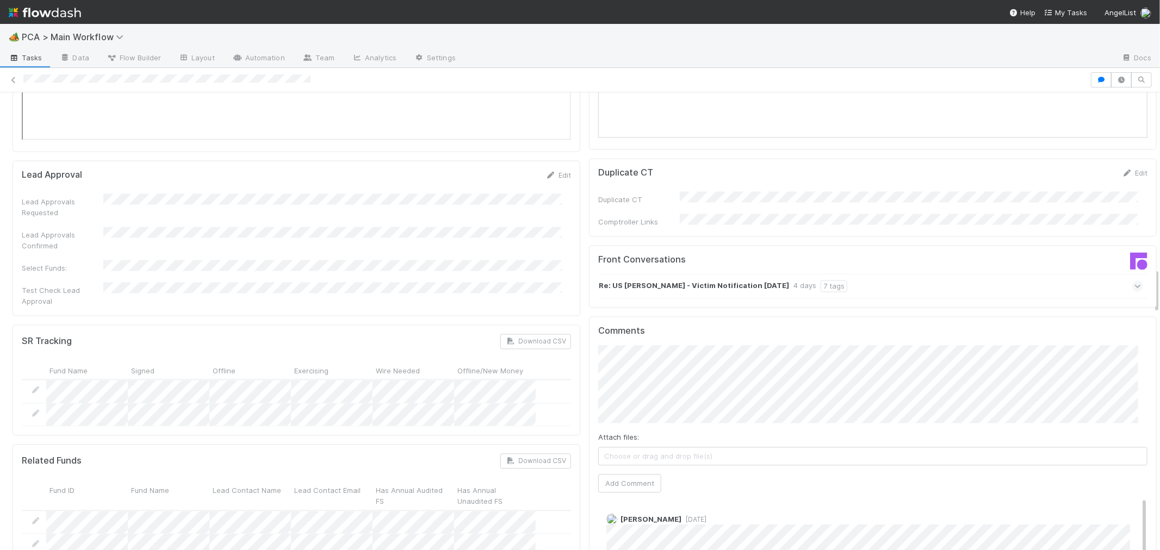
click at [648, 280] on strong "Re: US [PERSON_NAME] - Victim Notification [DATE]" at bounding box center [694, 286] width 190 height 12
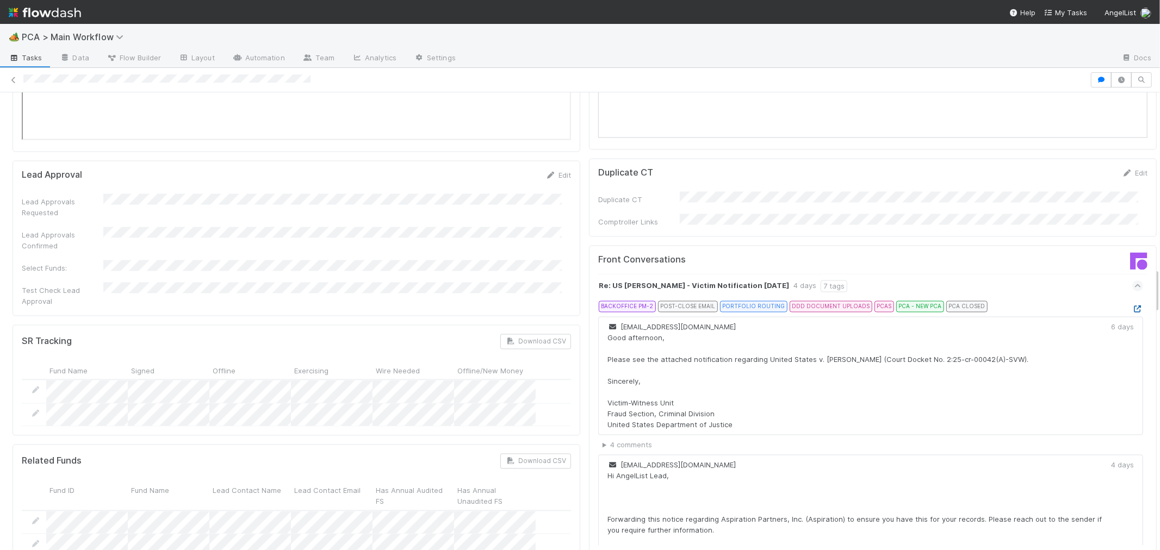
click at [1132, 306] on icon at bounding box center [1137, 309] width 11 height 7
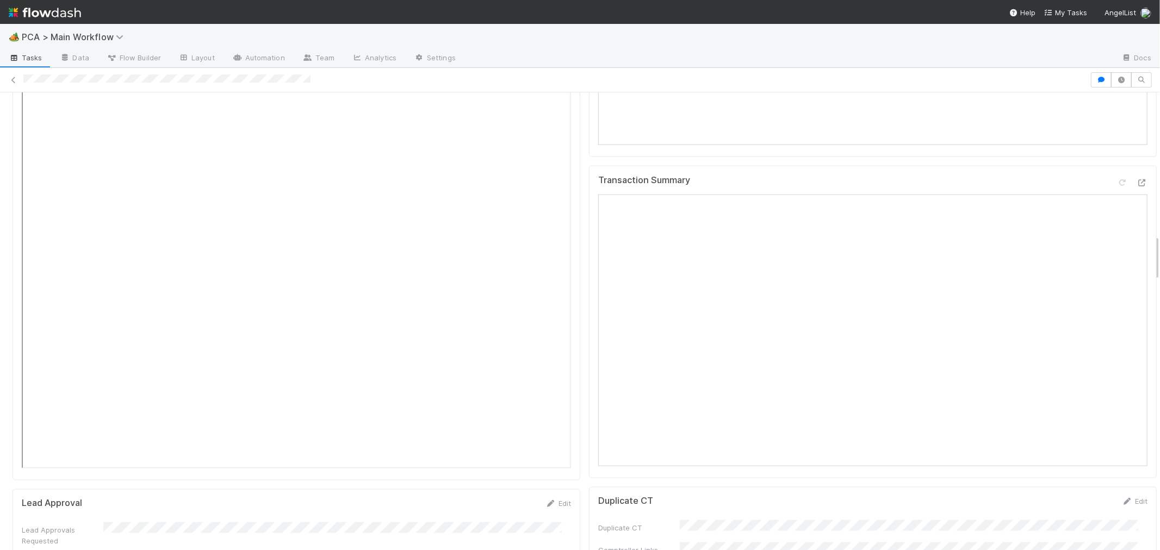
scroll to position [1450, 0]
